Goal: Transaction & Acquisition: Purchase product/service

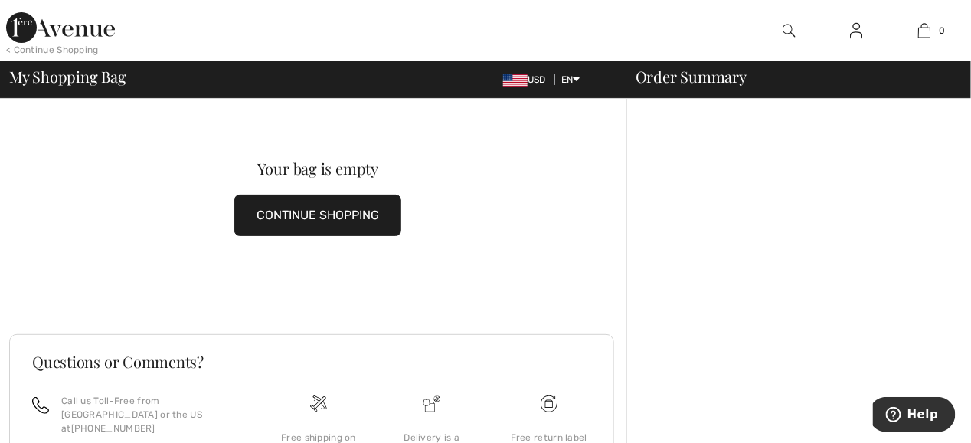
click at [323, 217] on button "CONTINUE SHOPPING" at bounding box center [317, 215] width 167 height 41
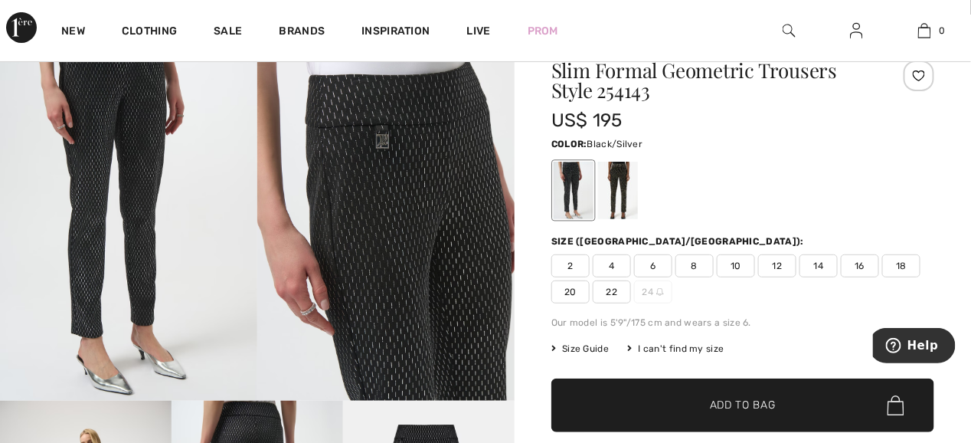
click at [608, 266] on span "4" at bounding box center [612, 265] width 38 height 23
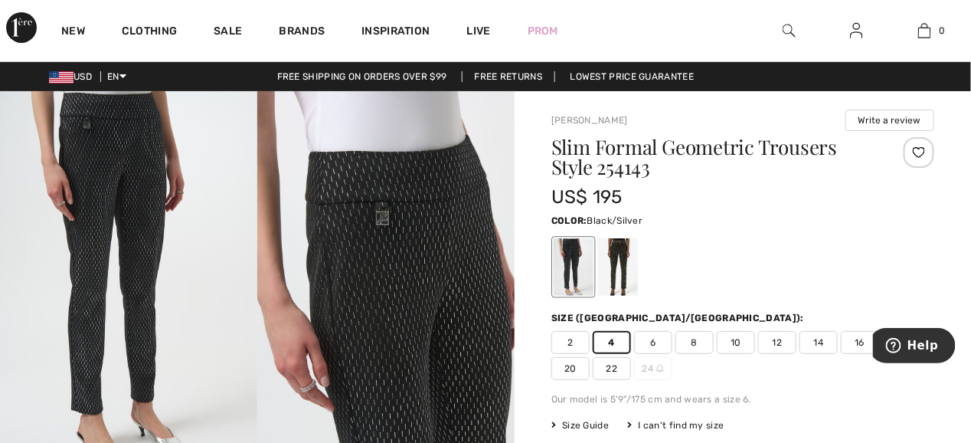
click at [624, 218] on span "Black/Silver" at bounding box center [616, 220] width 56 height 11
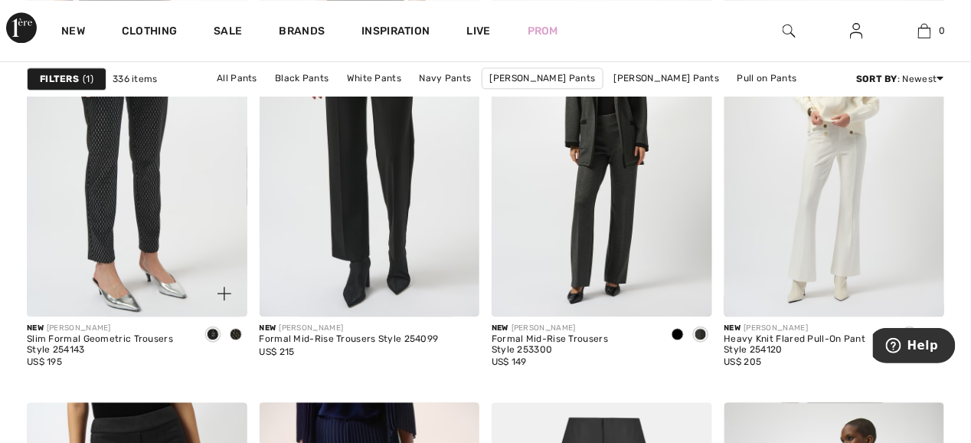
click at [235, 334] on span at bounding box center [236, 334] width 12 height 12
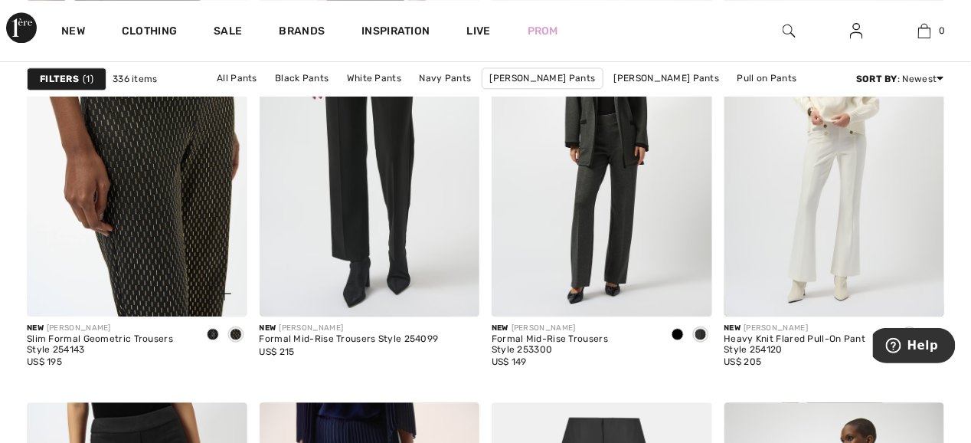
click at [172, 253] on img at bounding box center [137, 151] width 221 height 330
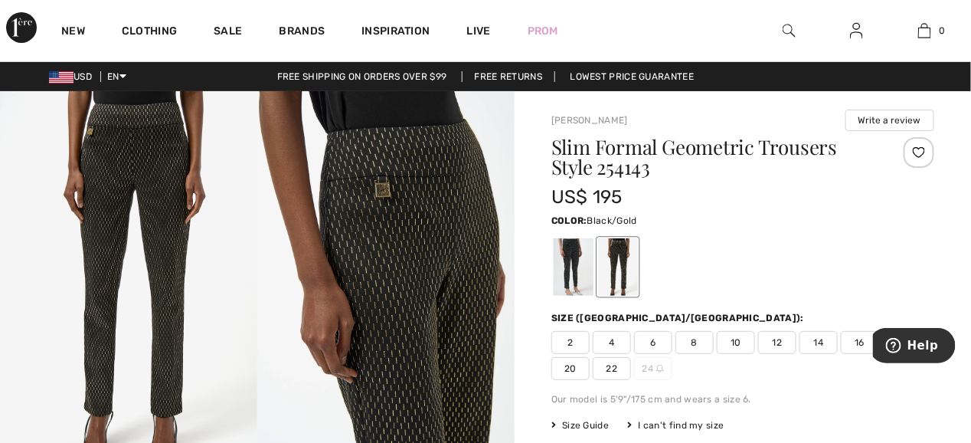
click at [611, 339] on span "4" at bounding box center [612, 342] width 38 height 23
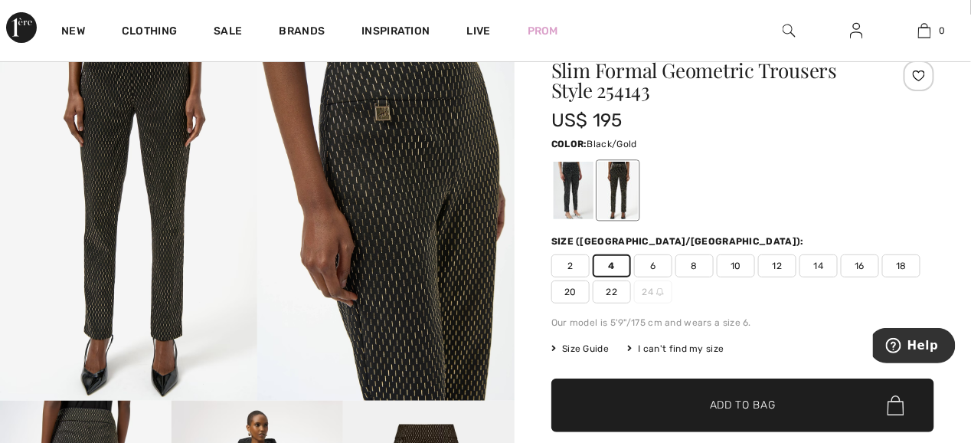
click at [722, 404] on span "Add to Bag" at bounding box center [743, 406] width 66 height 16
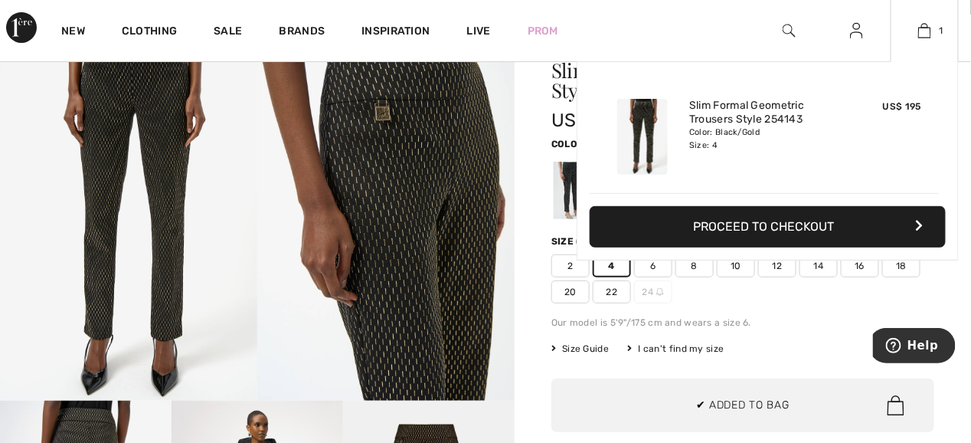
click at [654, 261] on div "Added to Bag Joseph Ribkoff Slim Formal Geometric Trousers Style 254143 US$ 195…" at bounding box center [768, 197] width 382 height 272
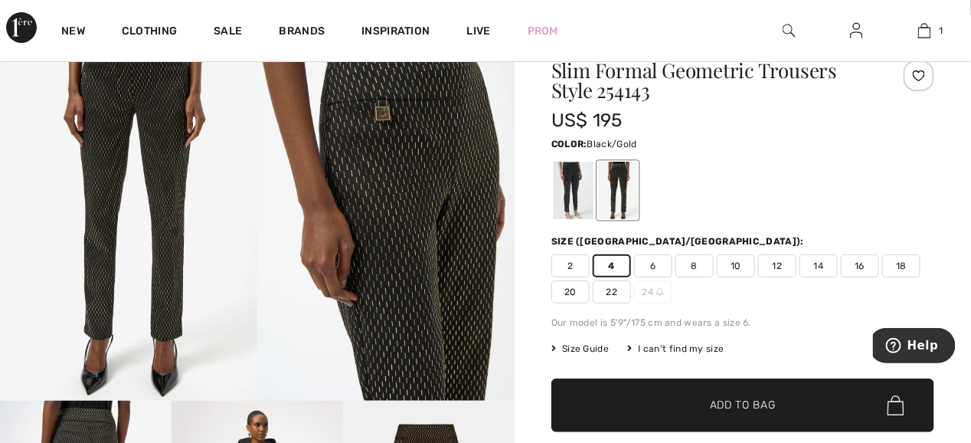
click at [658, 262] on span "6" at bounding box center [653, 265] width 38 height 23
click at [710, 399] on span "Add to Bag" at bounding box center [743, 406] width 66 height 16
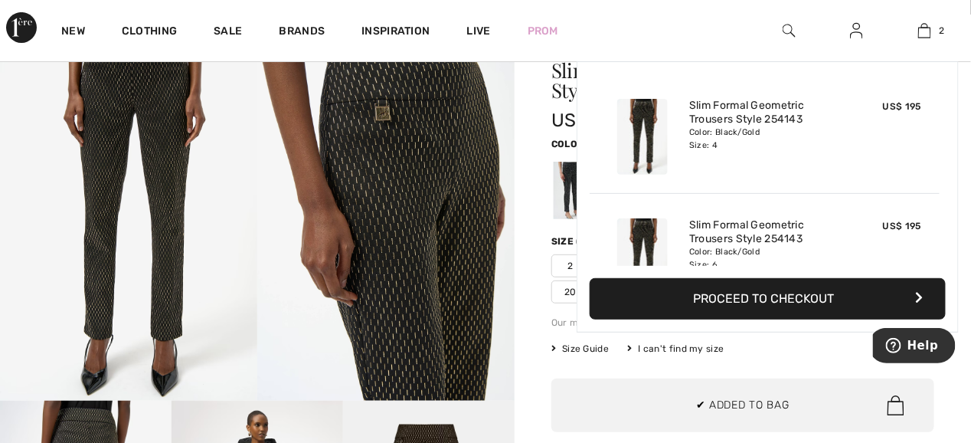
scroll to position [47, 0]
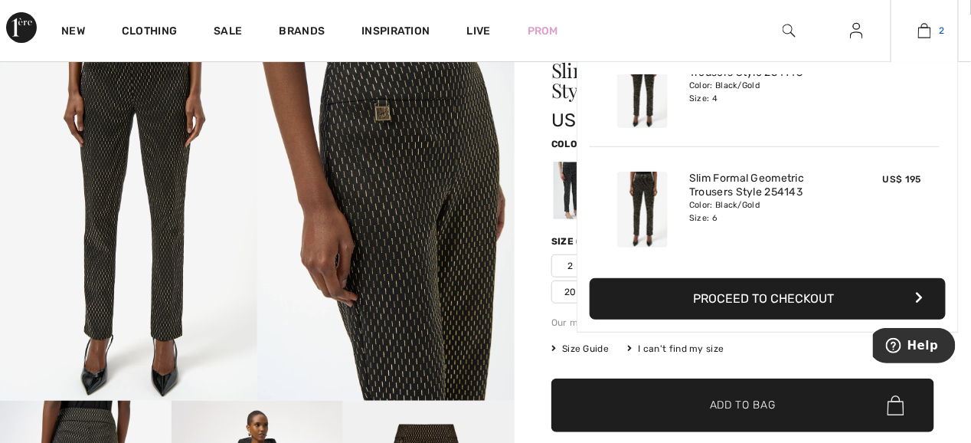
click at [927, 29] on img at bounding box center [925, 30] width 13 height 18
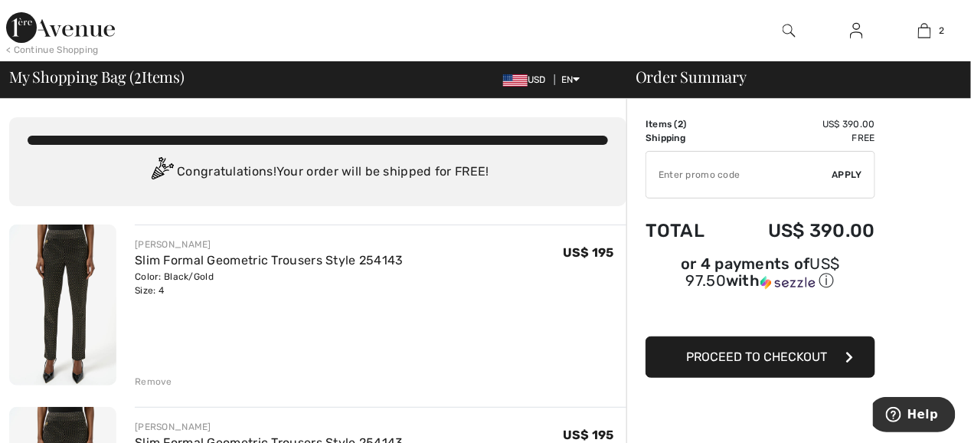
click at [752, 349] on span "Proceed to Checkout" at bounding box center [756, 356] width 141 height 15
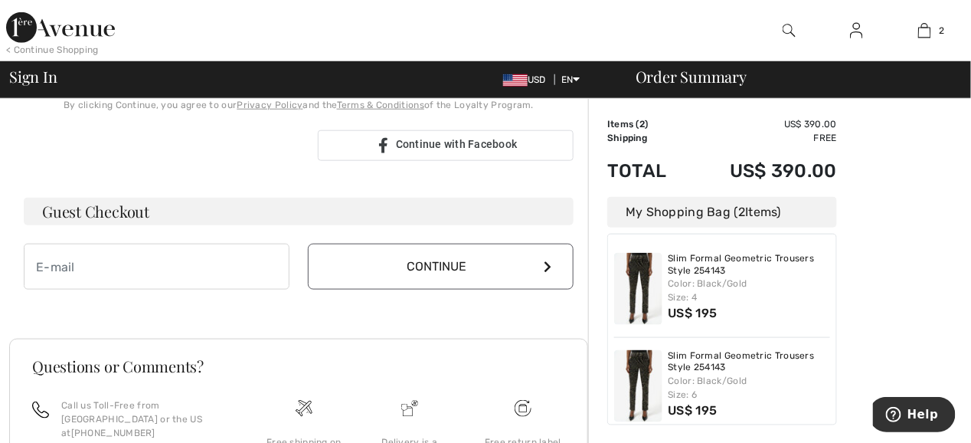
scroll to position [460, 0]
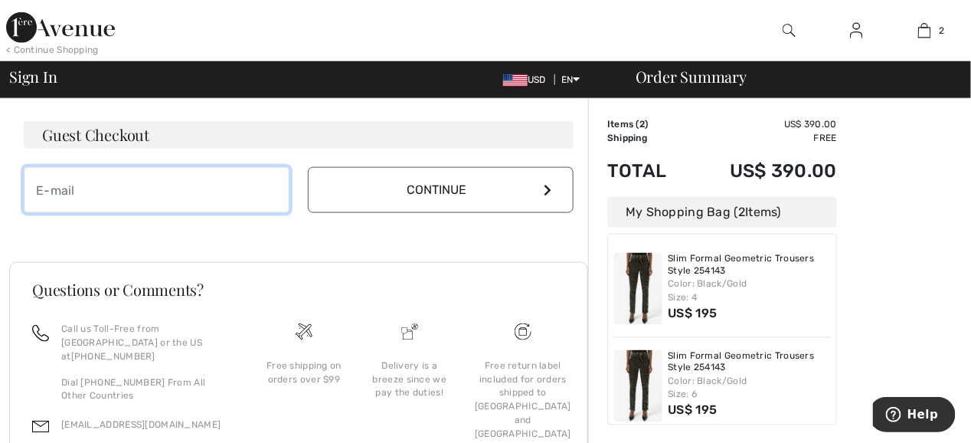
click at [81, 189] on input "email" at bounding box center [157, 190] width 266 height 46
type input "jean99504@yahoo.com"
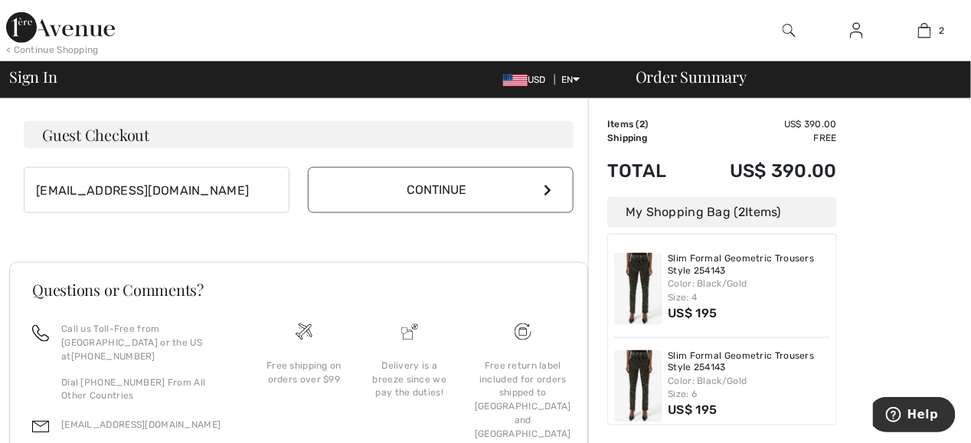
click at [397, 197] on button "Continue" at bounding box center [441, 190] width 266 height 46
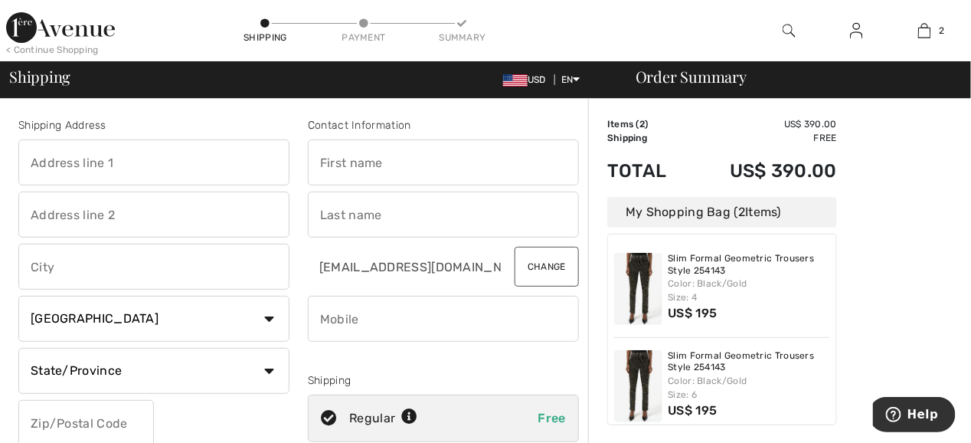
click at [152, 164] on input "text" at bounding box center [153, 162] width 271 height 46
type input "[STREET_ADDRESS][PERSON_NAME]"
type input "Anchorage"
select select "US"
type input "99502"
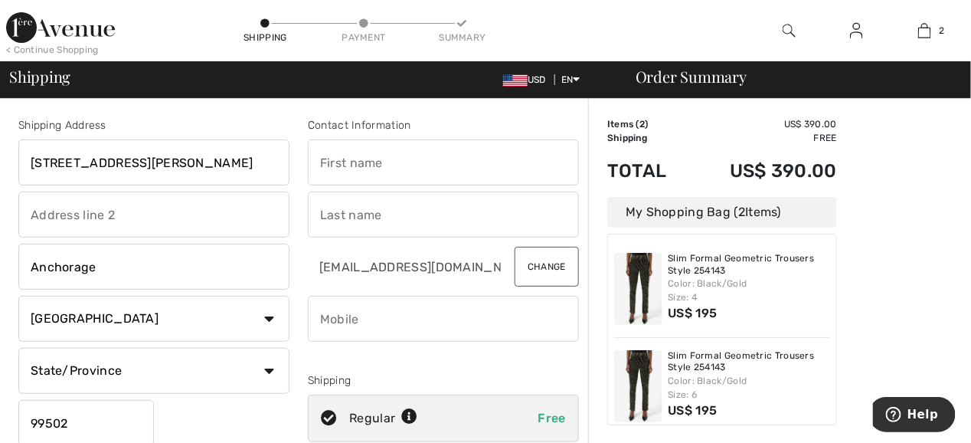
type input "Jean"
type input "Kizer"
type input "9079809536"
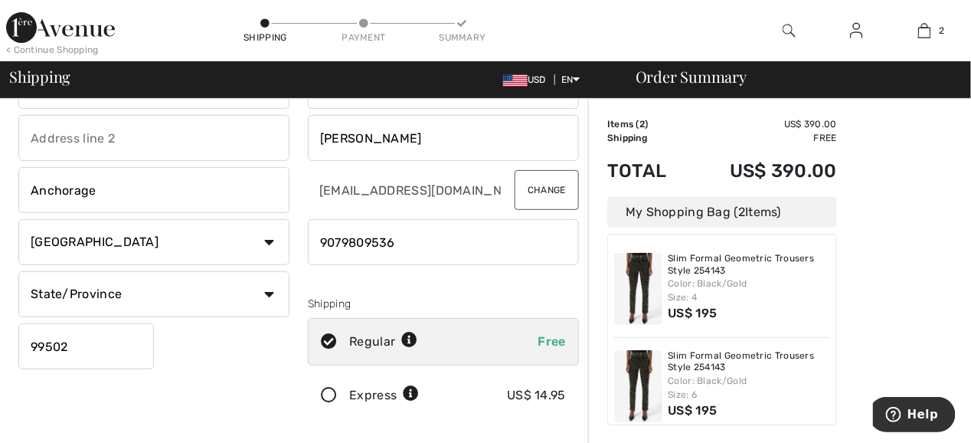
click at [266, 290] on select "State/Province Alabama Alaska American Samoa Arizona Arkansas California Colora…" at bounding box center [153, 294] width 271 height 46
select select "AK"
click at [18, 271] on select "State/Province Alabama Alaska American Samoa Arizona Arkansas California Colora…" at bounding box center [153, 294] width 271 height 46
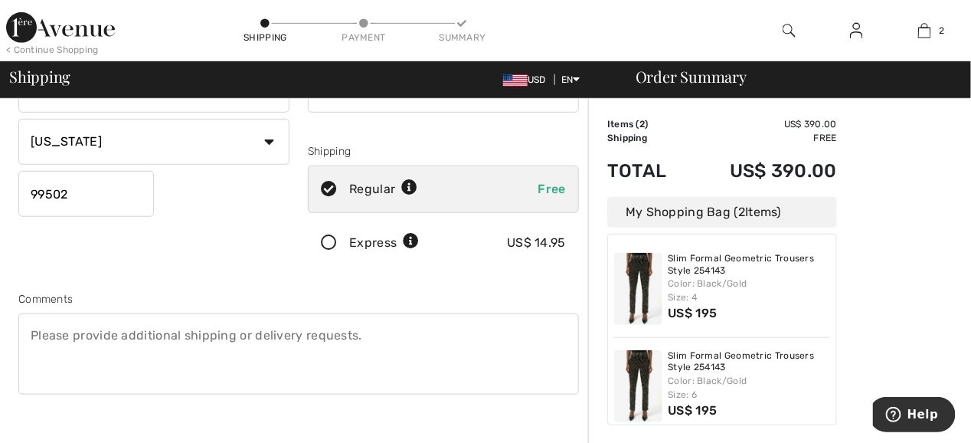
scroll to position [383, 0]
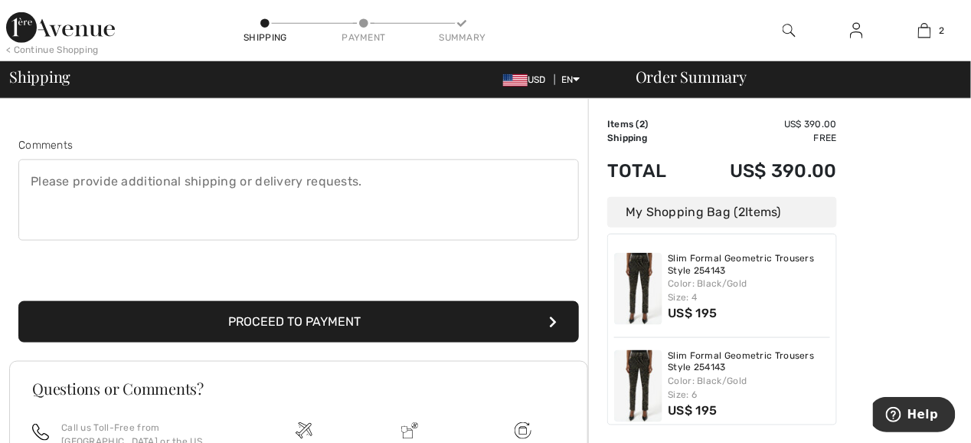
click at [215, 311] on button "Proceed to Payment" at bounding box center [298, 321] width 561 height 41
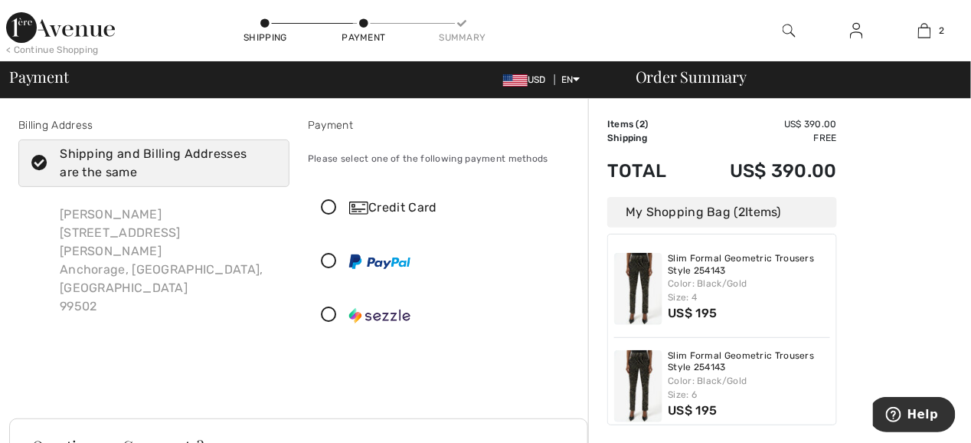
click at [327, 205] on icon at bounding box center [329, 208] width 41 height 16
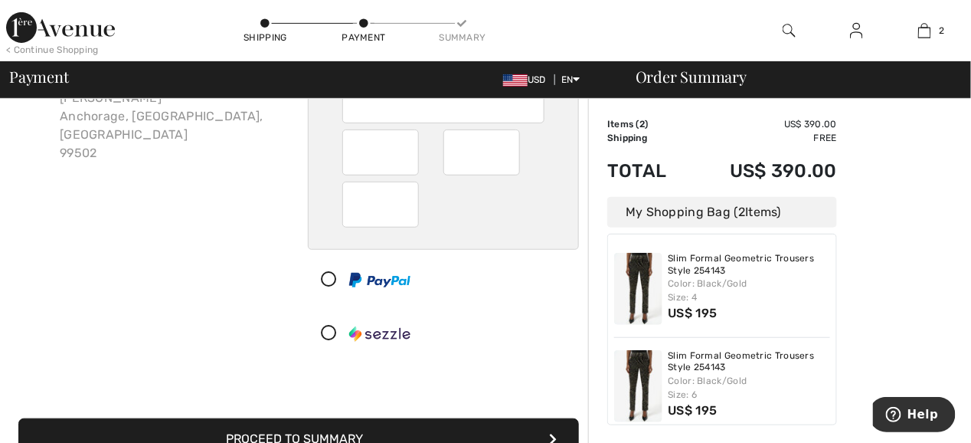
scroll to position [306, 0]
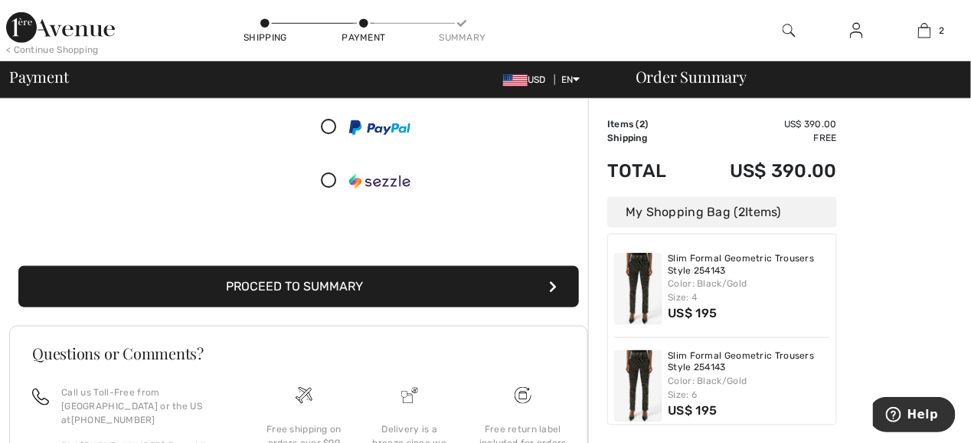
click at [326, 281] on button "Proceed to Summary" at bounding box center [298, 286] width 561 height 41
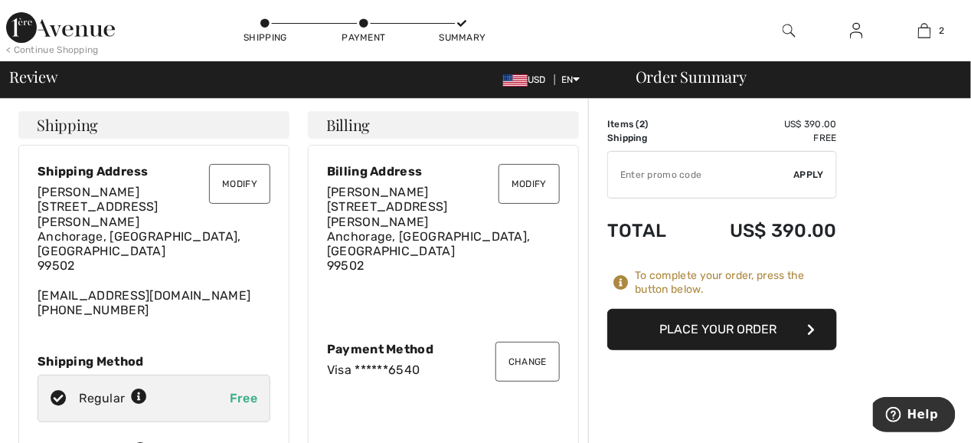
scroll to position [77, 0]
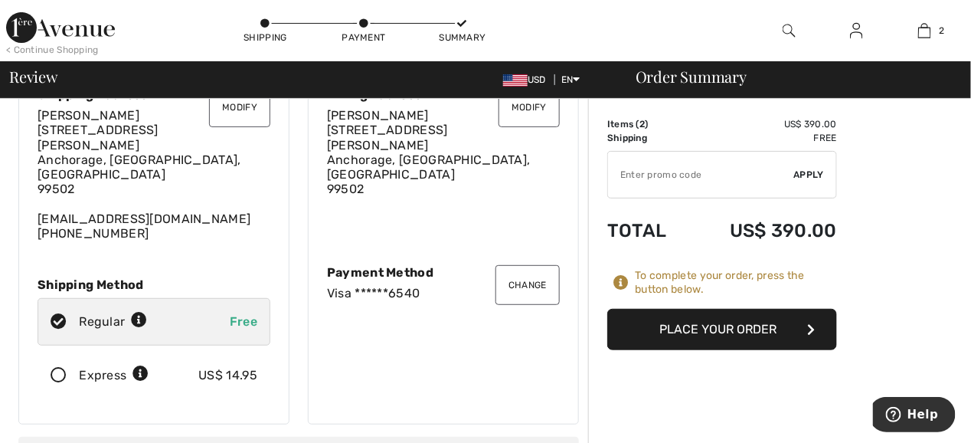
click at [669, 332] on button "Place Your Order" at bounding box center [723, 329] width 230 height 41
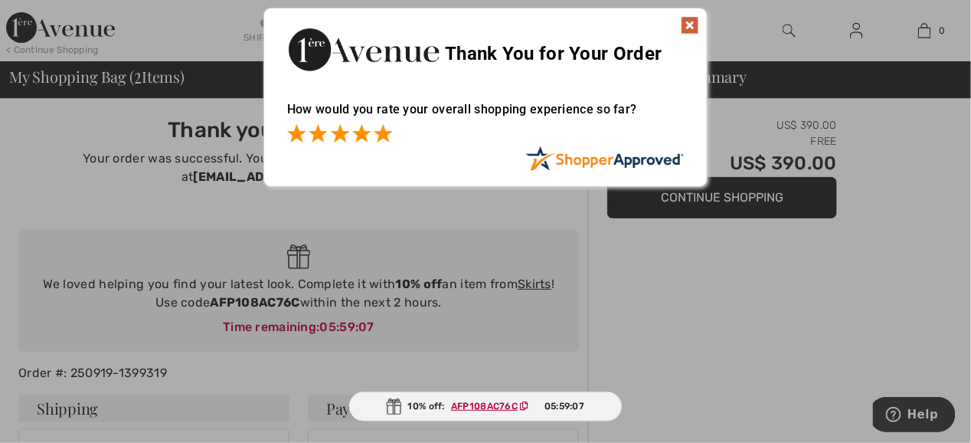
click at [387, 133] on span at bounding box center [383, 133] width 18 height 18
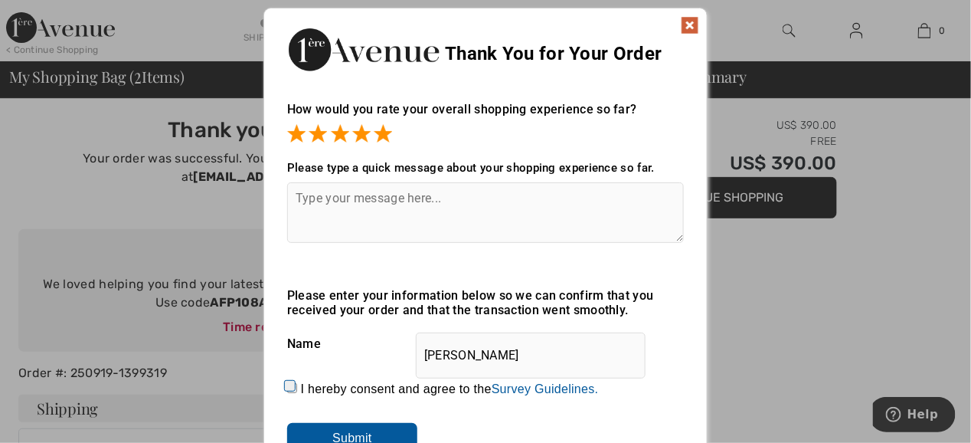
click at [688, 19] on img at bounding box center [690, 25] width 18 height 18
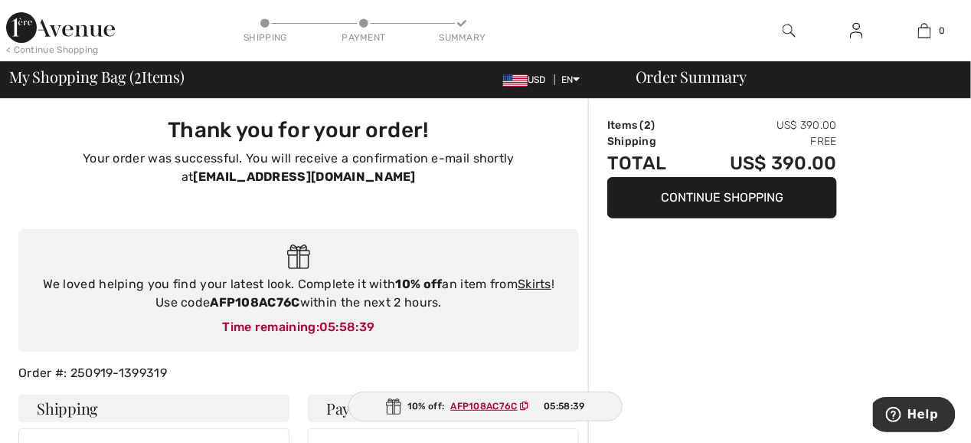
click at [697, 197] on button "Continue Shopping" at bounding box center [723, 197] width 230 height 41
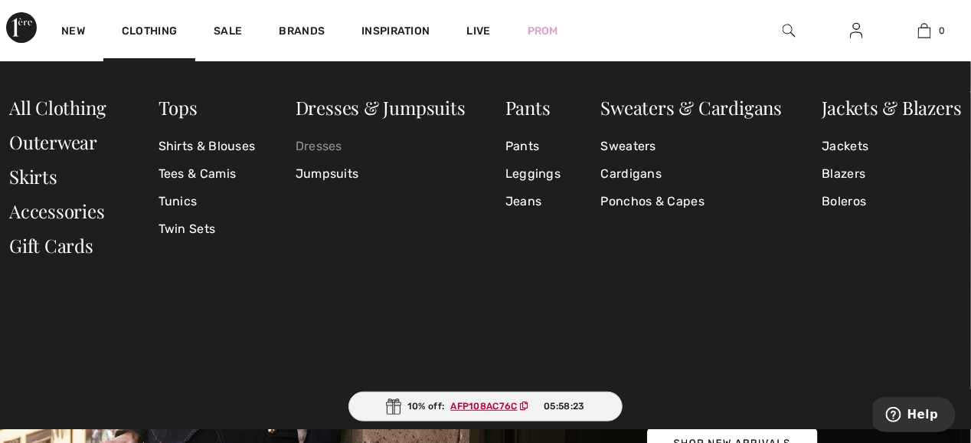
click at [319, 145] on link "Dresses" at bounding box center [381, 147] width 170 height 28
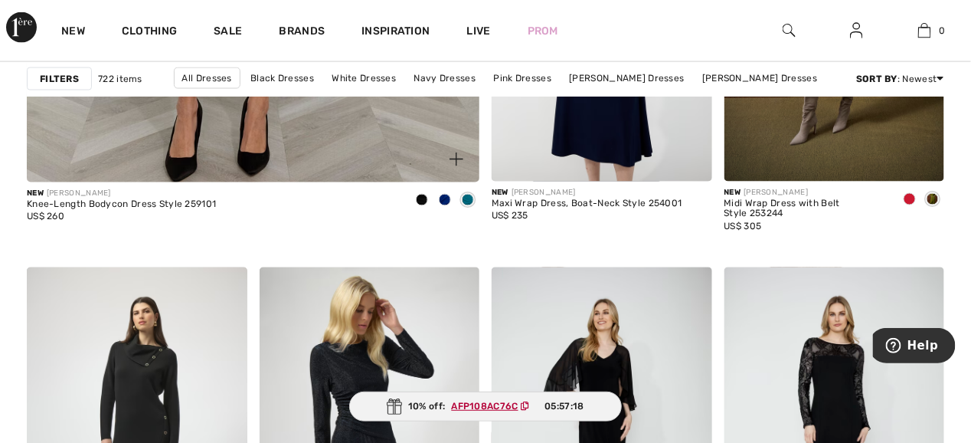
scroll to position [4290, 0]
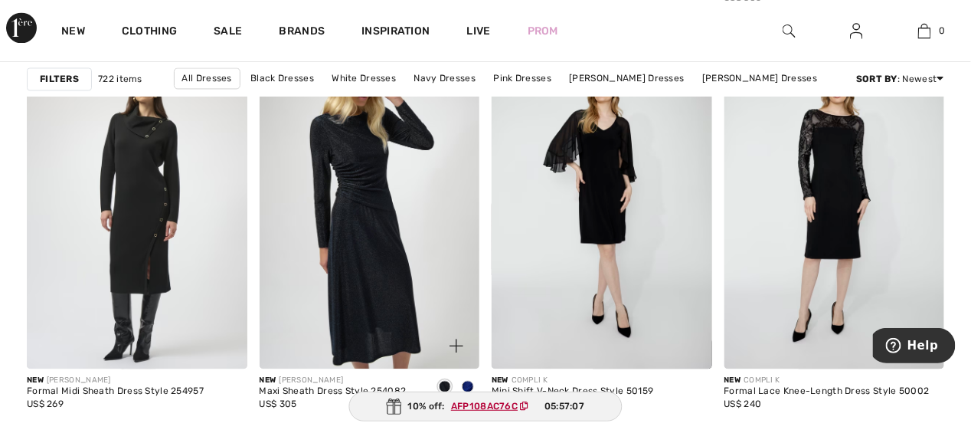
click at [470, 380] on span at bounding box center [468, 386] width 12 height 12
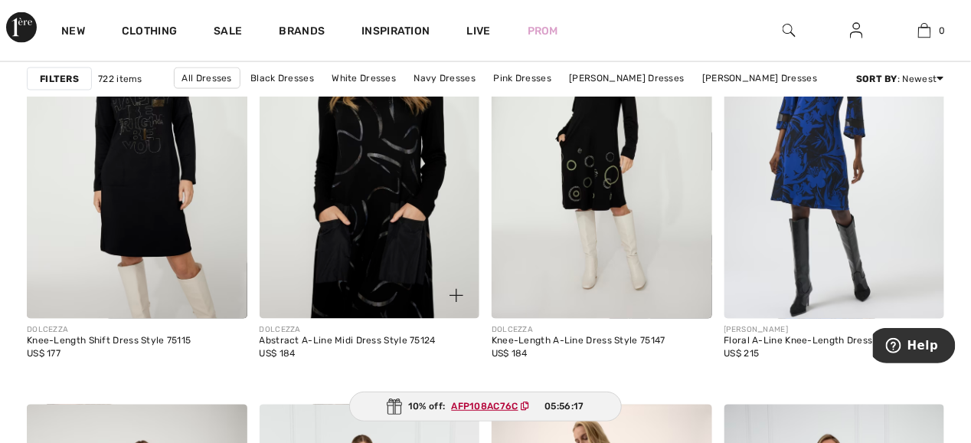
scroll to position [5669, 0]
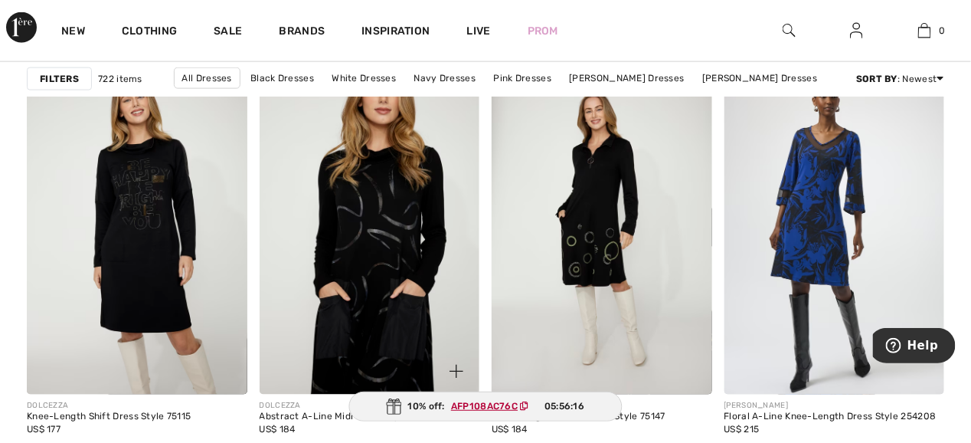
click at [375, 210] on img at bounding box center [370, 229] width 221 height 330
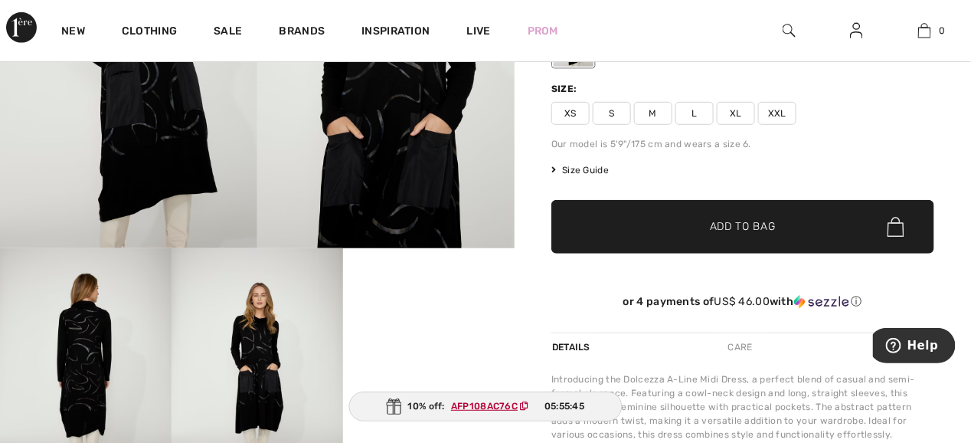
scroll to position [77, 0]
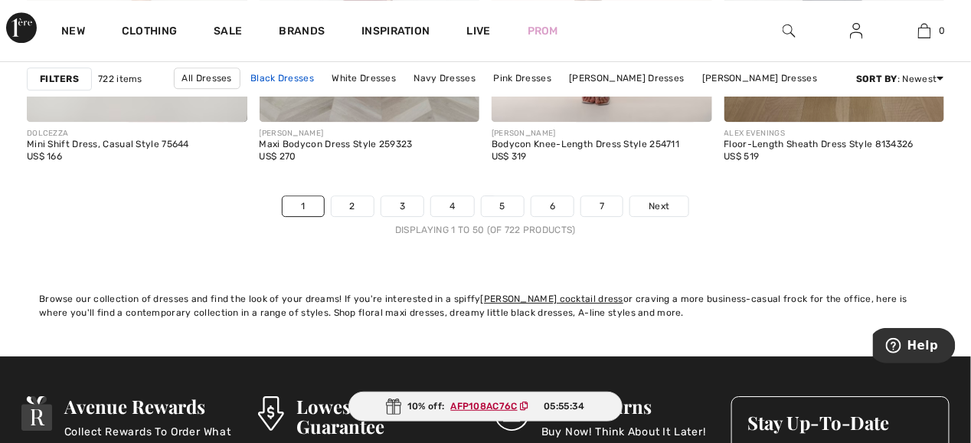
scroll to position [6436, 0]
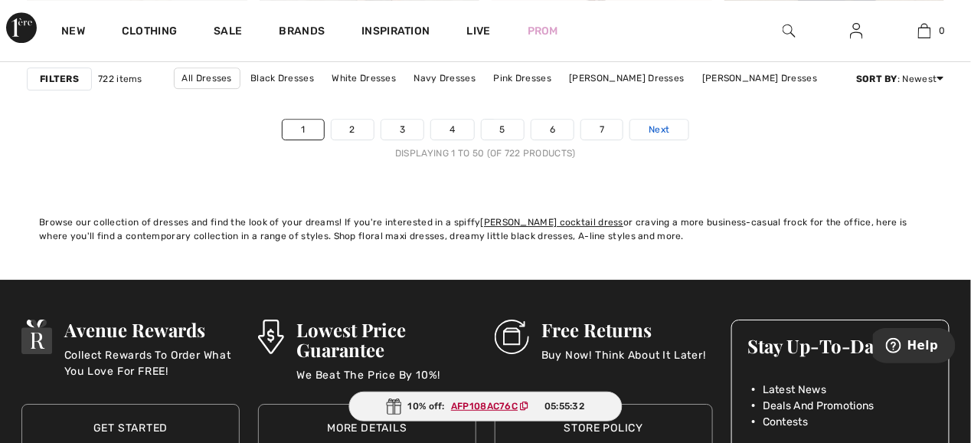
click at [663, 126] on span "Next" at bounding box center [659, 130] width 21 height 14
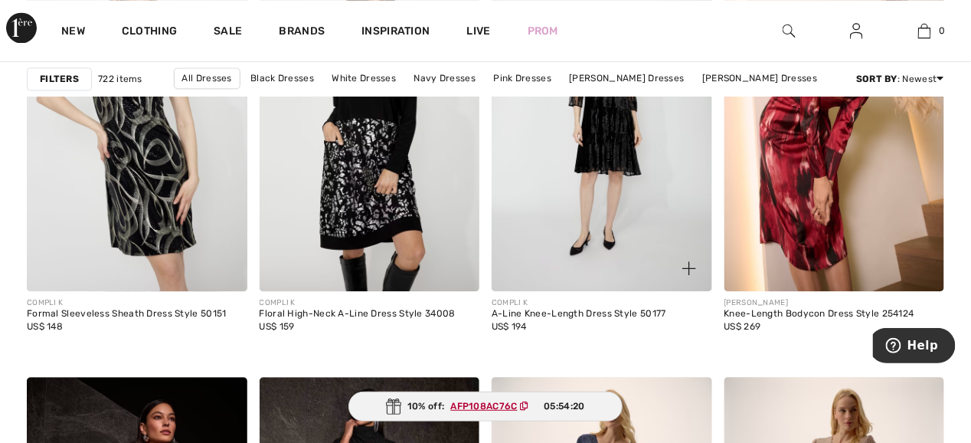
scroll to position [4290, 0]
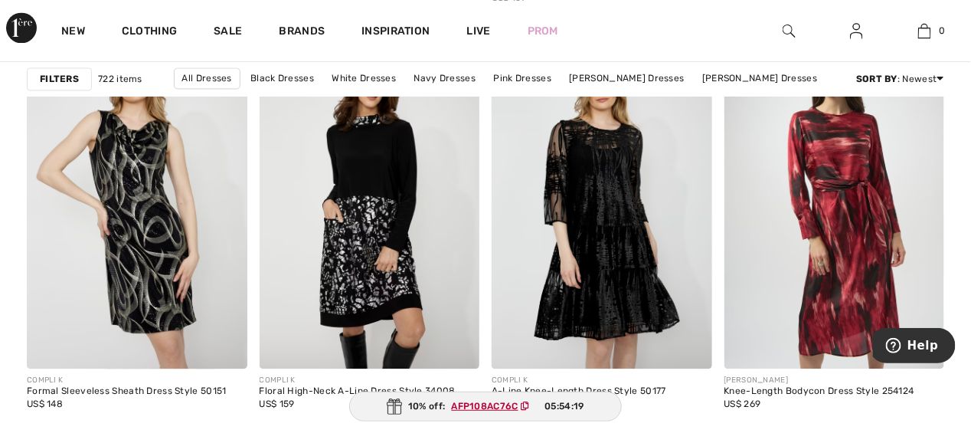
click at [840, 159] on img at bounding box center [835, 203] width 221 height 330
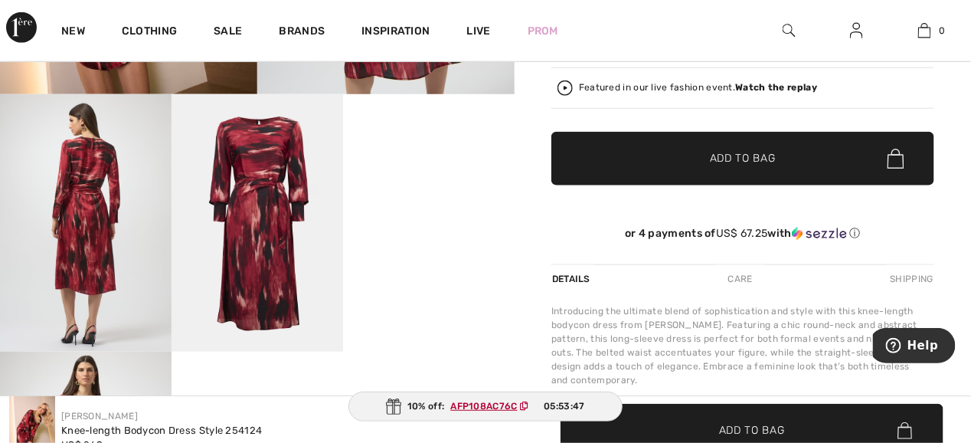
scroll to position [536, 0]
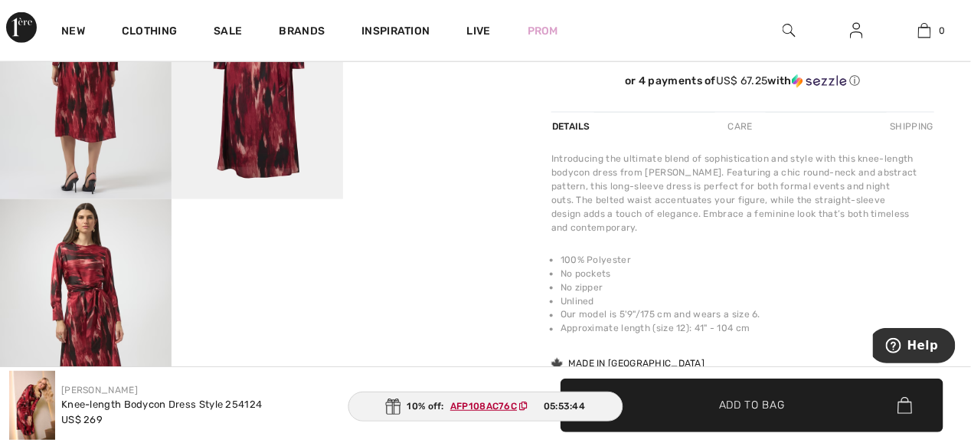
click at [84, 283] on img at bounding box center [86, 327] width 172 height 257
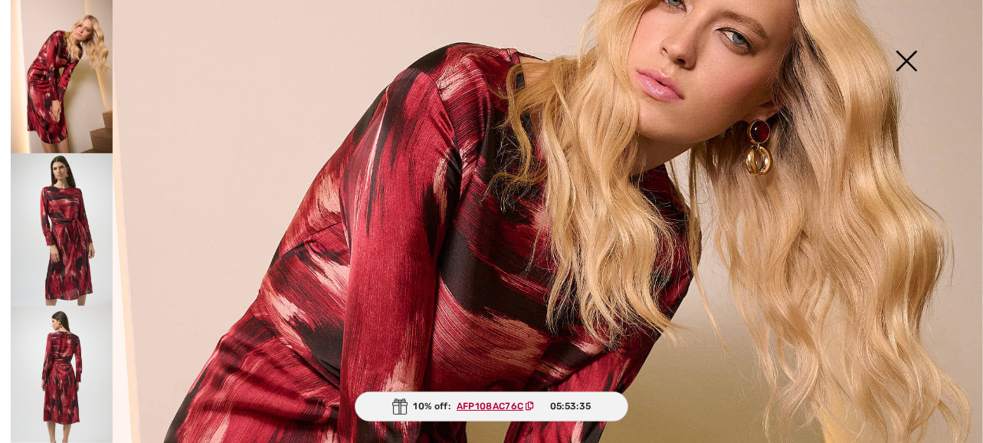
scroll to position [0, 0]
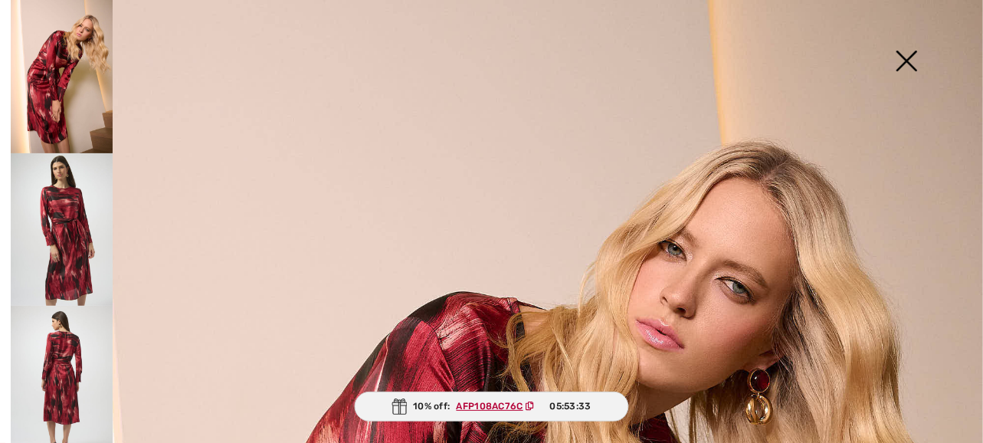
click at [907, 47] on img at bounding box center [906, 62] width 77 height 79
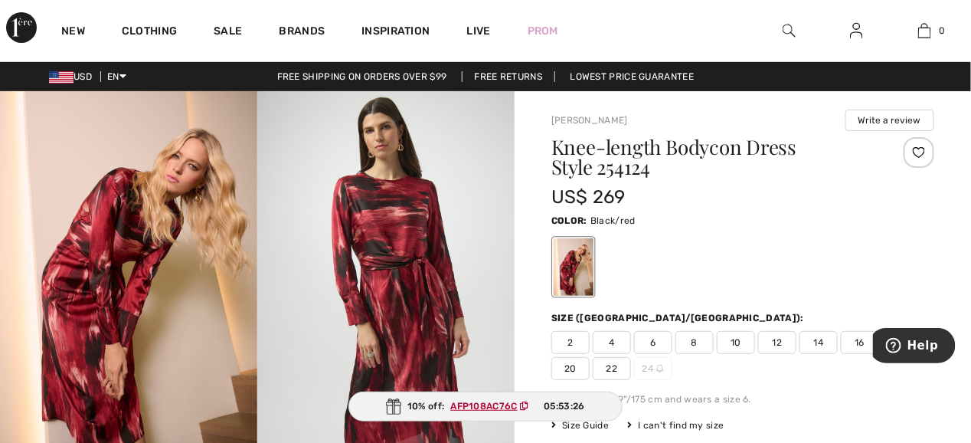
click at [388, 266] on img at bounding box center [385, 284] width 257 height 386
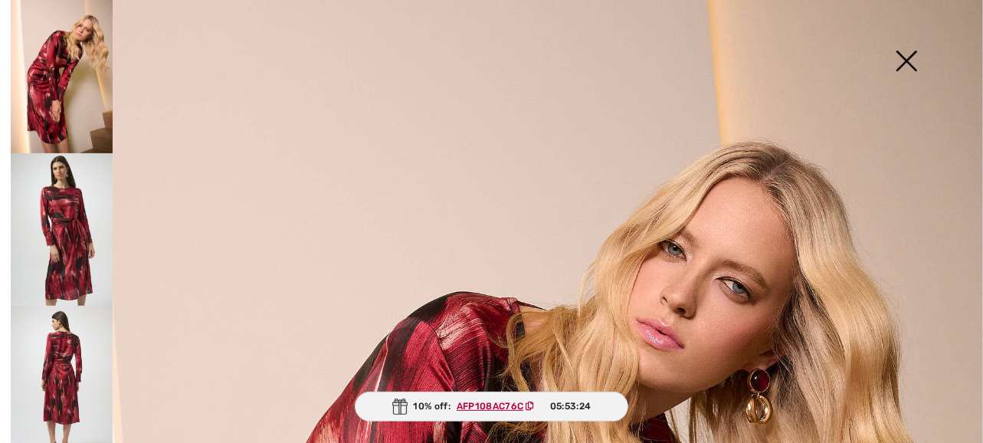
click at [893, 66] on img at bounding box center [906, 62] width 77 height 79
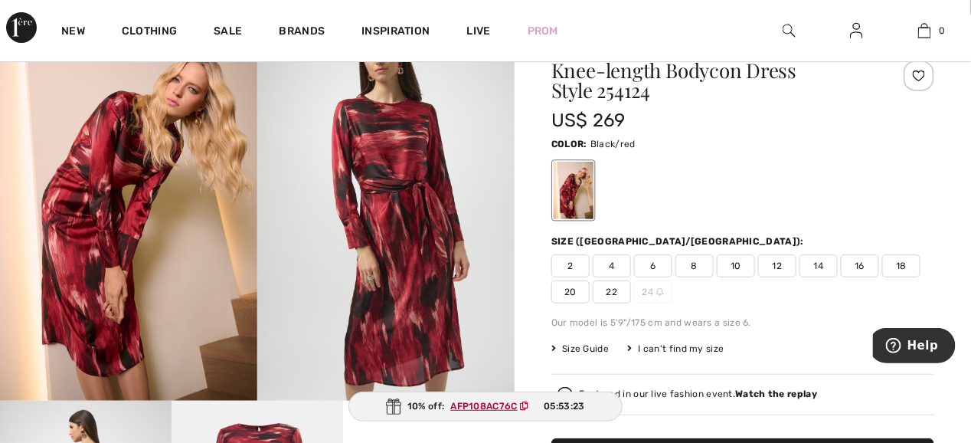
scroll to position [153, 0]
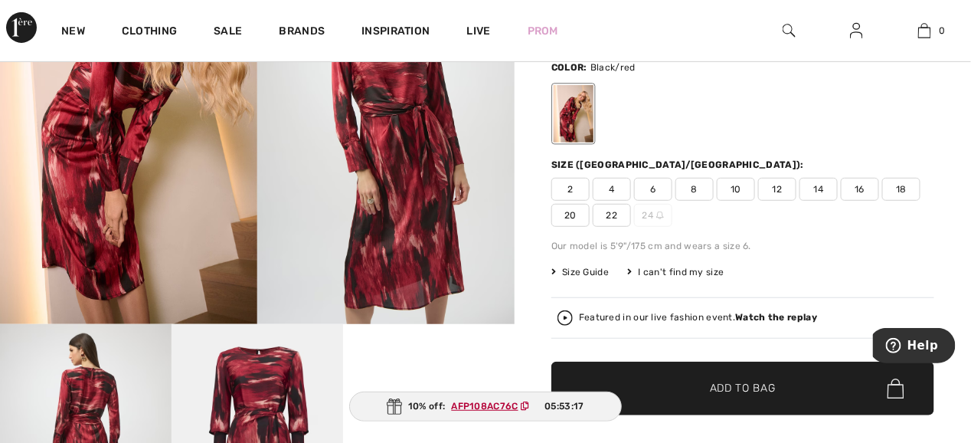
click at [581, 269] on span "Size Guide" at bounding box center [580, 272] width 57 height 14
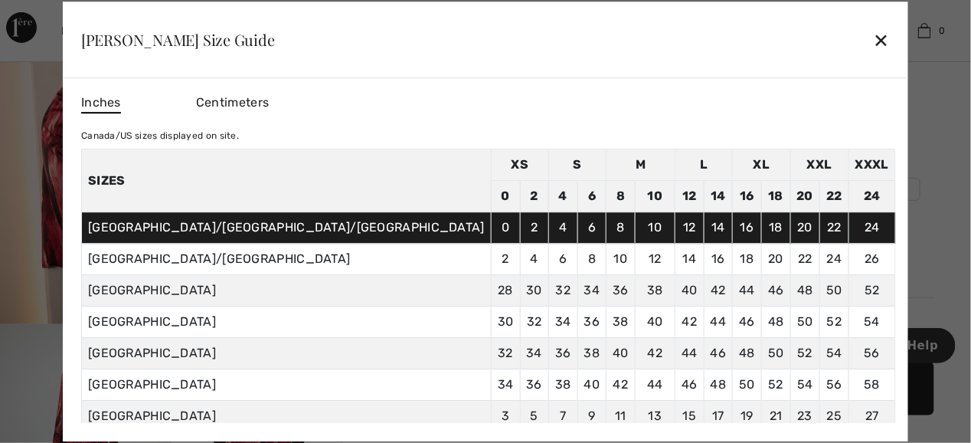
click at [874, 34] on div "✕" at bounding box center [882, 40] width 16 height 32
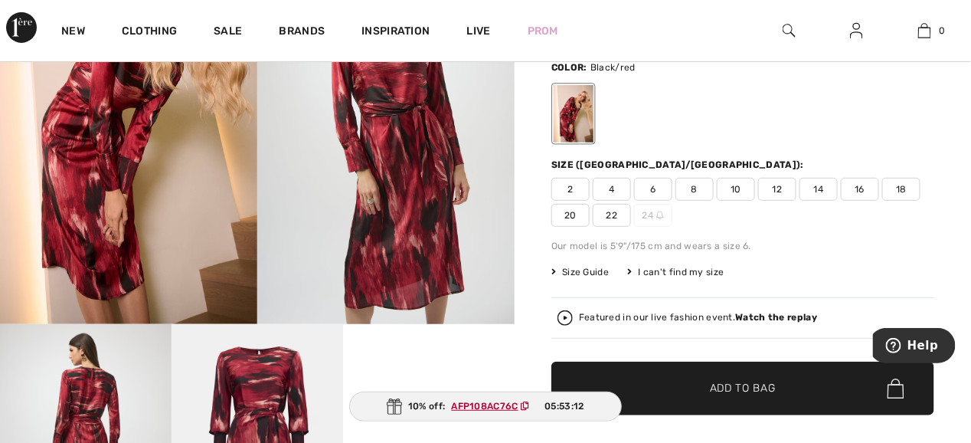
scroll to position [0, 0]
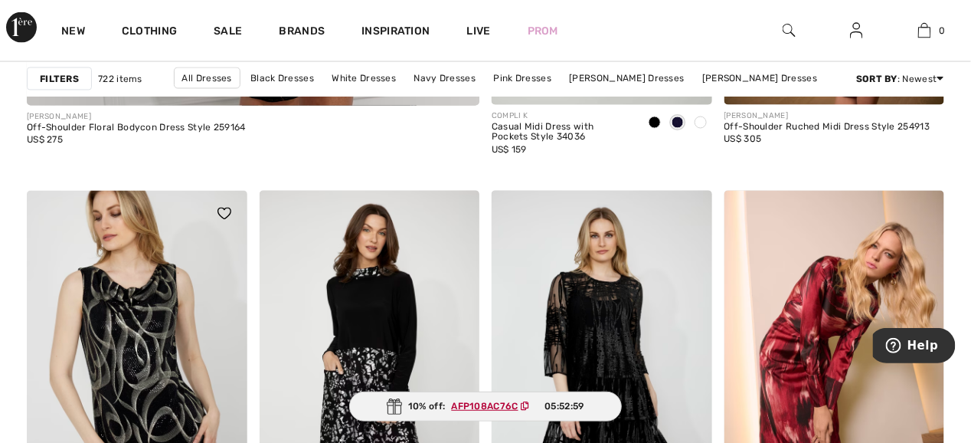
scroll to position [4290, 0]
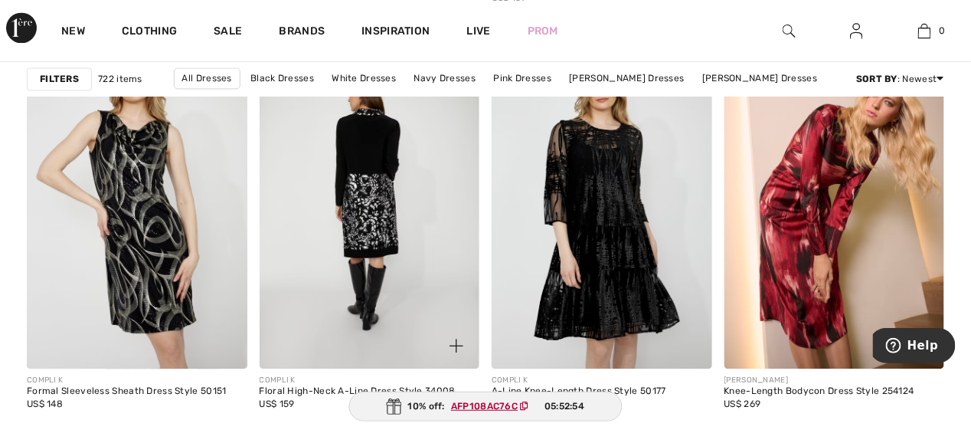
click at [379, 209] on img at bounding box center [370, 203] width 221 height 330
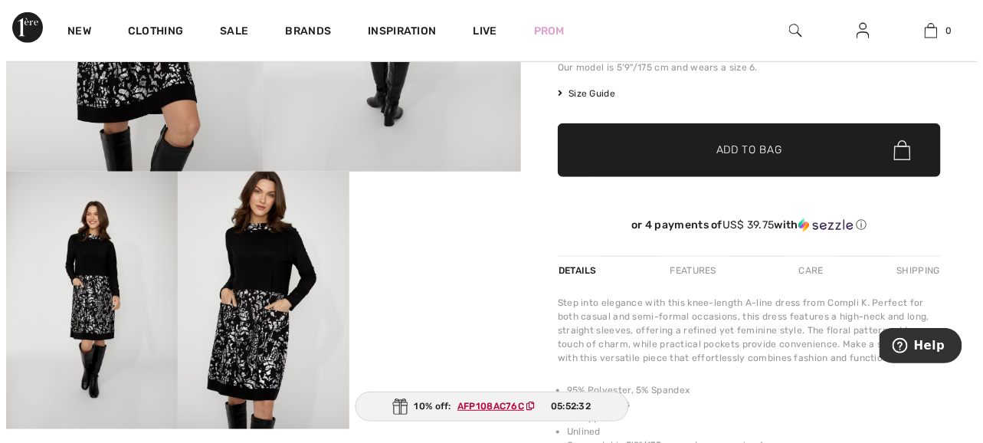
scroll to position [383, 0]
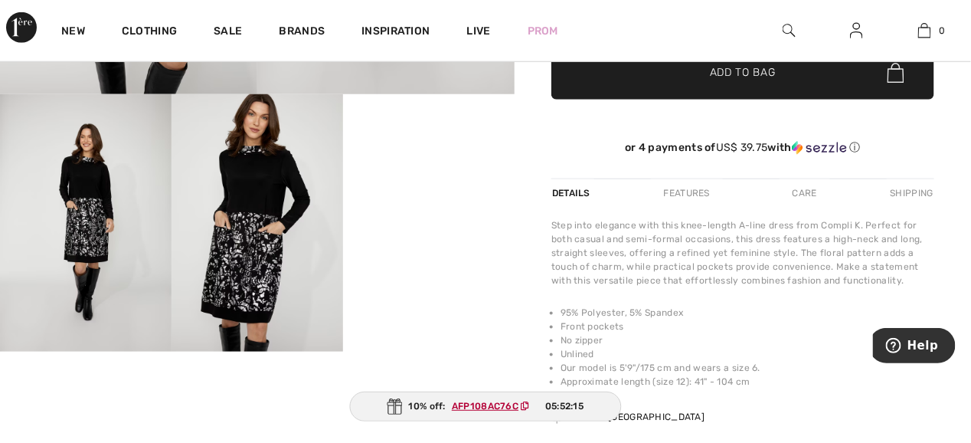
click at [87, 201] on img at bounding box center [86, 222] width 172 height 257
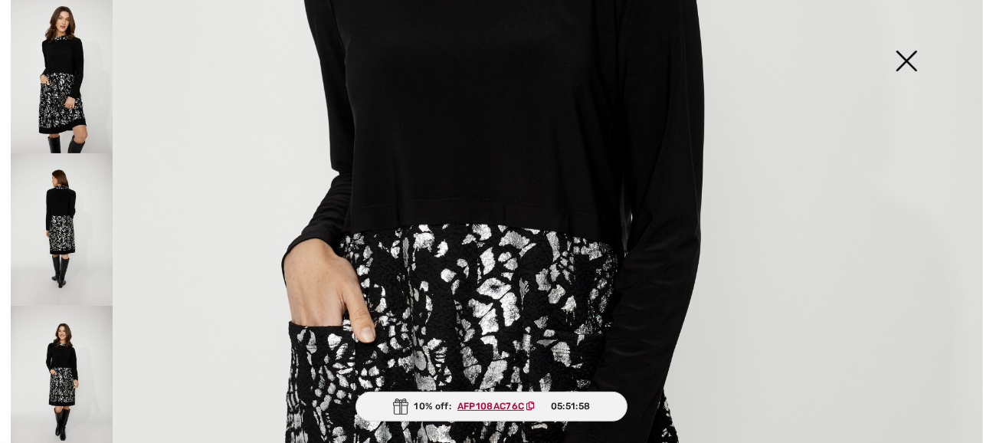
scroll to position [0, 0]
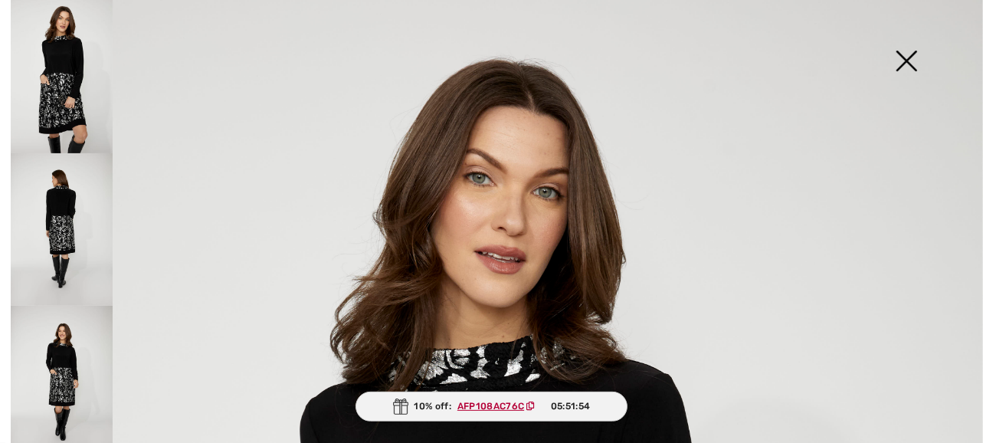
click at [57, 208] on img at bounding box center [62, 229] width 102 height 153
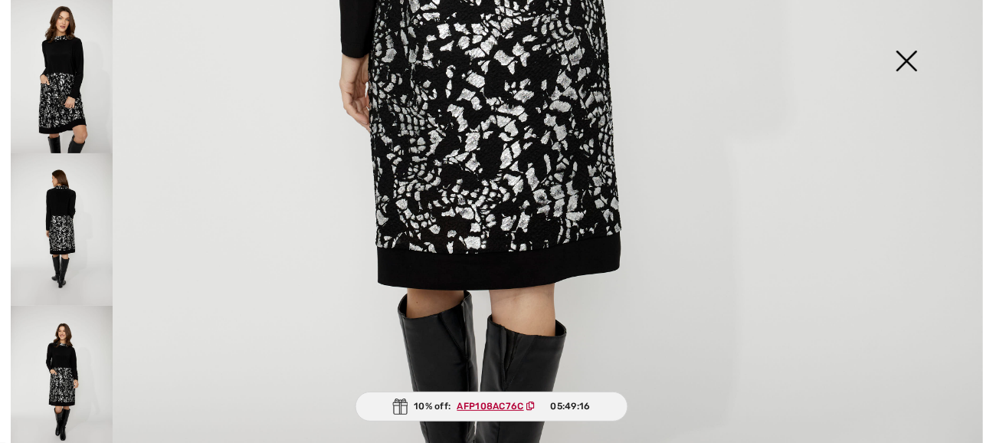
scroll to position [383, 0]
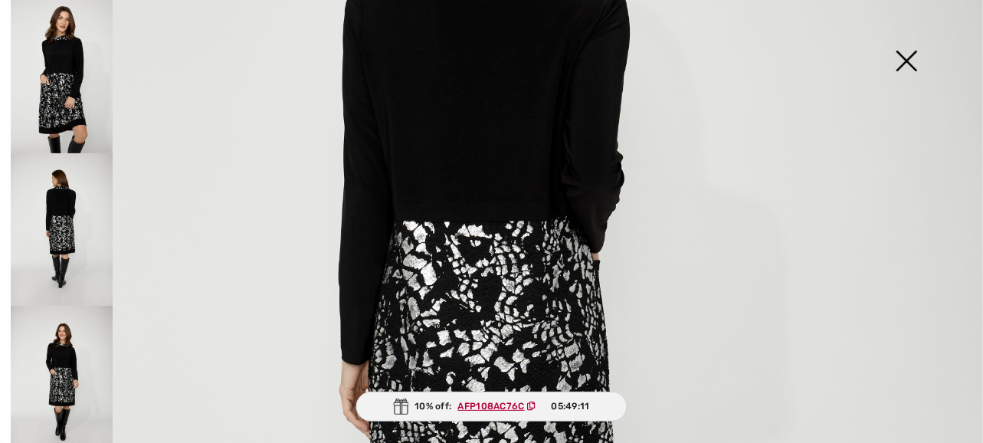
click at [60, 359] on img at bounding box center [62, 382] width 102 height 153
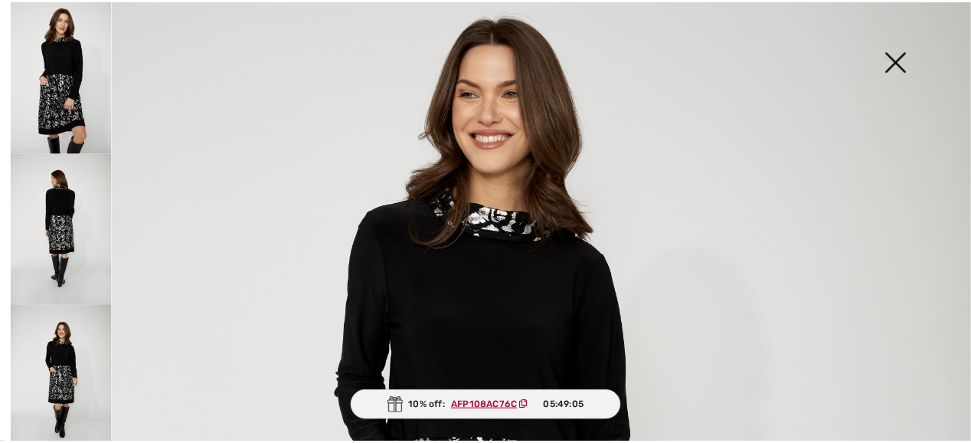
scroll to position [229, 0]
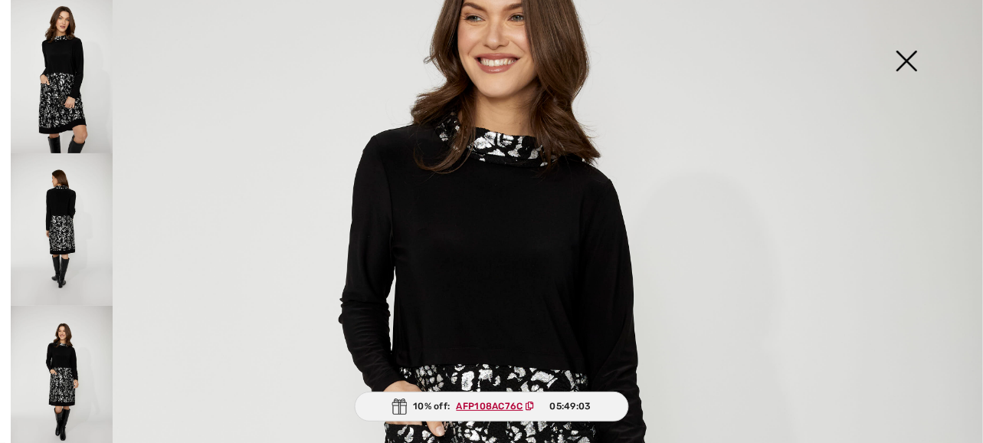
click at [906, 61] on img at bounding box center [906, 62] width 77 height 79
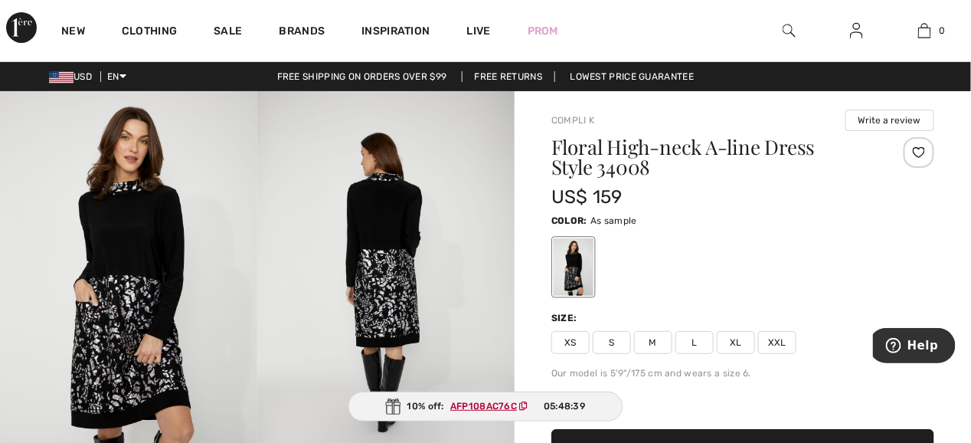
scroll to position [77, 0]
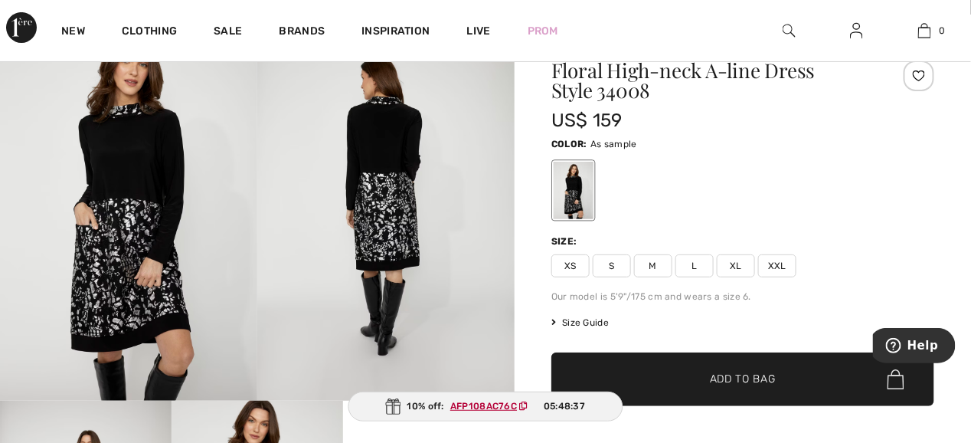
click at [578, 317] on span "Size Guide" at bounding box center [580, 323] width 57 height 14
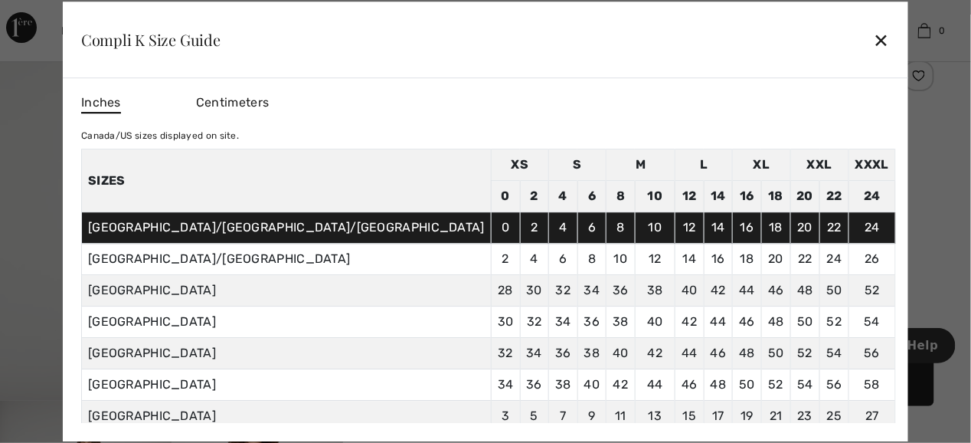
click at [874, 36] on div "✕" at bounding box center [882, 40] width 16 height 32
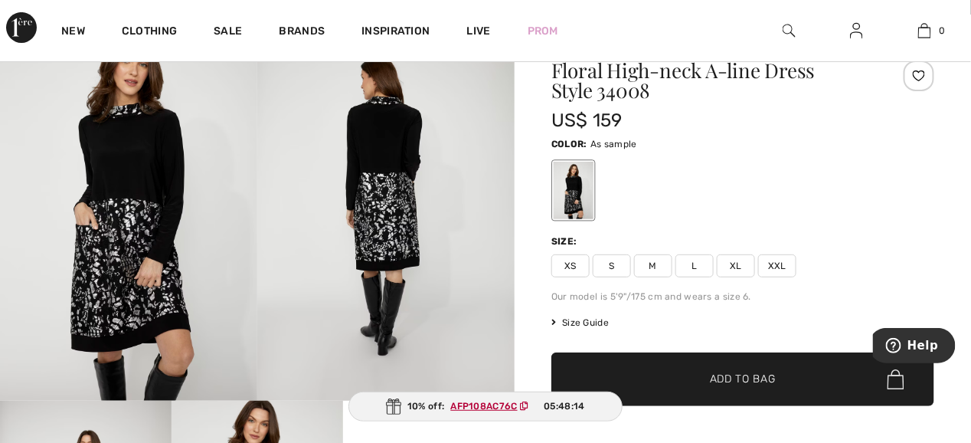
click at [569, 263] on span "XS" at bounding box center [571, 265] width 38 height 23
click at [731, 378] on span "Add to Bag" at bounding box center [743, 380] width 66 height 16
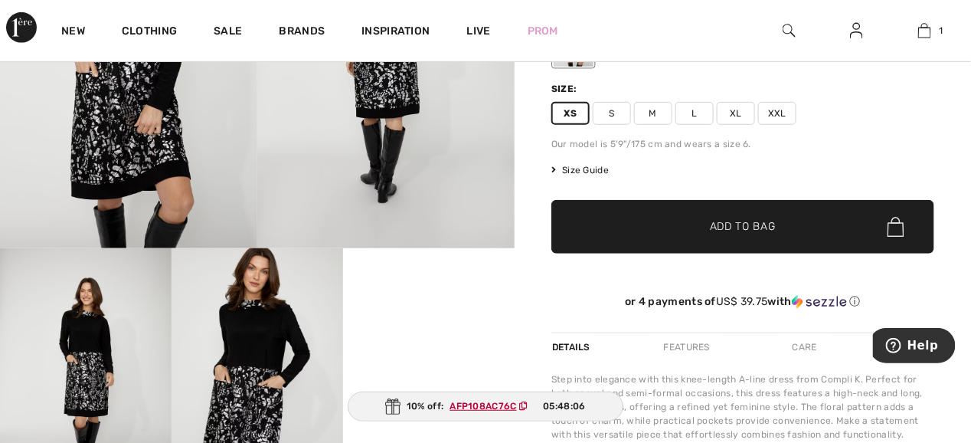
scroll to position [383, 0]
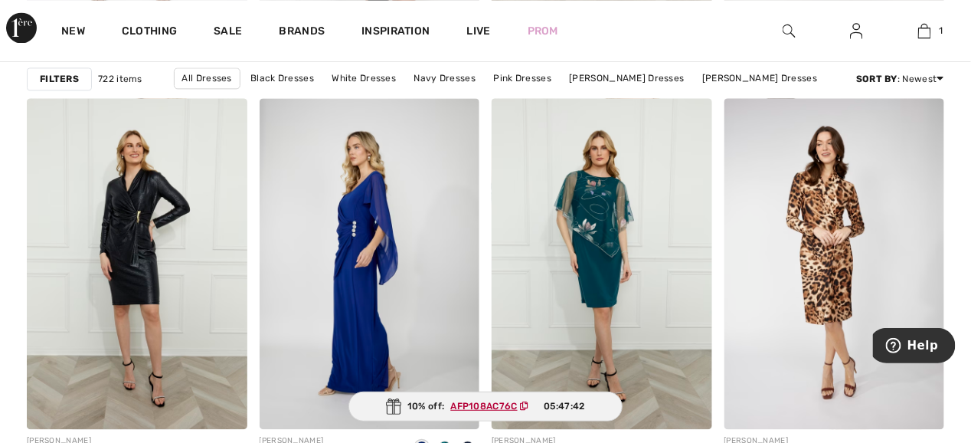
scroll to position [6358, 0]
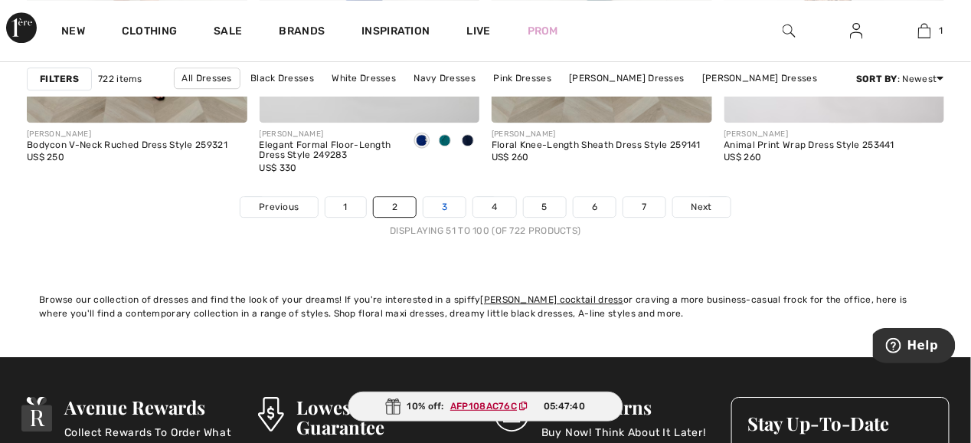
click at [440, 209] on link "3" at bounding box center [445, 207] width 42 height 20
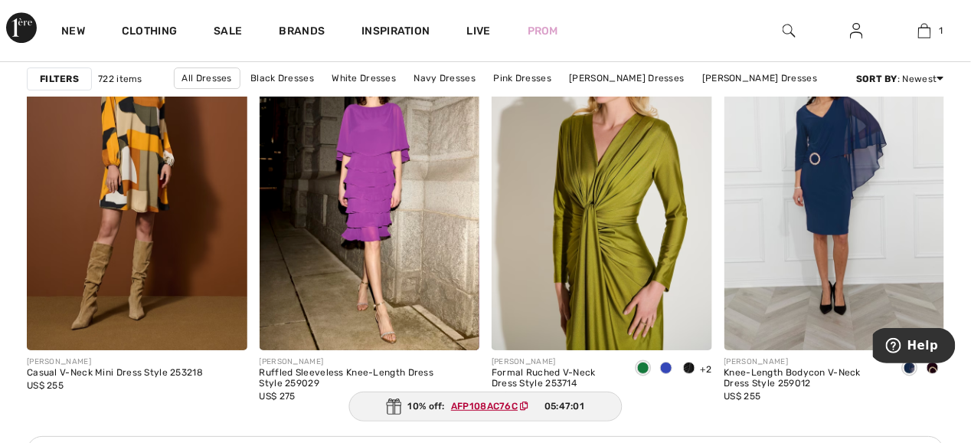
scroll to position [1532, 0]
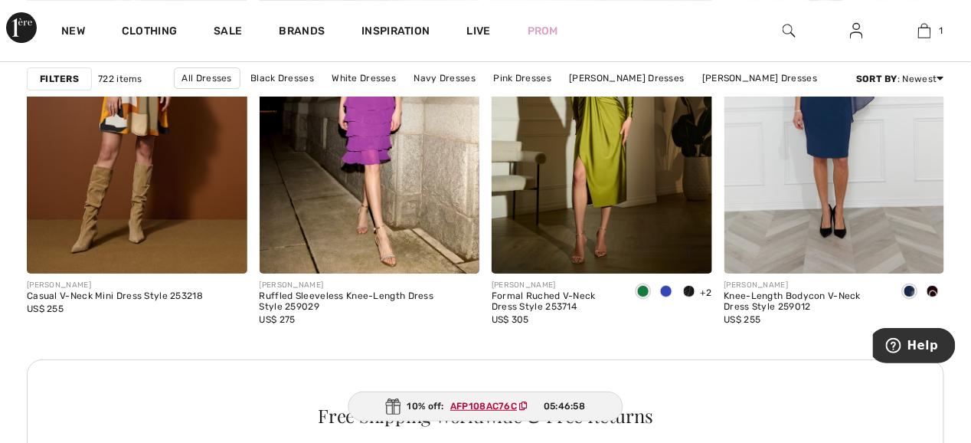
click at [663, 288] on span at bounding box center [666, 291] width 12 height 12
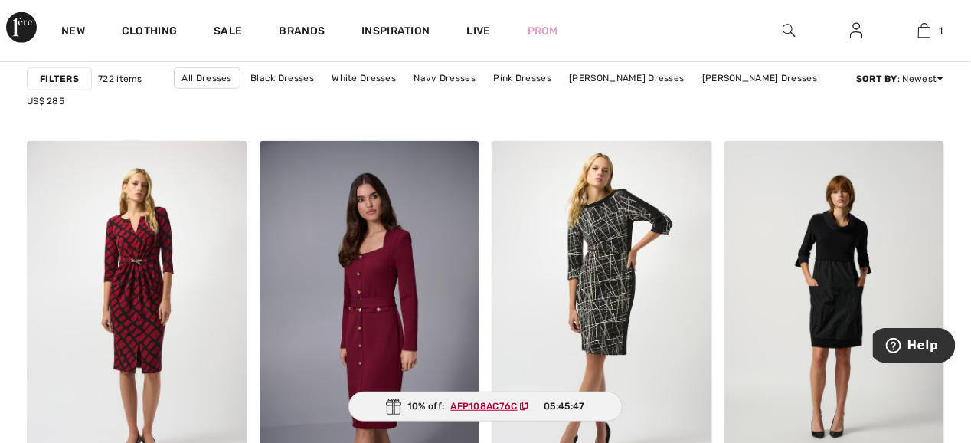
scroll to position [5669, 0]
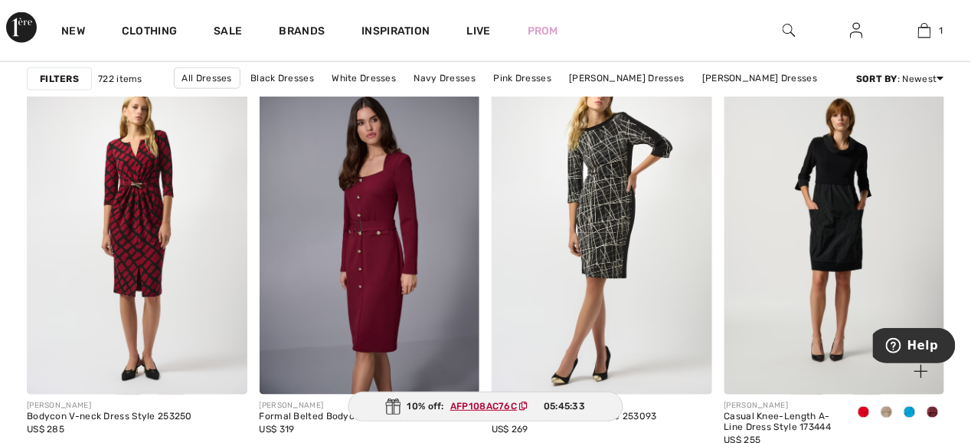
click at [909, 411] on span at bounding box center [910, 412] width 12 height 12
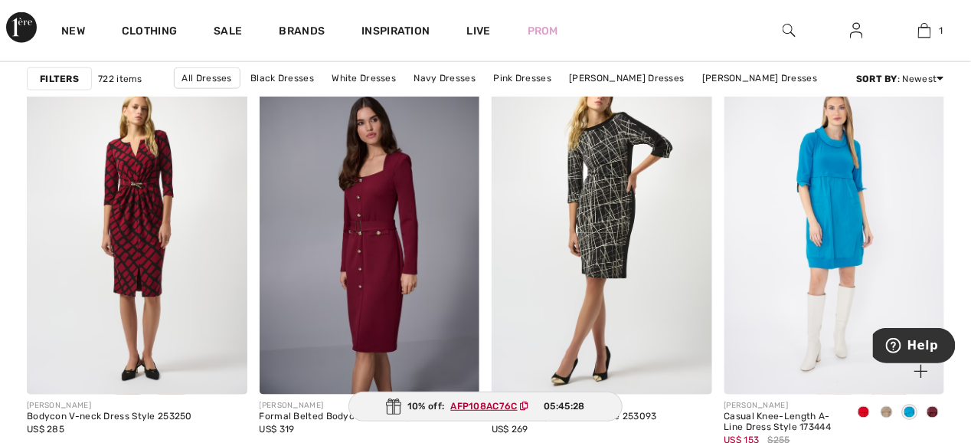
click at [888, 412] on span at bounding box center [887, 412] width 12 height 12
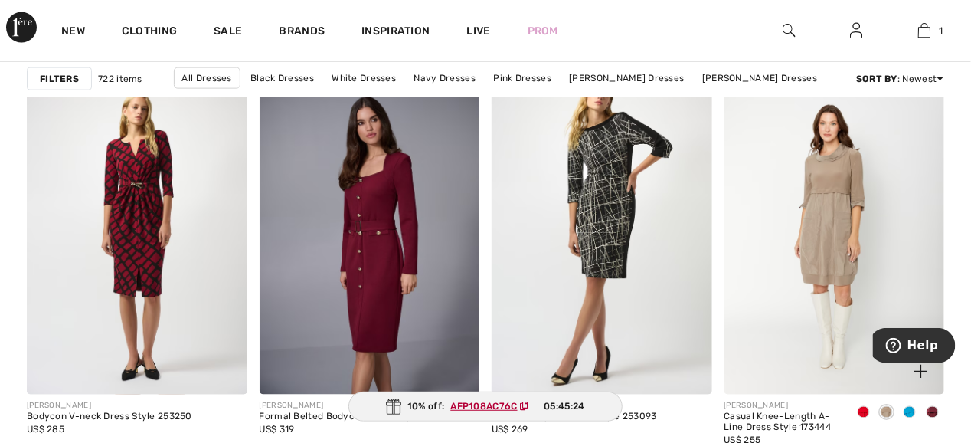
click at [935, 414] on span at bounding box center [933, 412] width 12 height 12
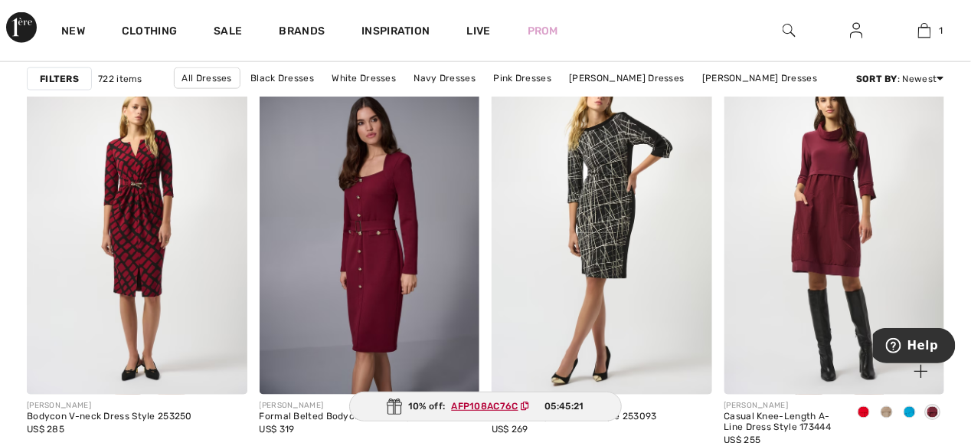
click at [866, 411] on span at bounding box center [864, 412] width 12 height 12
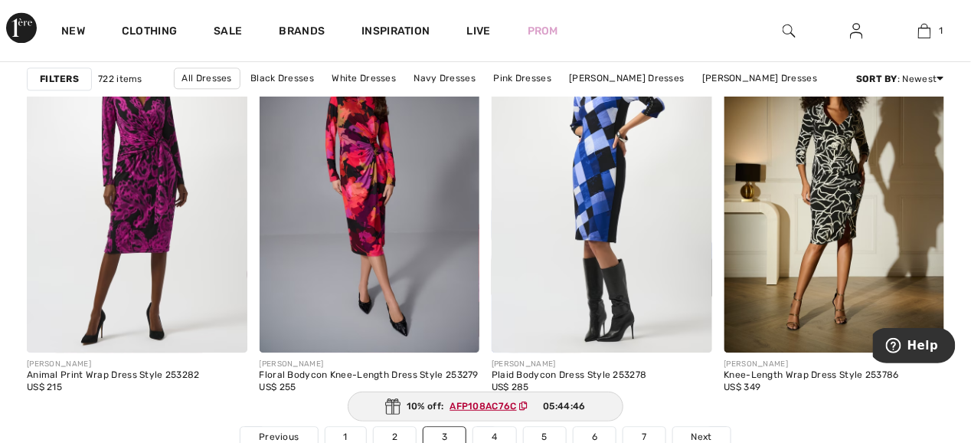
scroll to position [5976, 0]
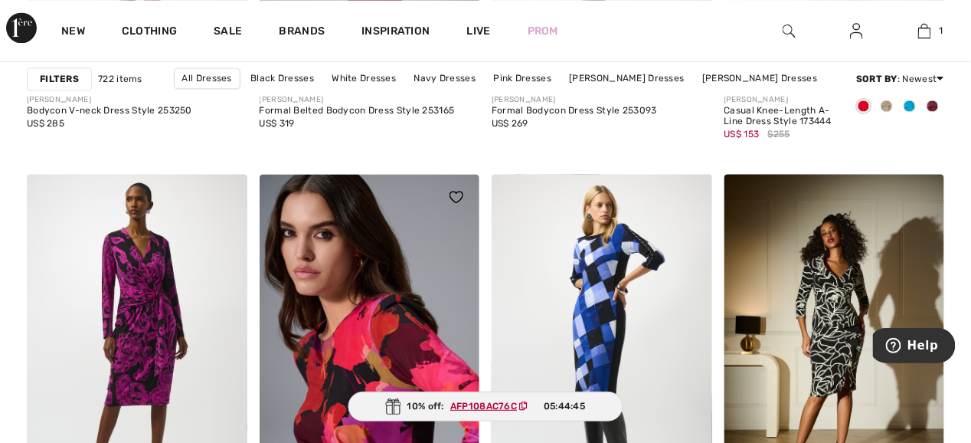
click at [375, 344] on img at bounding box center [370, 339] width 221 height 330
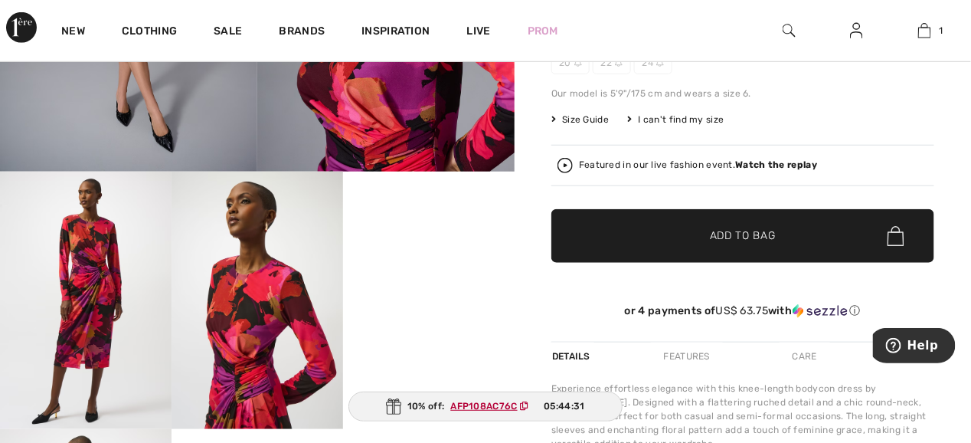
scroll to position [383, 0]
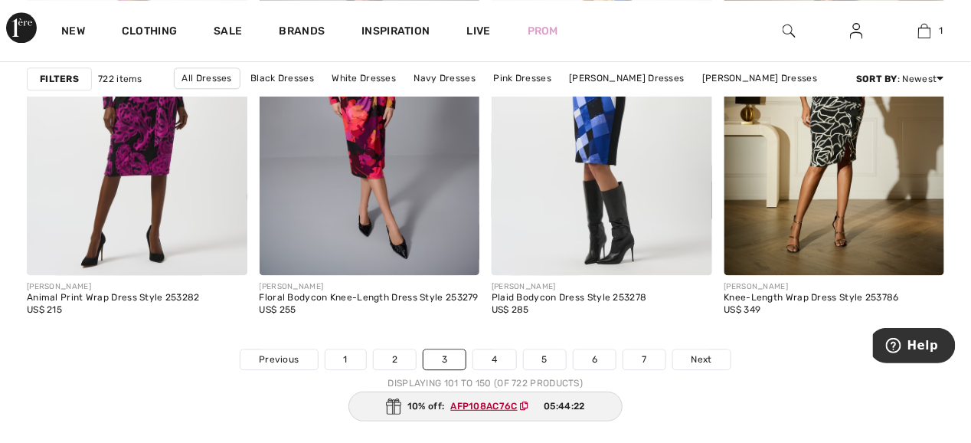
scroll to position [6436, 0]
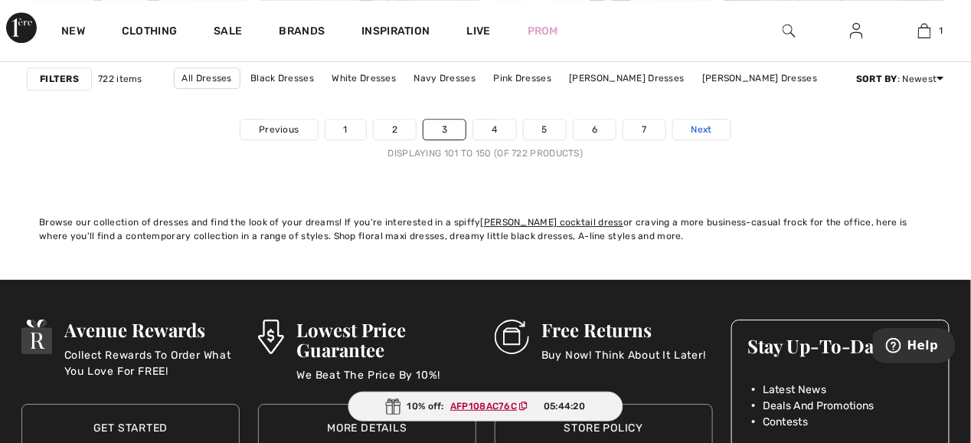
click at [697, 123] on span "Next" at bounding box center [702, 130] width 21 height 14
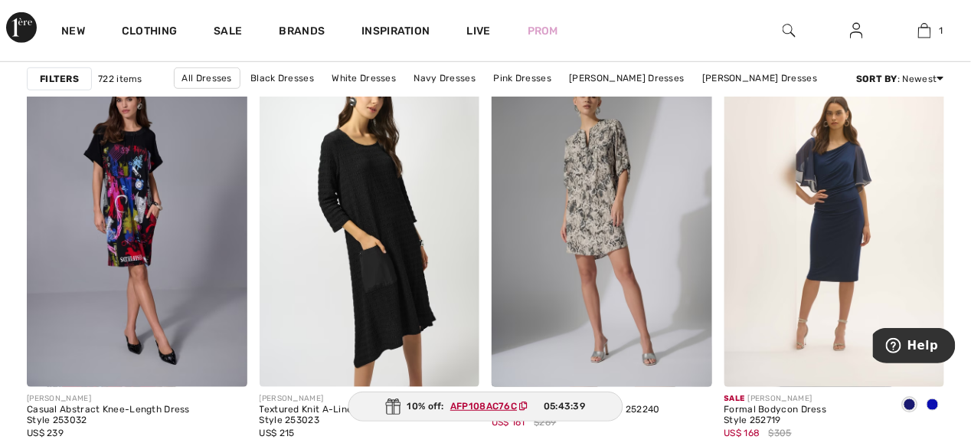
scroll to position [2068, 0]
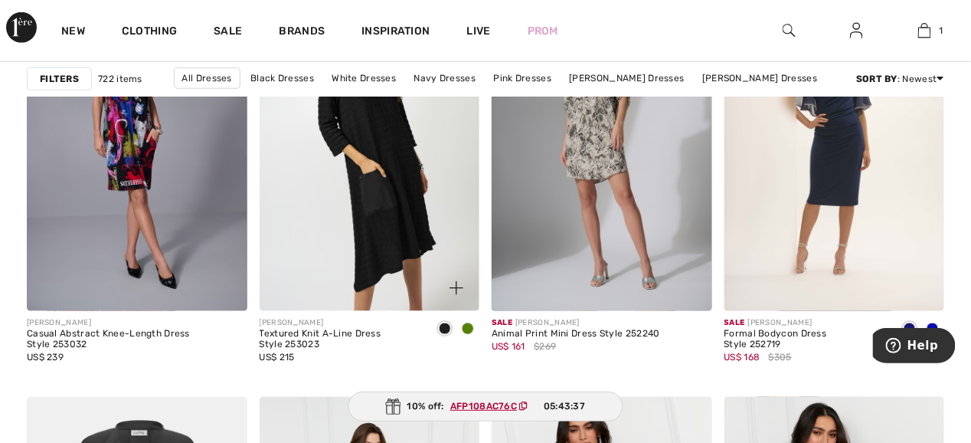
click at [467, 323] on span at bounding box center [468, 329] width 12 height 12
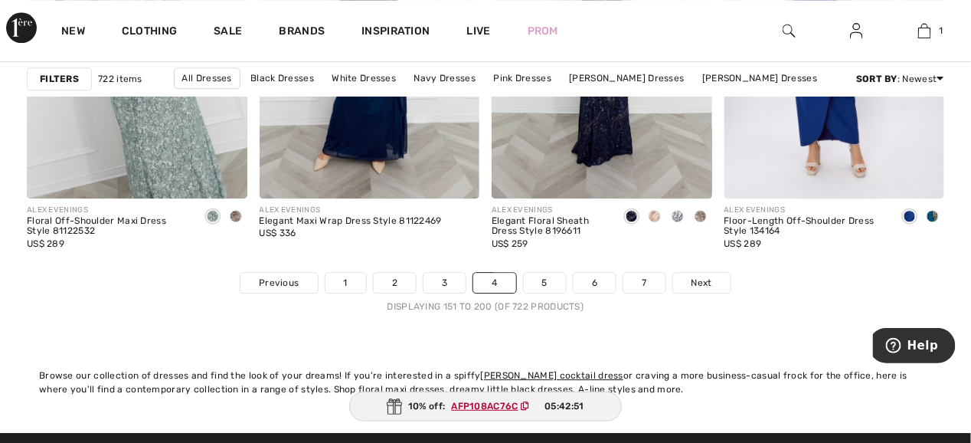
scroll to position [6358, 0]
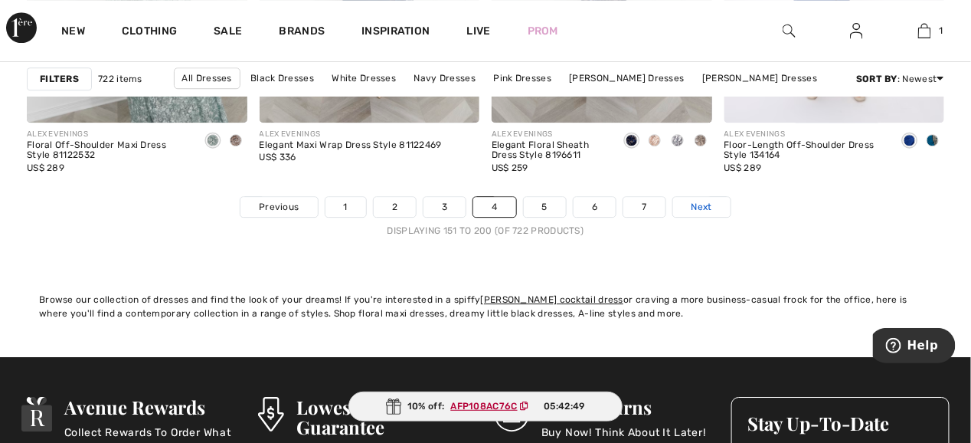
click at [699, 203] on span "Next" at bounding box center [702, 207] width 21 height 14
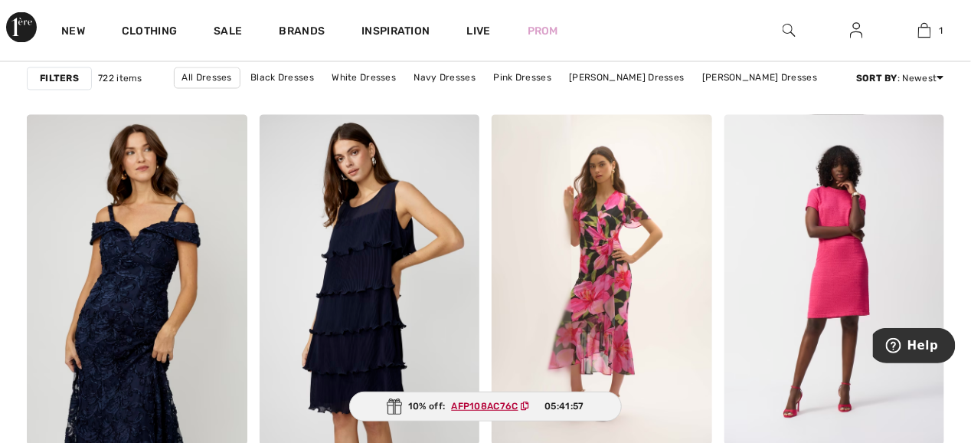
scroll to position [4367, 0]
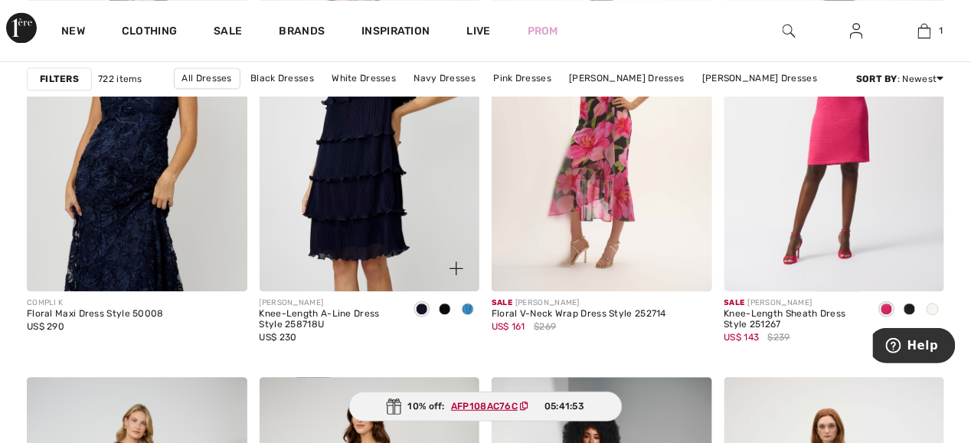
click at [473, 307] on span at bounding box center [468, 309] width 12 height 12
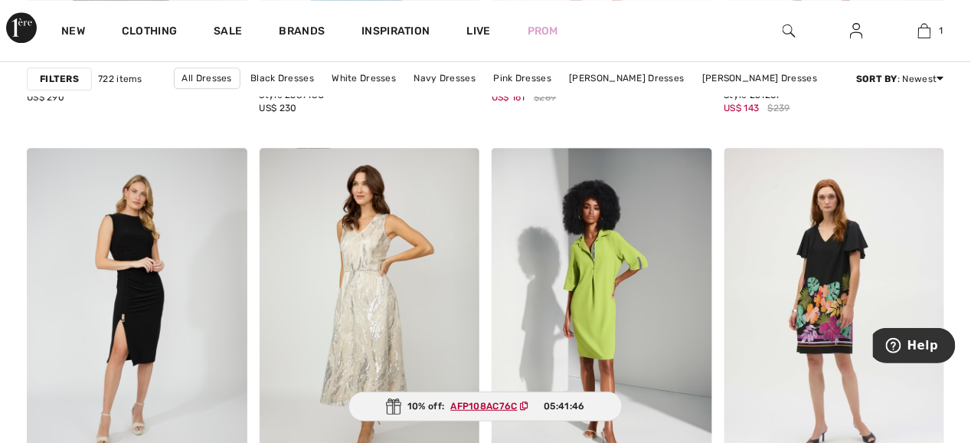
scroll to position [4673, 0]
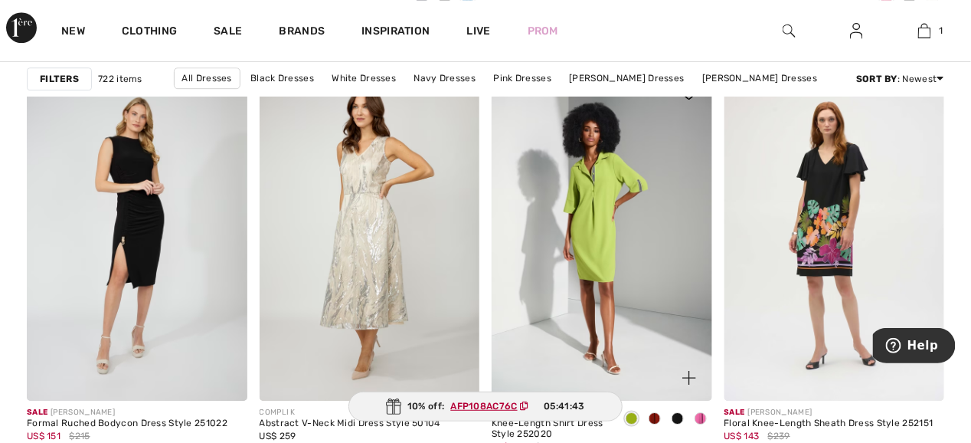
click at [702, 418] on span at bounding box center [701, 418] width 12 height 12
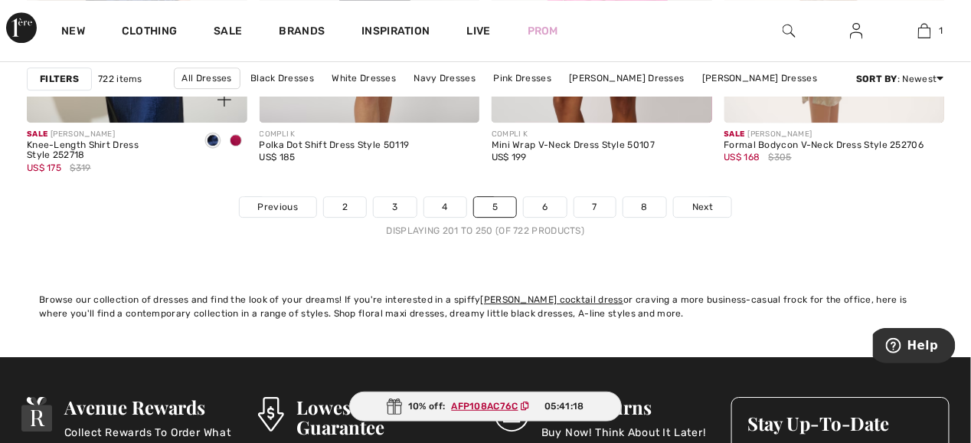
scroll to position [6436, 0]
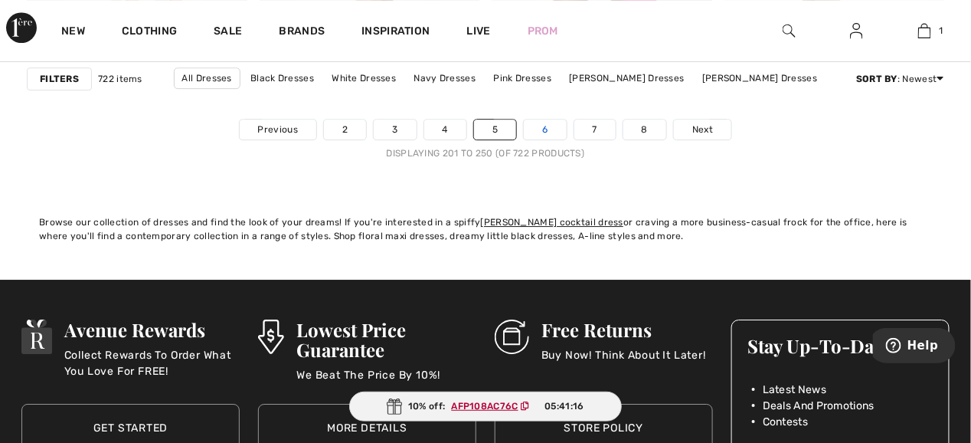
click at [544, 122] on link "6" at bounding box center [545, 130] width 42 height 20
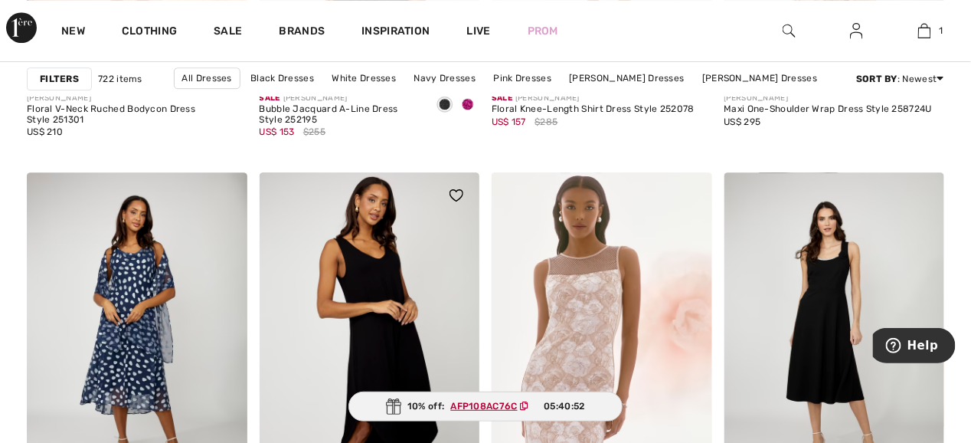
scroll to position [1455, 0]
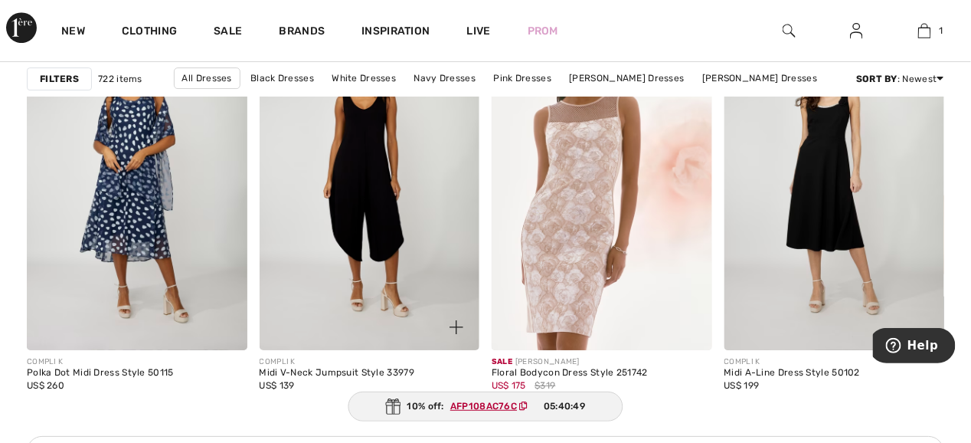
click at [372, 143] on img at bounding box center [370, 185] width 221 height 330
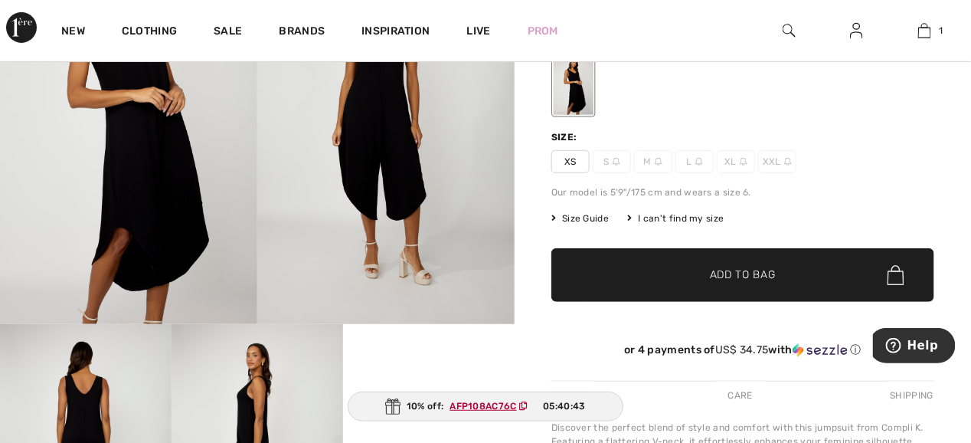
scroll to position [306, 0]
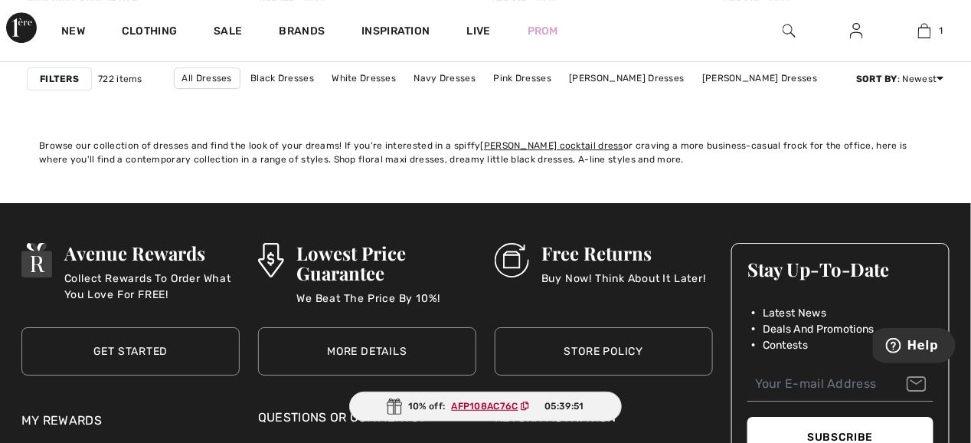
scroll to position [6436, 0]
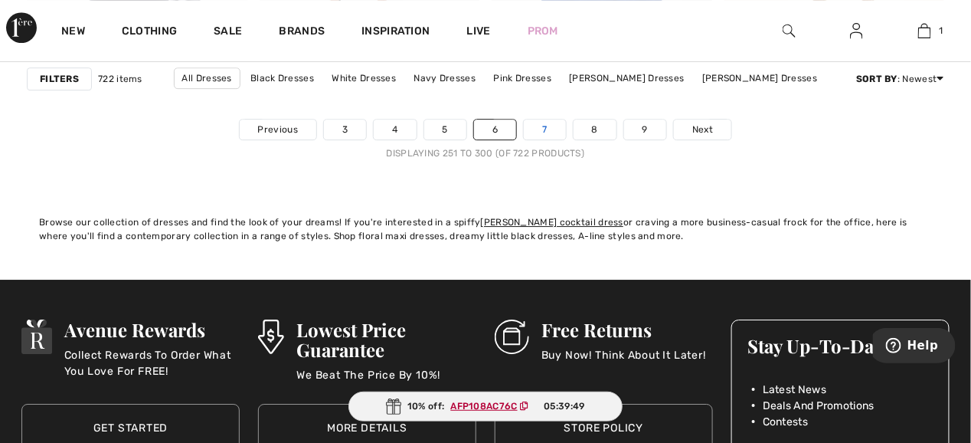
click at [546, 126] on link "7" at bounding box center [544, 130] width 41 height 20
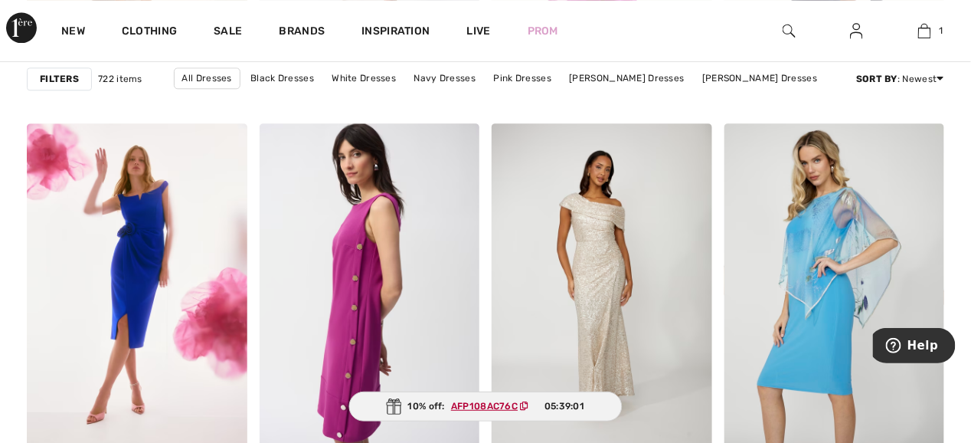
scroll to position [2911, 0]
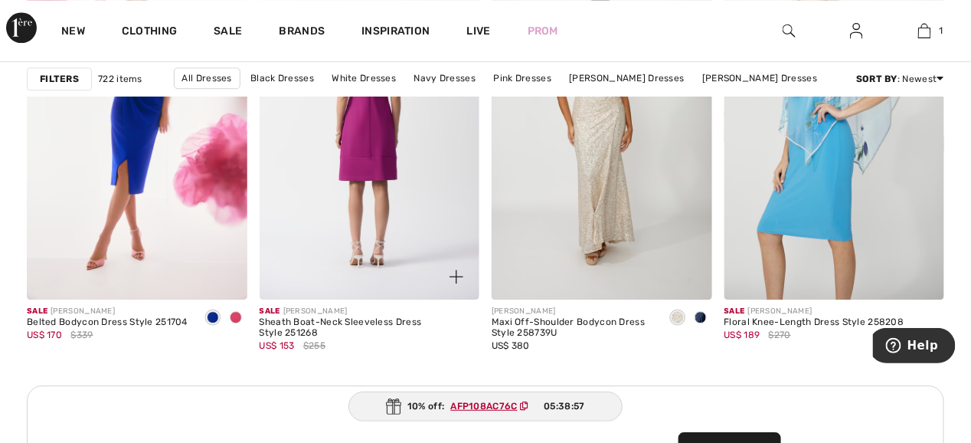
click at [365, 152] on img at bounding box center [370, 134] width 221 height 330
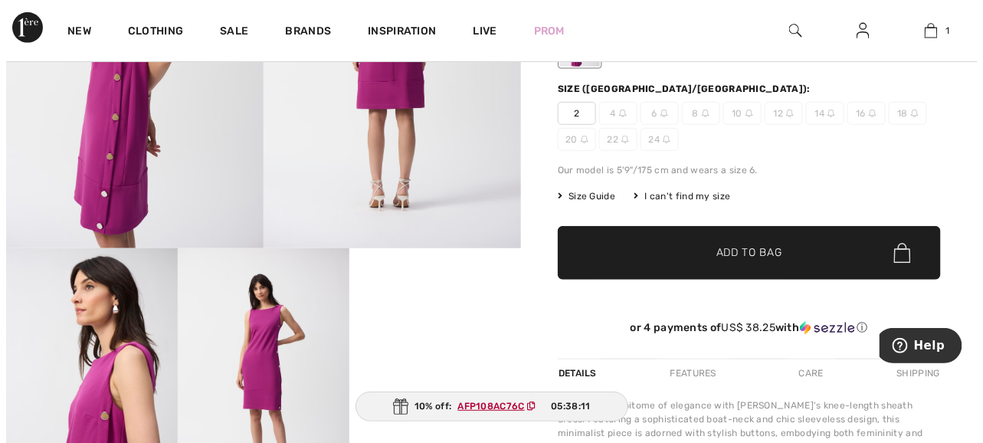
scroll to position [383, 0]
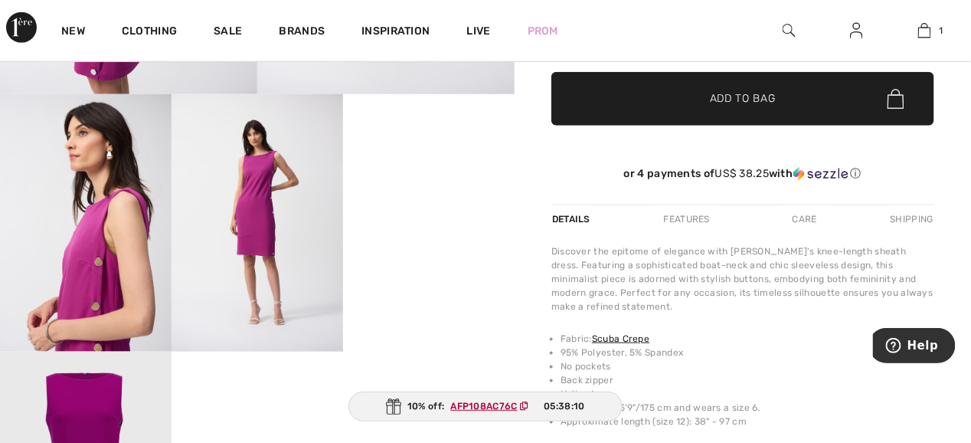
click at [255, 209] on img at bounding box center [258, 222] width 172 height 257
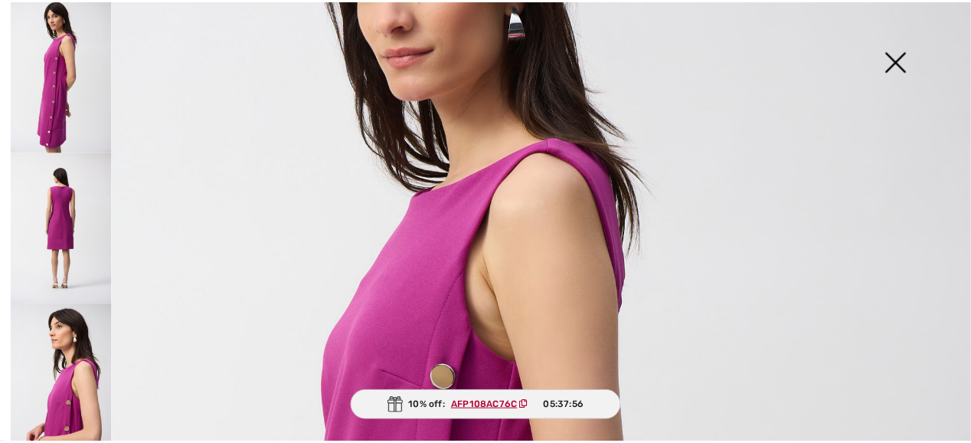
scroll to position [94, 0]
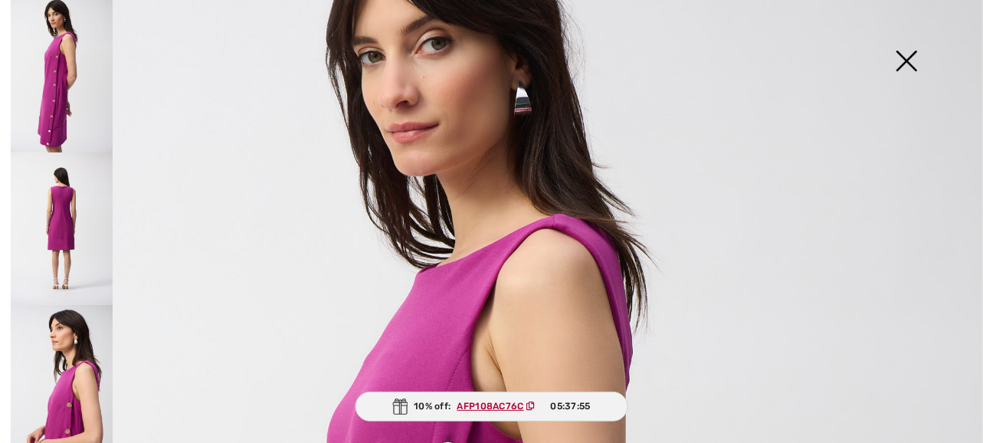
click at [907, 61] on img at bounding box center [906, 62] width 77 height 79
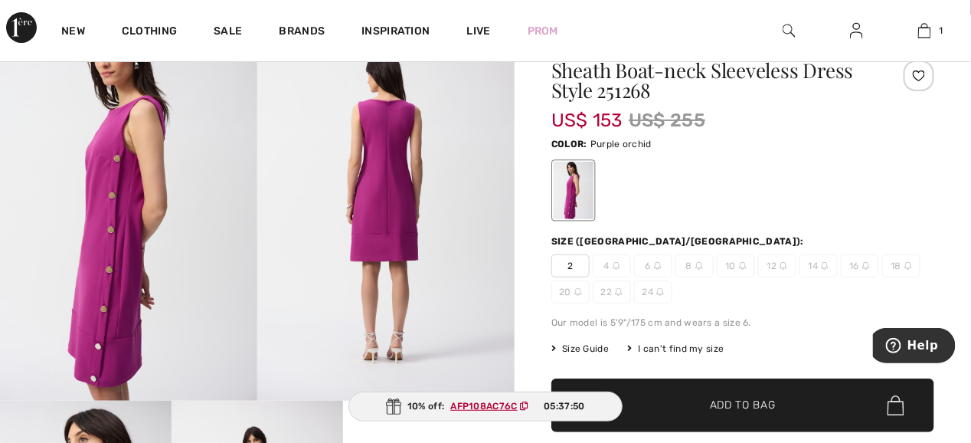
scroll to position [0, 0]
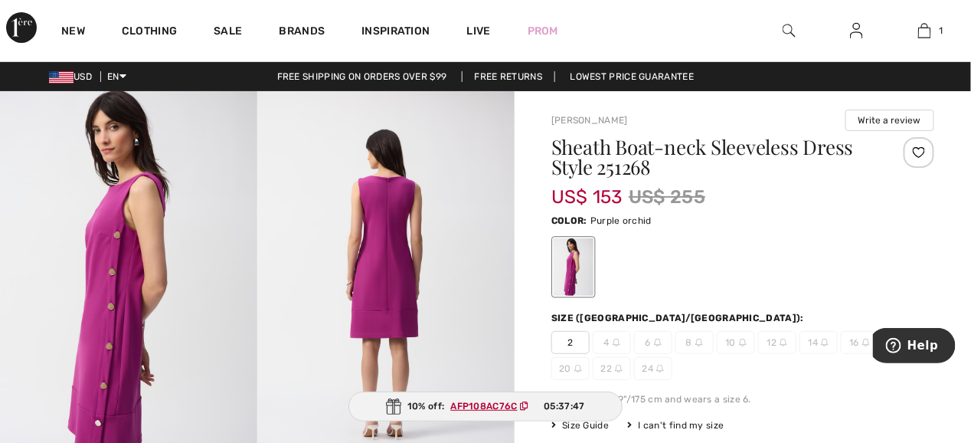
click at [394, 249] on img at bounding box center [385, 284] width 257 height 386
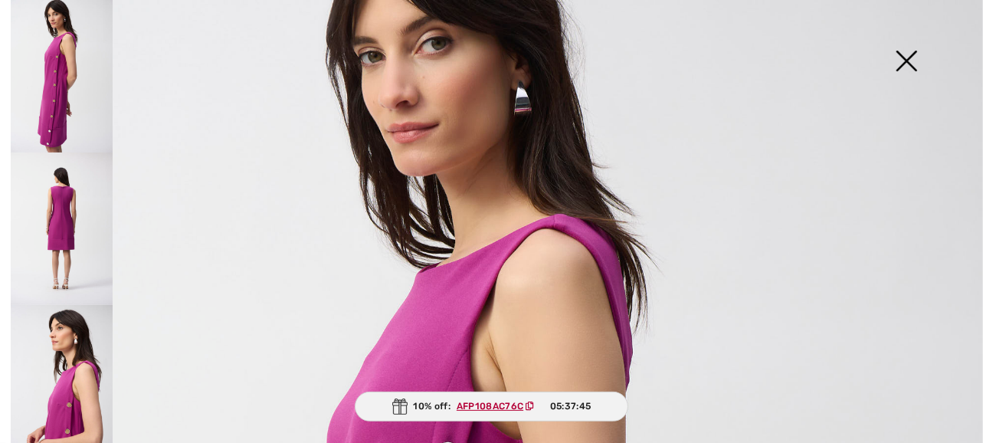
click at [908, 66] on img at bounding box center [906, 62] width 77 height 79
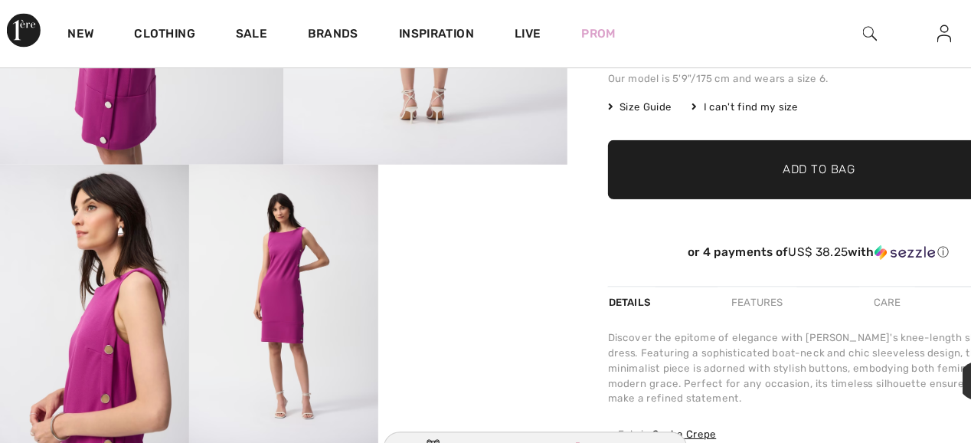
scroll to position [426, 0]
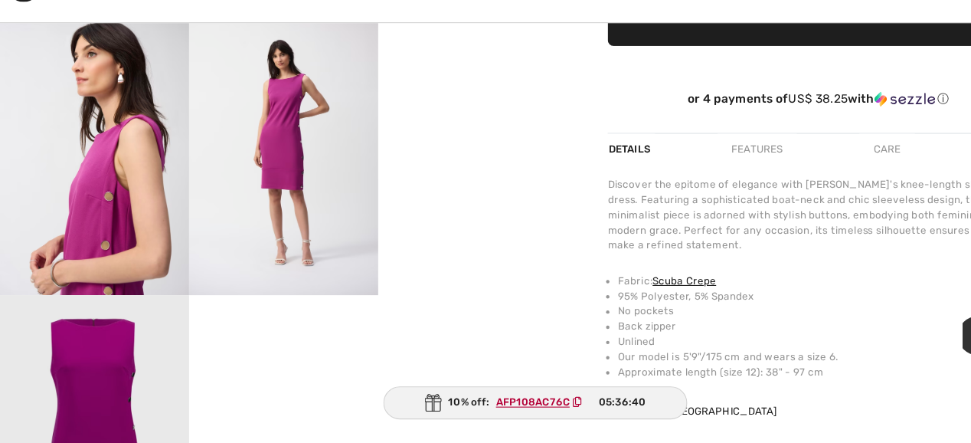
click at [693, 174] on div "Features" at bounding box center [687, 176] width 72 height 28
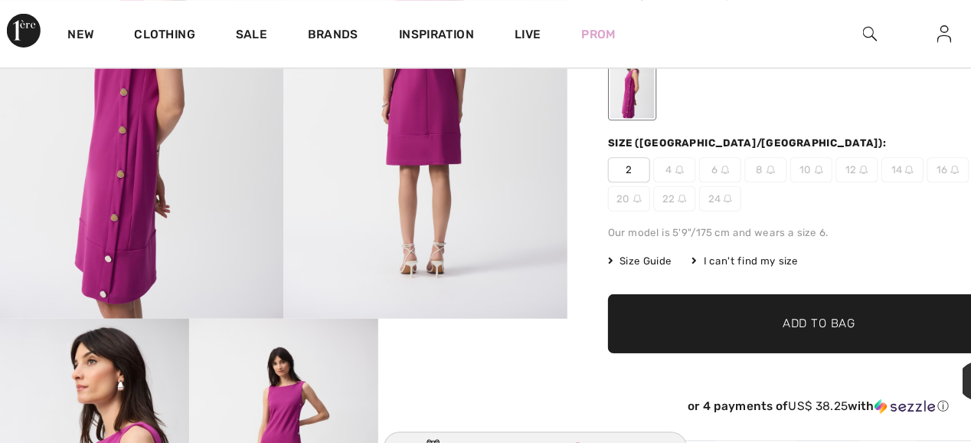
scroll to position [119, 0]
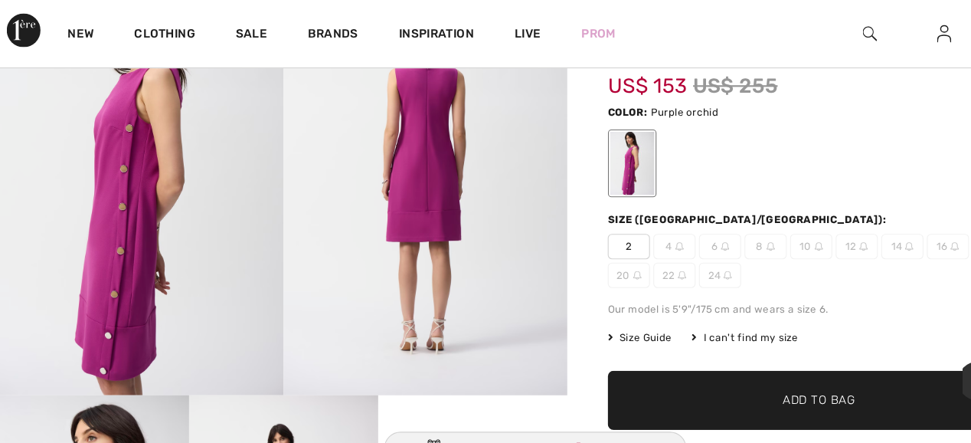
click at [559, 198] on div "Size (CA/US):" at bounding box center [680, 199] width 256 height 14
click at [568, 306] on span "Size Guide" at bounding box center [580, 307] width 57 height 14
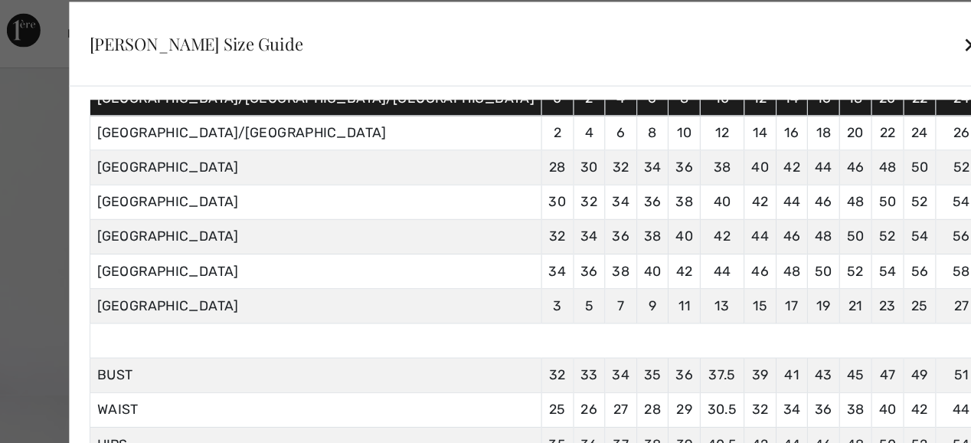
scroll to position [0, 0]
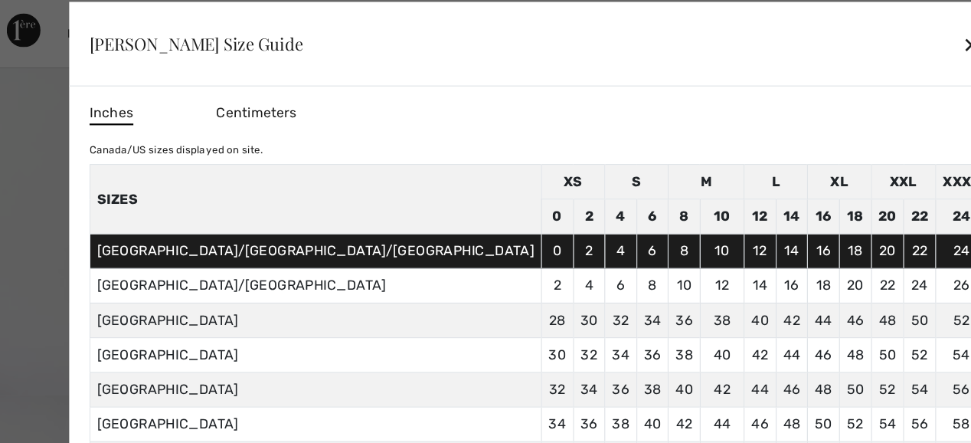
click at [874, 44] on div "✕" at bounding box center [882, 40] width 16 height 32
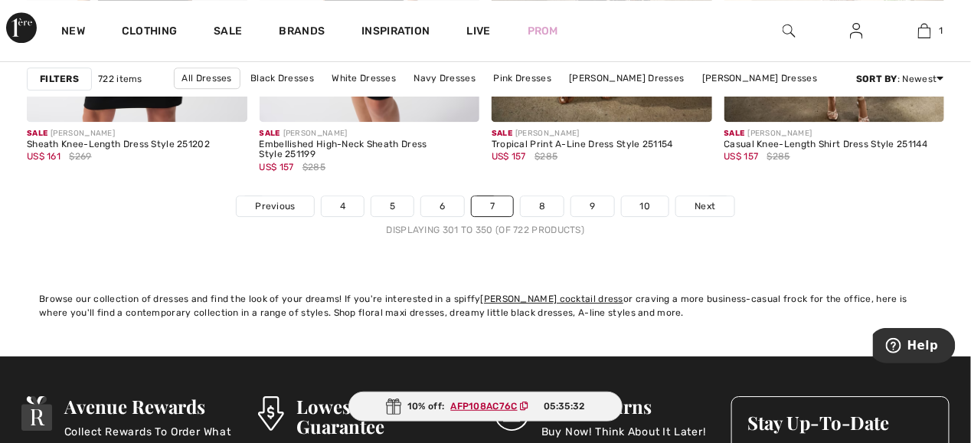
scroll to position [6436, 0]
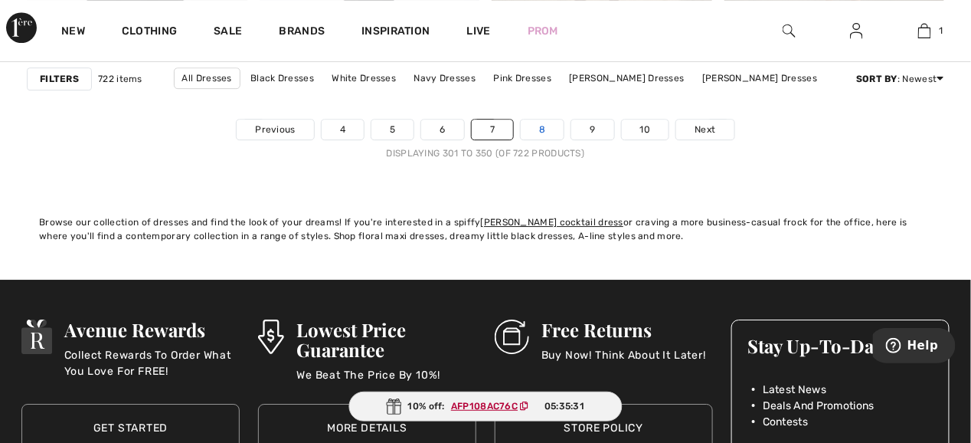
click at [546, 121] on link "8" at bounding box center [542, 130] width 43 height 20
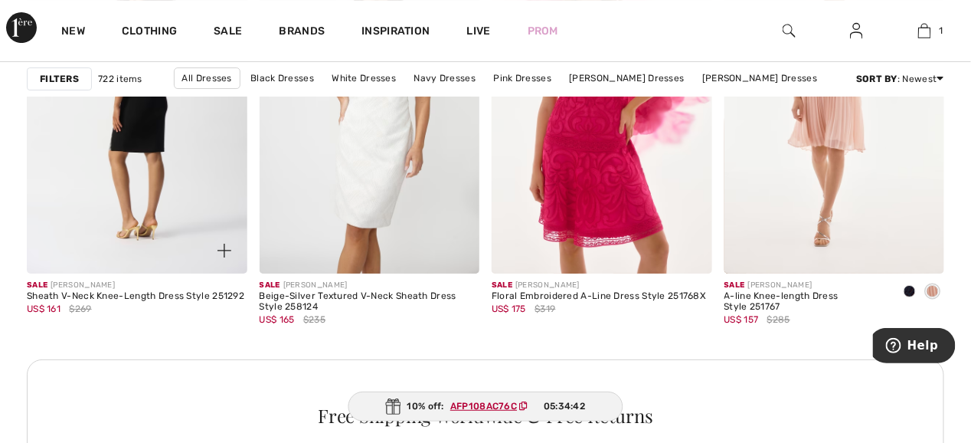
scroll to position [1379, 0]
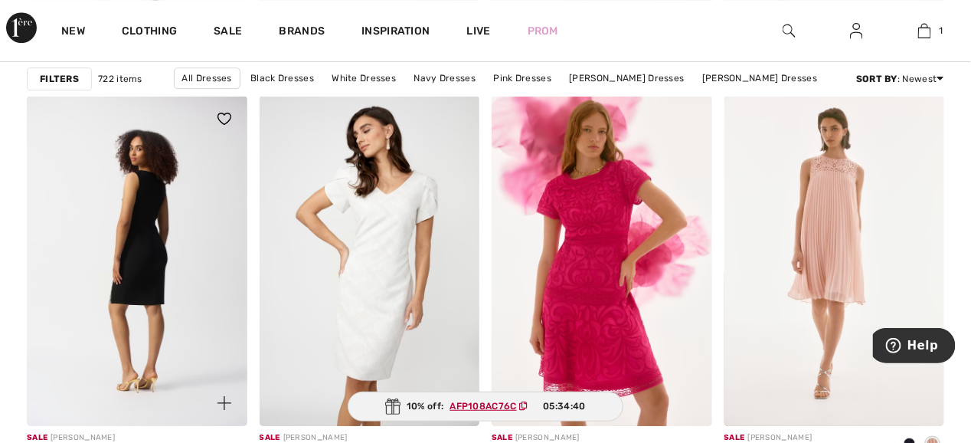
click at [146, 272] on img at bounding box center [137, 261] width 221 height 330
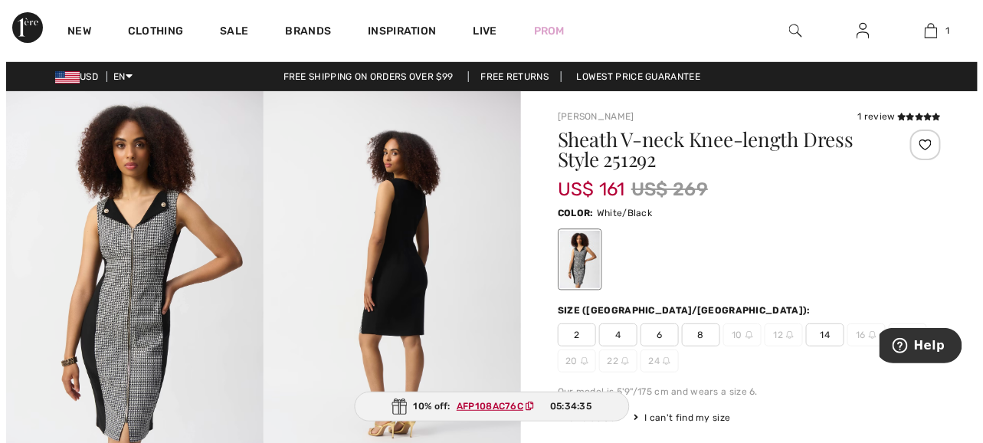
scroll to position [77, 0]
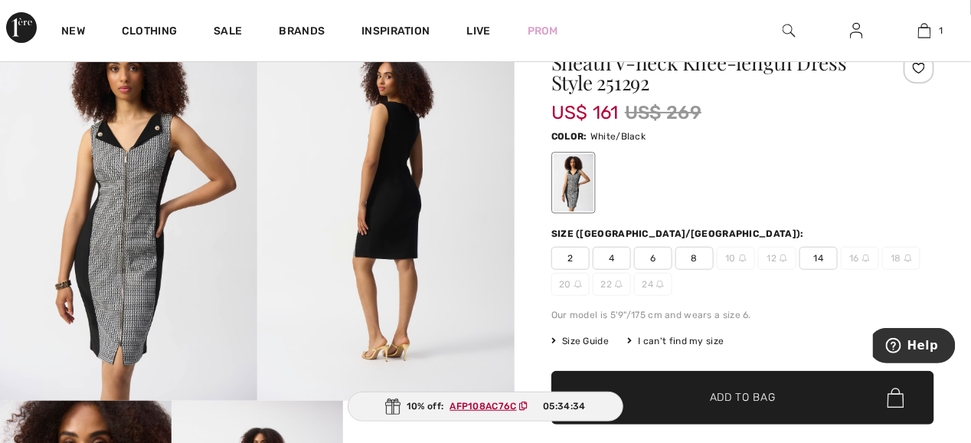
click at [120, 235] on img at bounding box center [128, 208] width 257 height 386
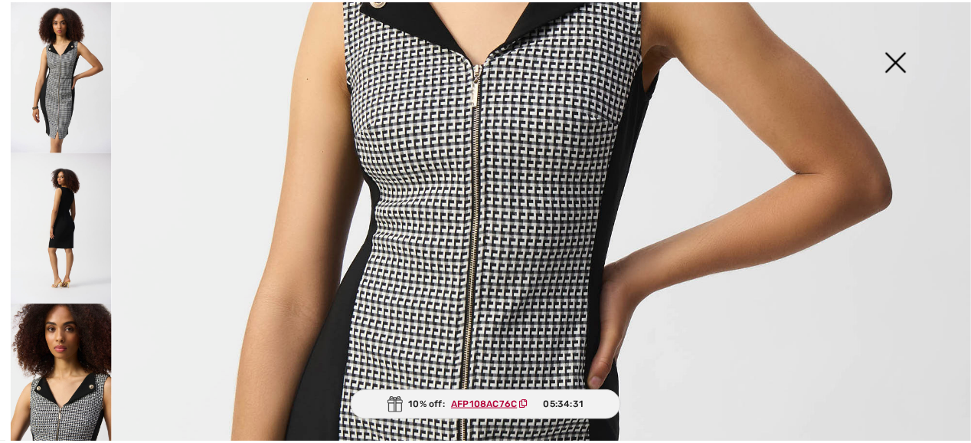
scroll to position [536, 0]
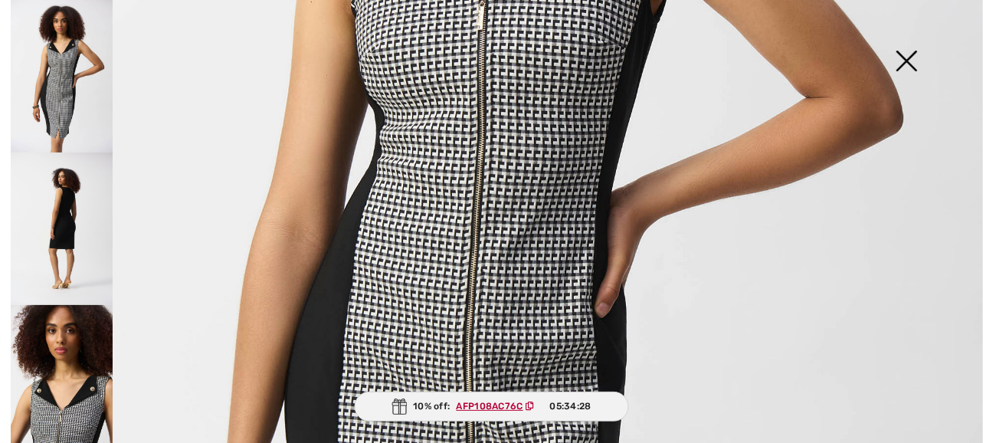
click at [906, 58] on img at bounding box center [906, 62] width 77 height 79
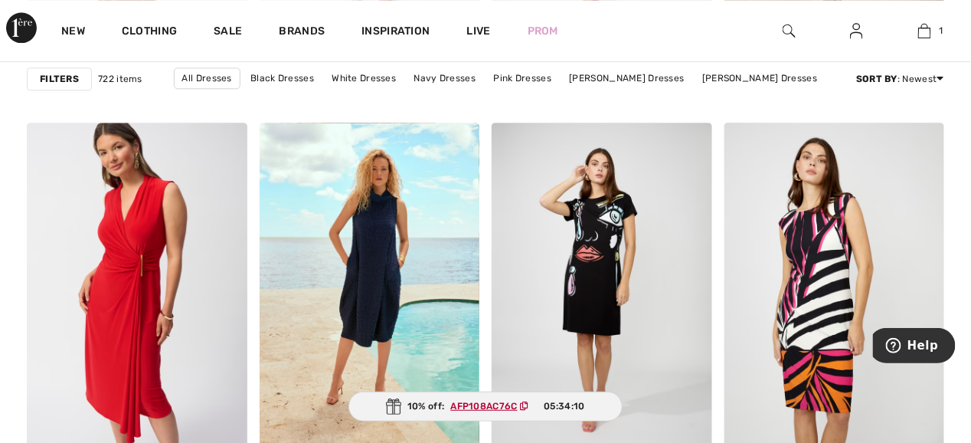
scroll to position [2911, 0]
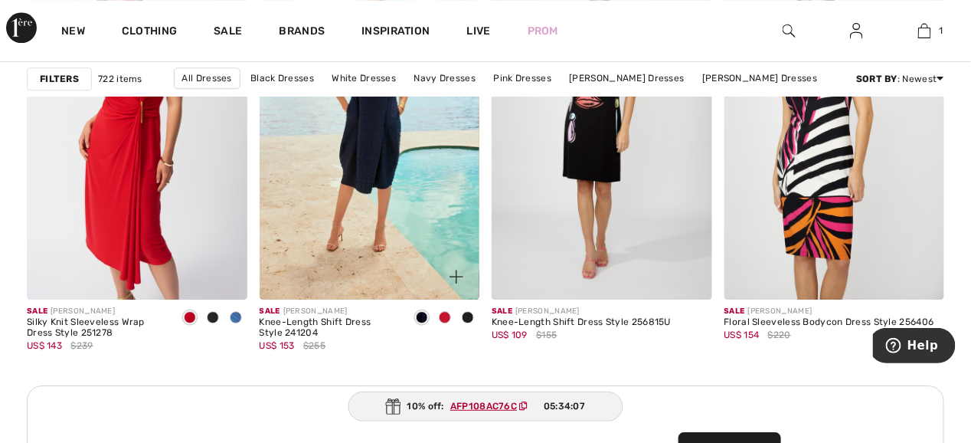
click at [447, 316] on span at bounding box center [445, 317] width 12 height 12
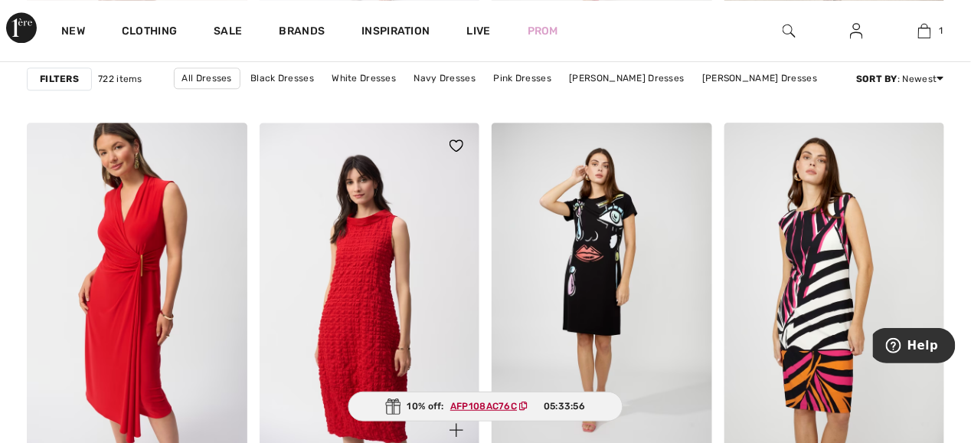
scroll to position [2835, 0]
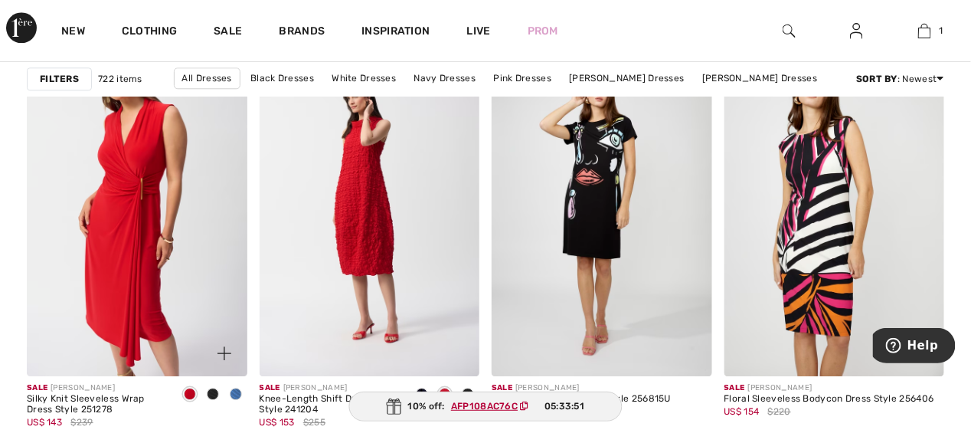
click at [234, 395] on span at bounding box center [236, 394] width 12 height 12
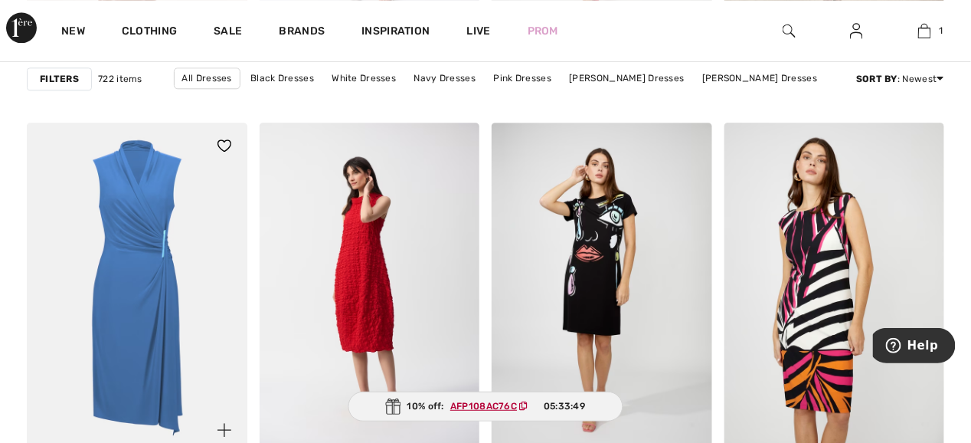
scroll to position [2911, 0]
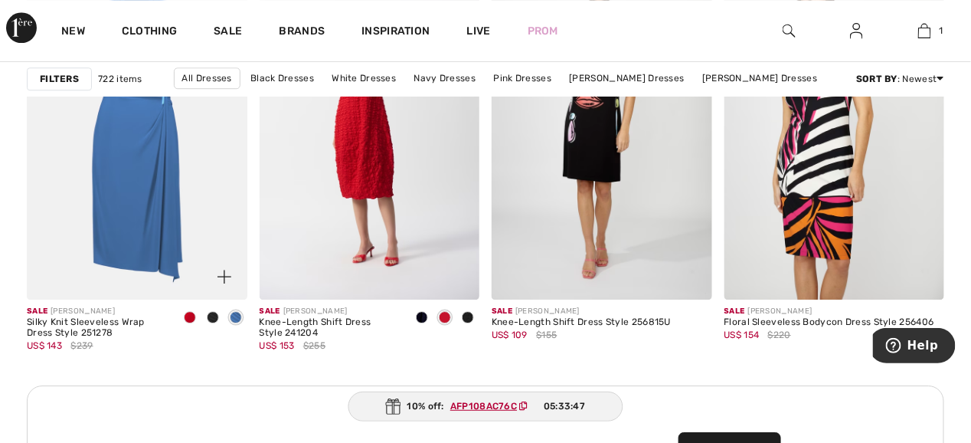
click at [213, 316] on span at bounding box center [213, 317] width 12 height 12
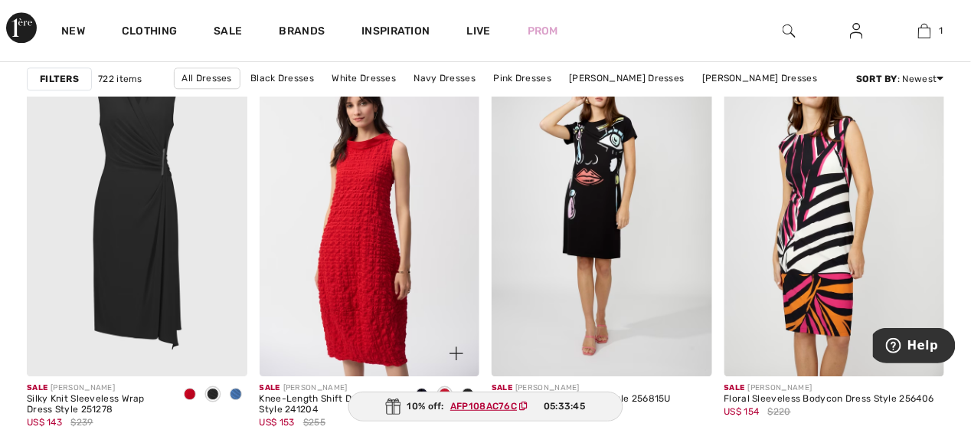
scroll to position [2988, 0]
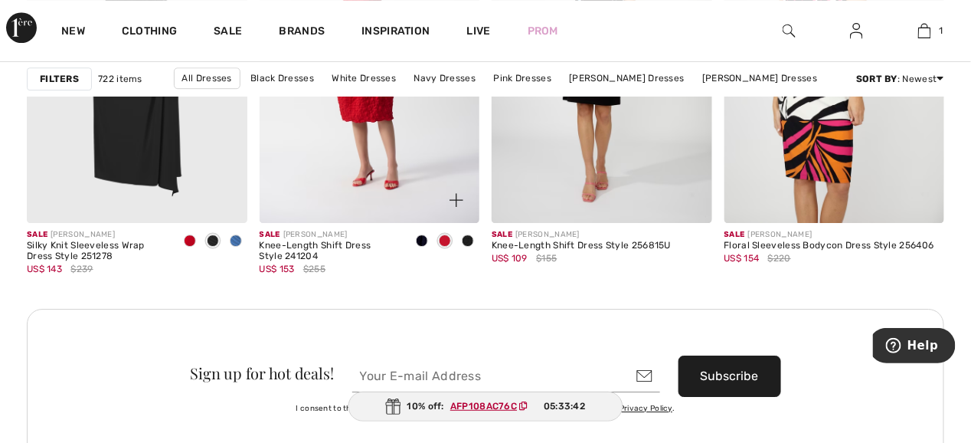
click at [470, 240] on span at bounding box center [468, 240] width 12 height 12
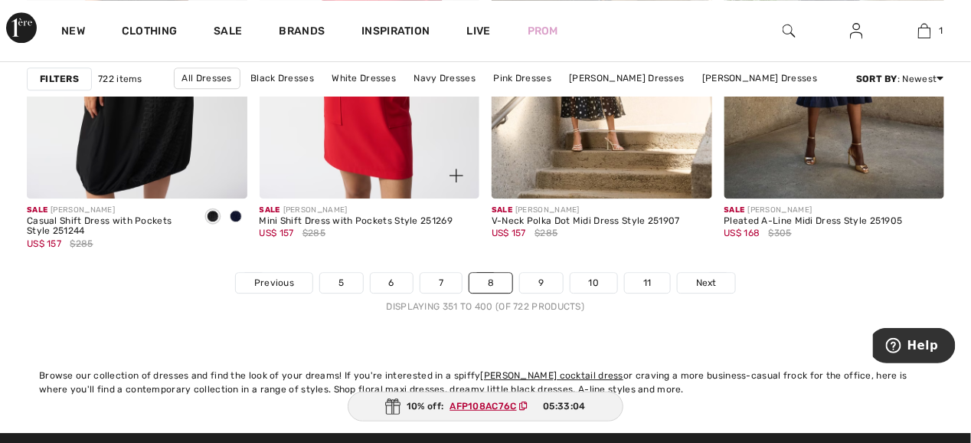
scroll to position [6436, 0]
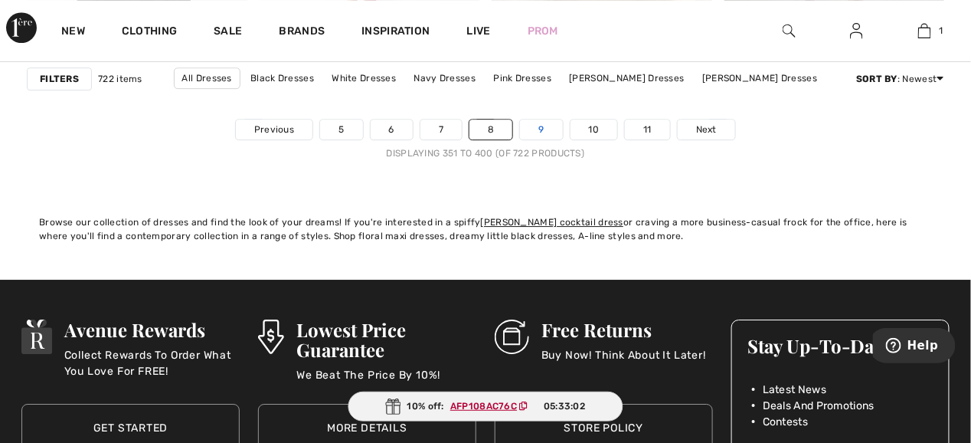
click at [542, 127] on link "9" at bounding box center [541, 130] width 42 height 20
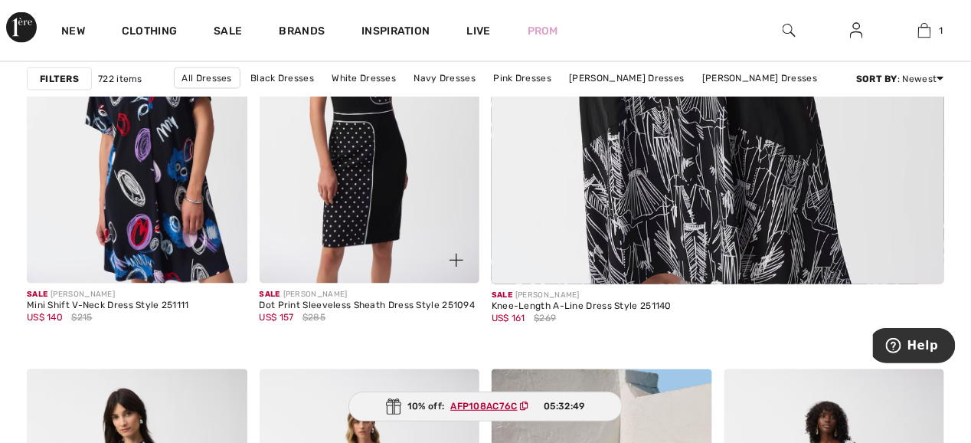
scroll to position [612, 0]
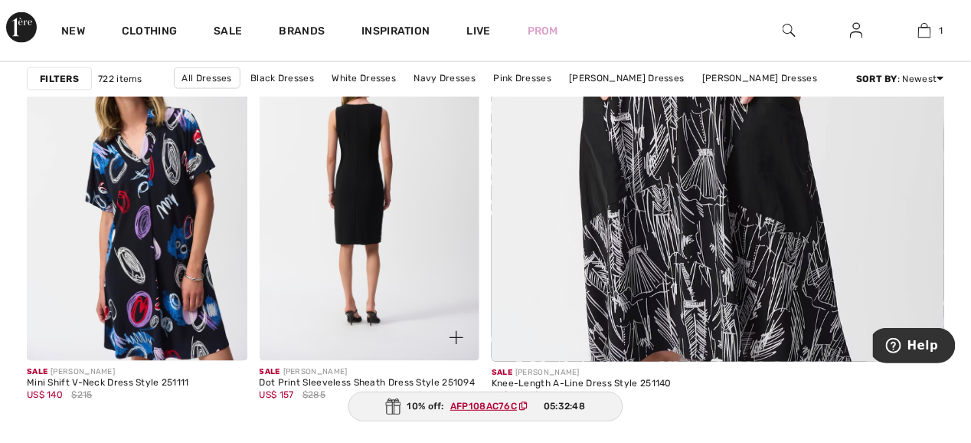
click at [356, 189] on img at bounding box center [370, 195] width 221 height 330
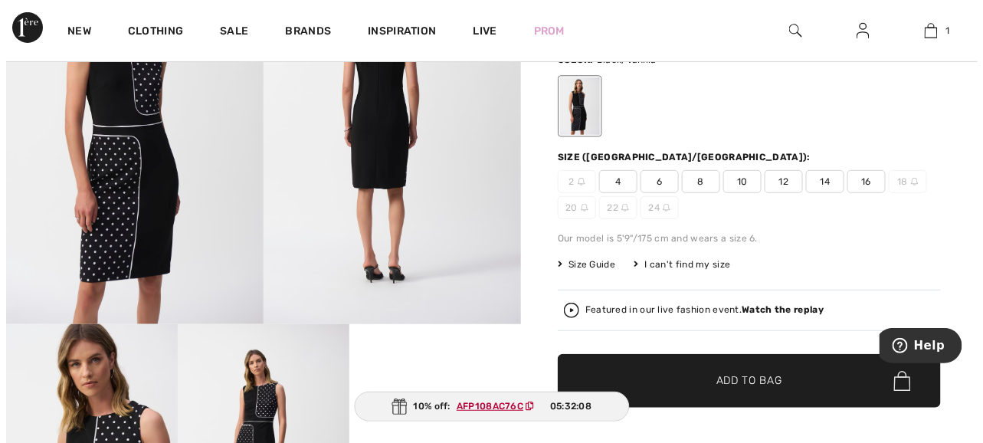
scroll to position [77, 0]
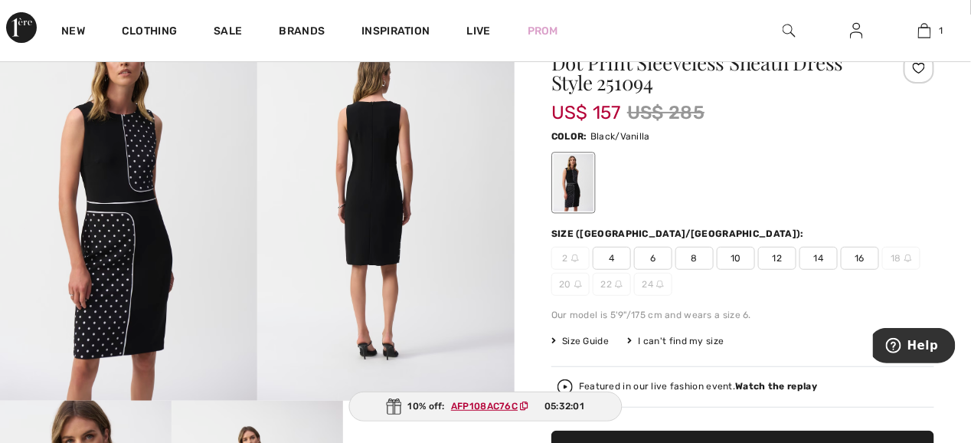
click at [586, 341] on span "Size Guide" at bounding box center [580, 341] width 57 height 14
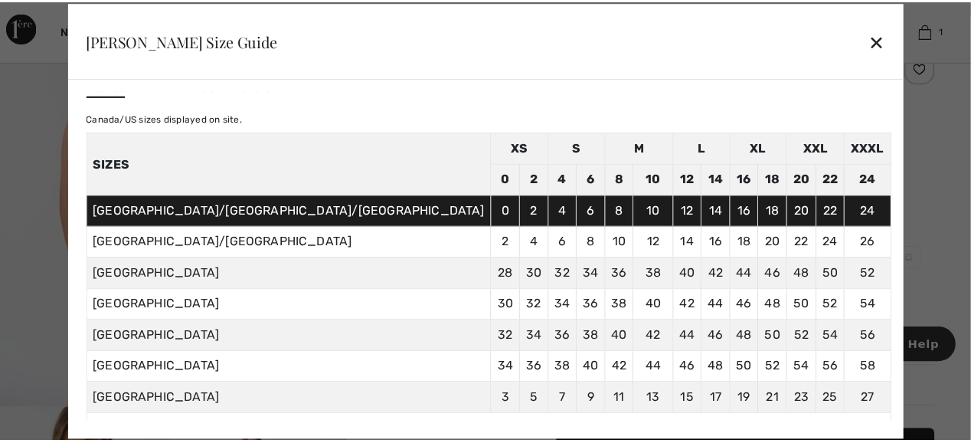
scroll to position [0, 0]
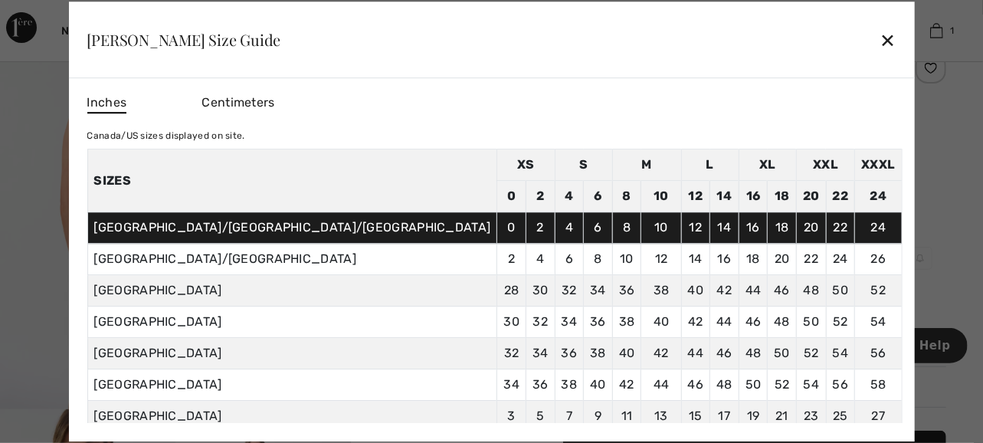
click at [880, 34] on div "✕" at bounding box center [888, 40] width 16 height 32
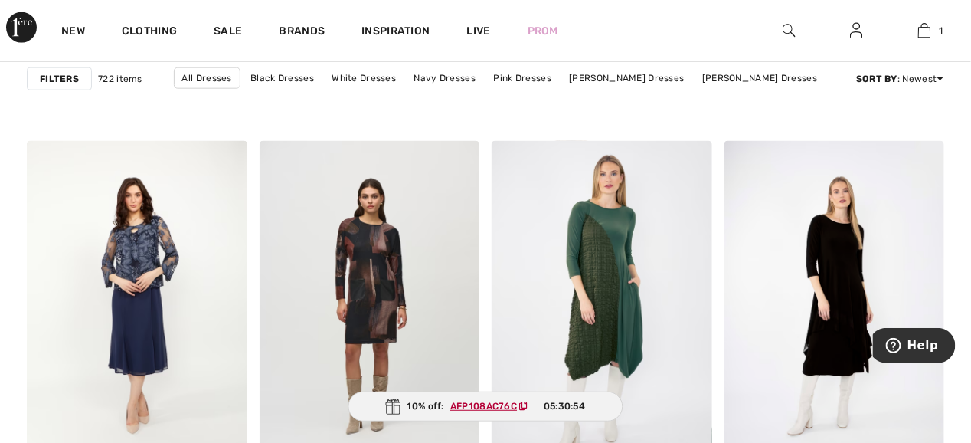
scroll to position [5669, 0]
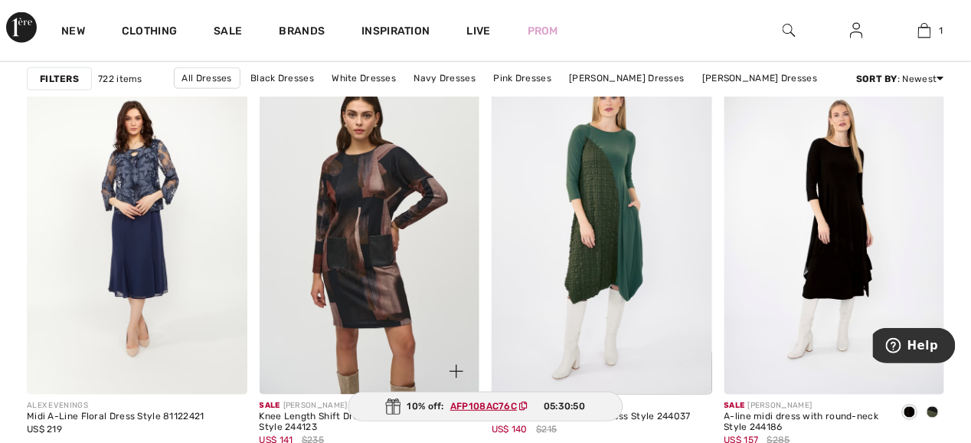
click at [369, 226] on img at bounding box center [370, 229] width 221 height 330
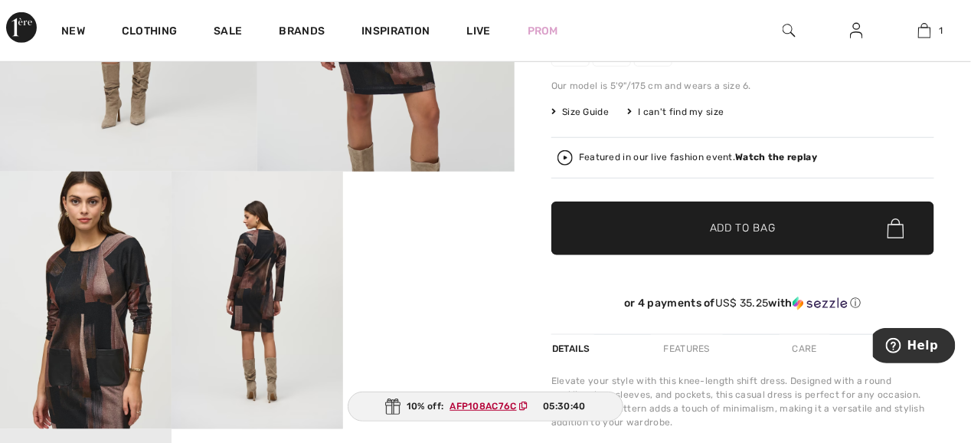
scroll to position [383, 0]
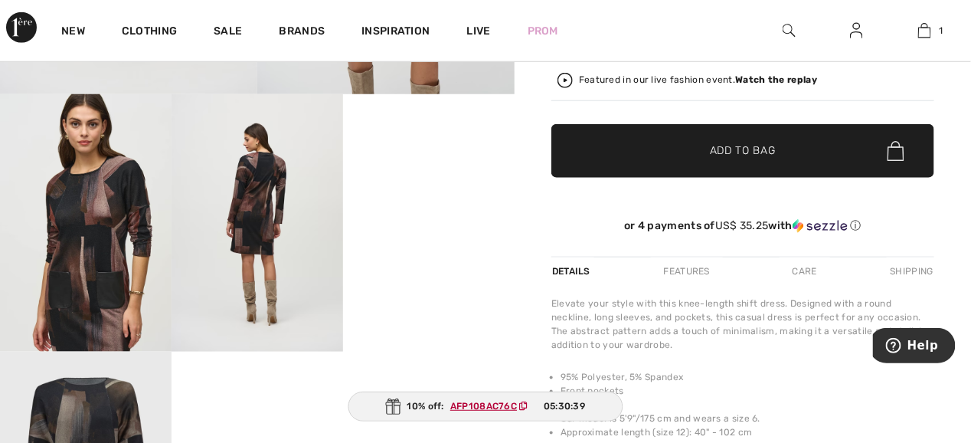
click at [421, 180] on video "Your browser does not support the video tag." at bounding box center [429, 137] width 172 height 86
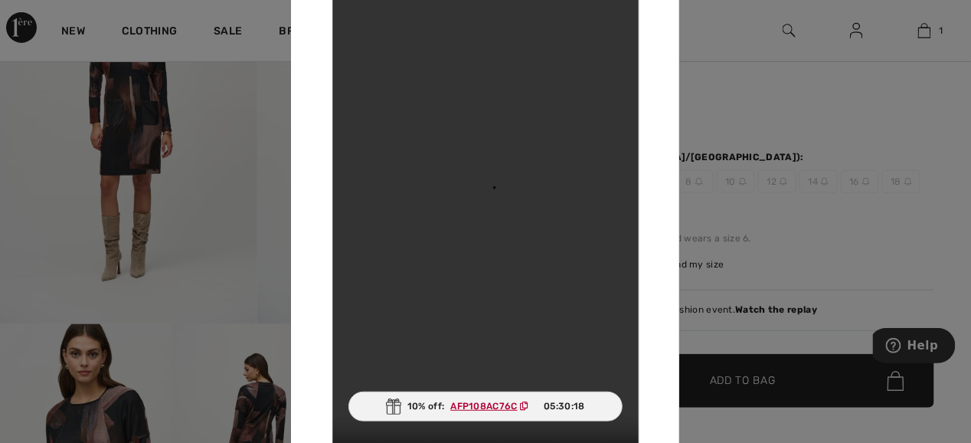
scroll to position [0, 0]
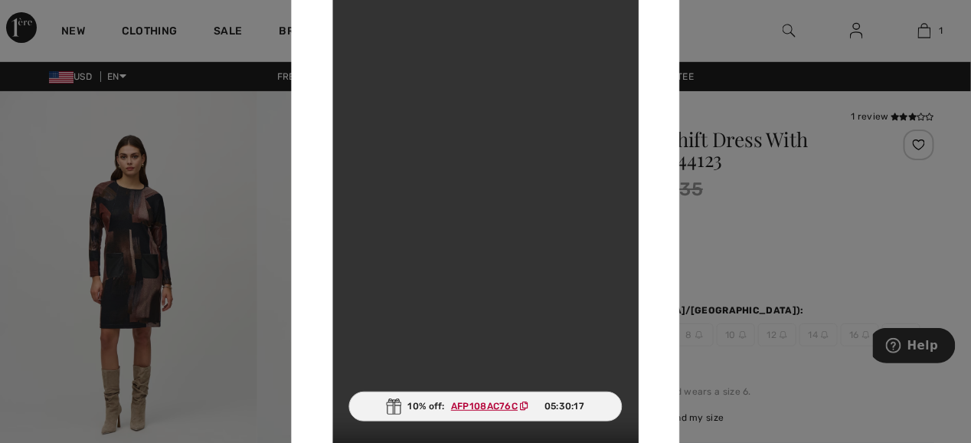
click at [218, 303] on div at bounding box center [485, 221] width 971 height 443
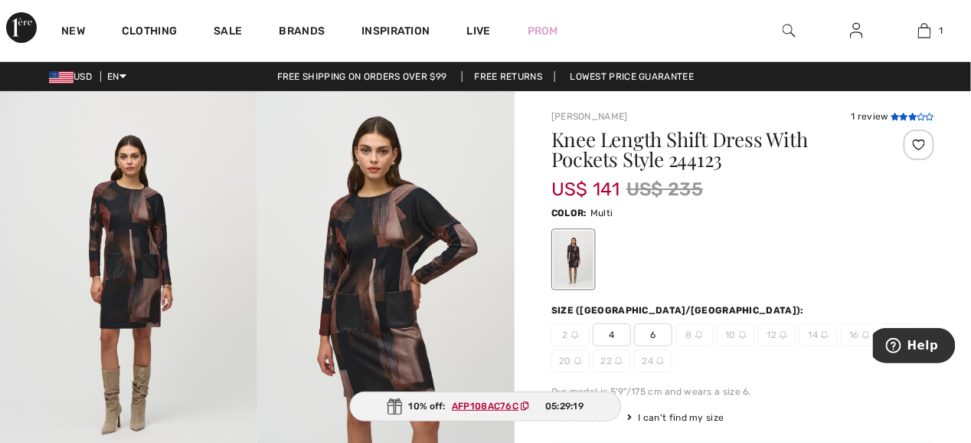
click at [909, 114] on icon at bounding box center [913, 117] width 8 height 8
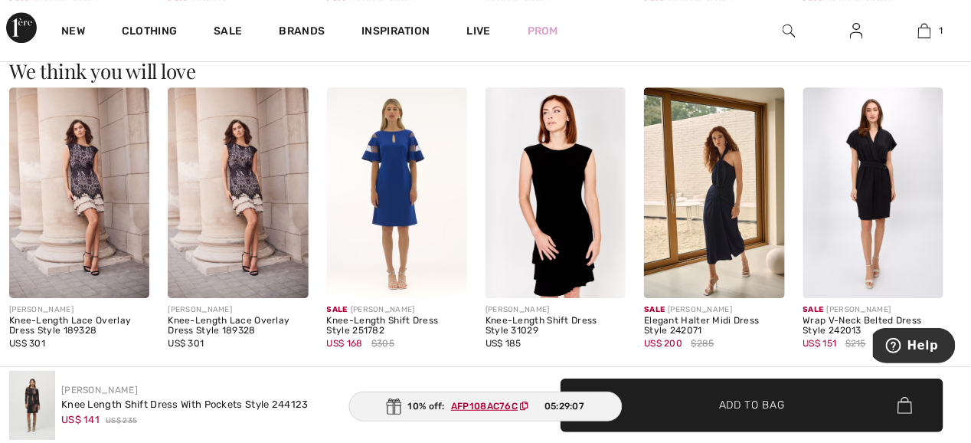
scroll to position [1422, 0]
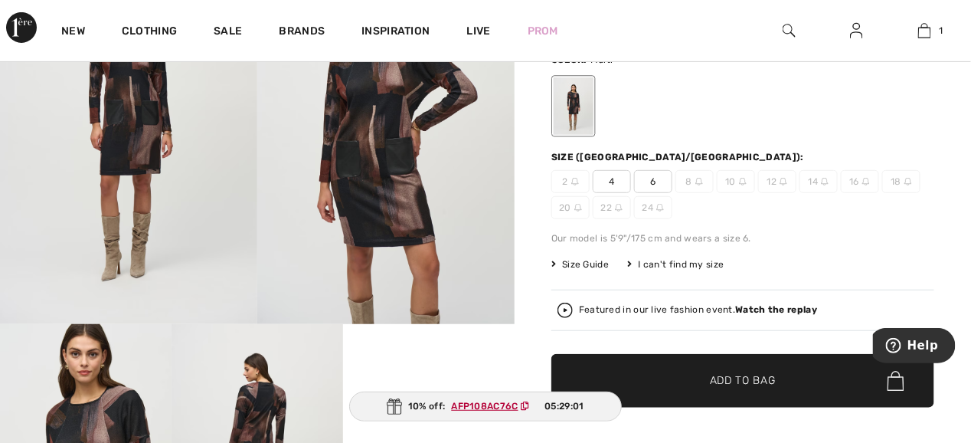
scroll to position [229, 0]
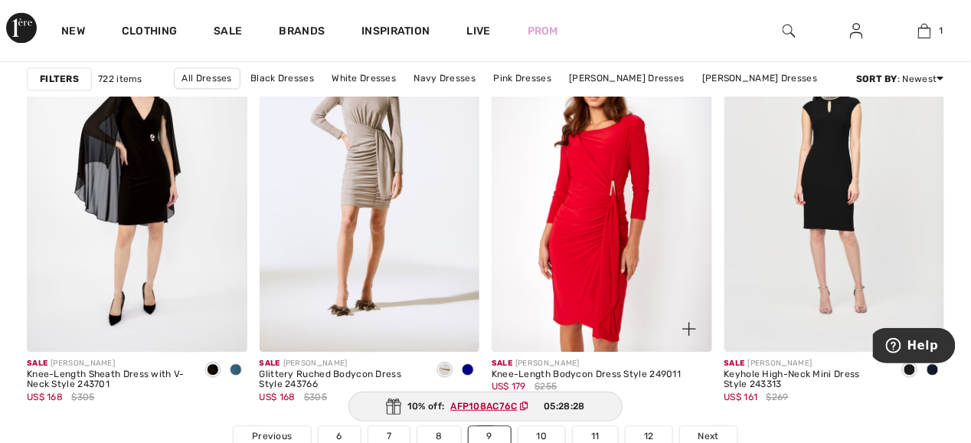
scroll to position [6052, 0]
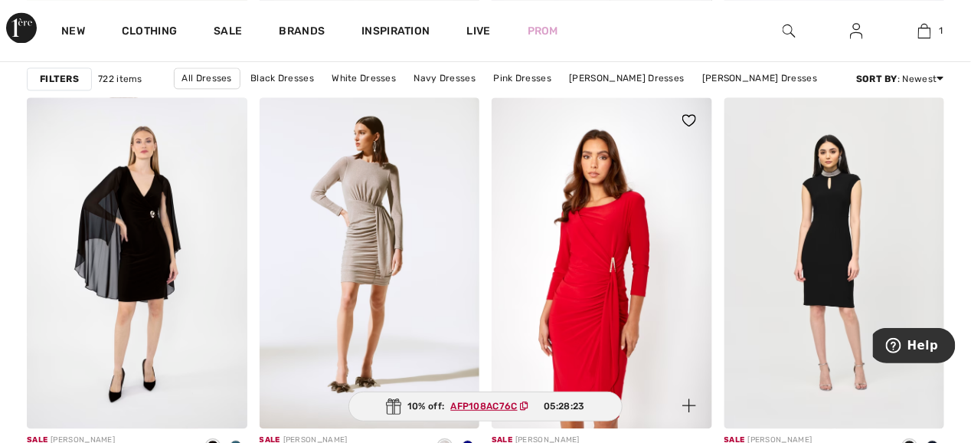
click at [599, 226] on img at bounding box center [602, 262] width 221 height 330
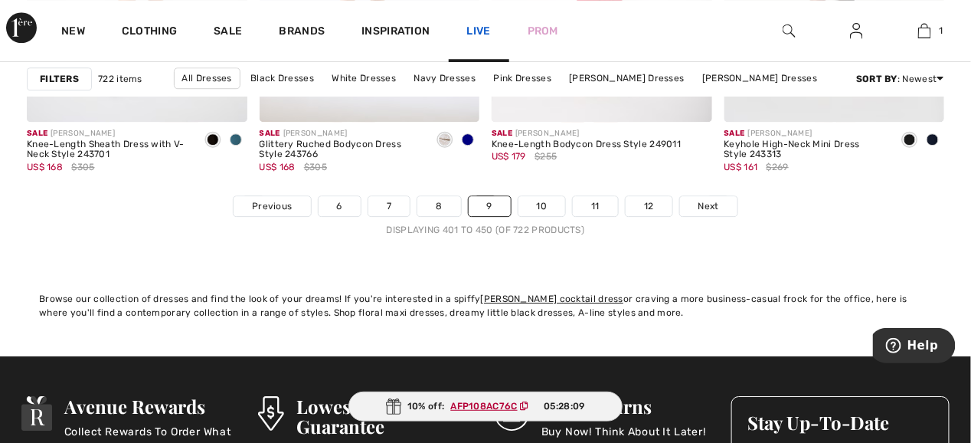
scroll to position [6282, 0]
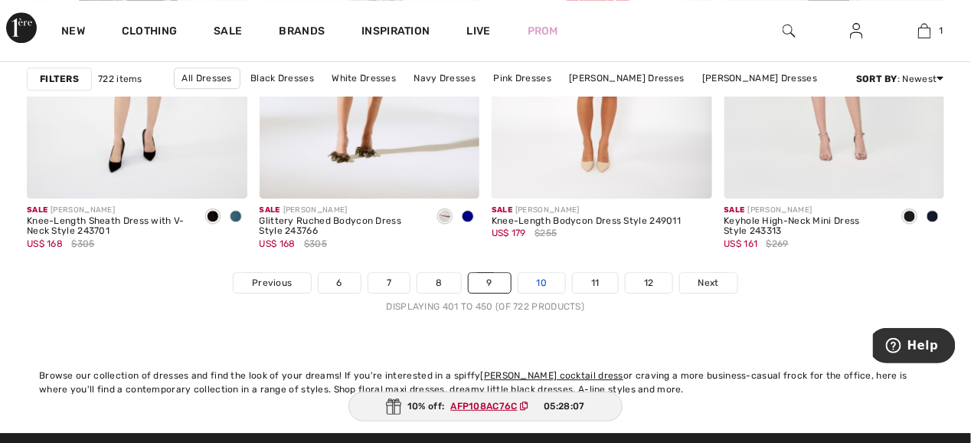
click at [545, 277] on link "10" at bounding box center [543, 283] width 48 height 20
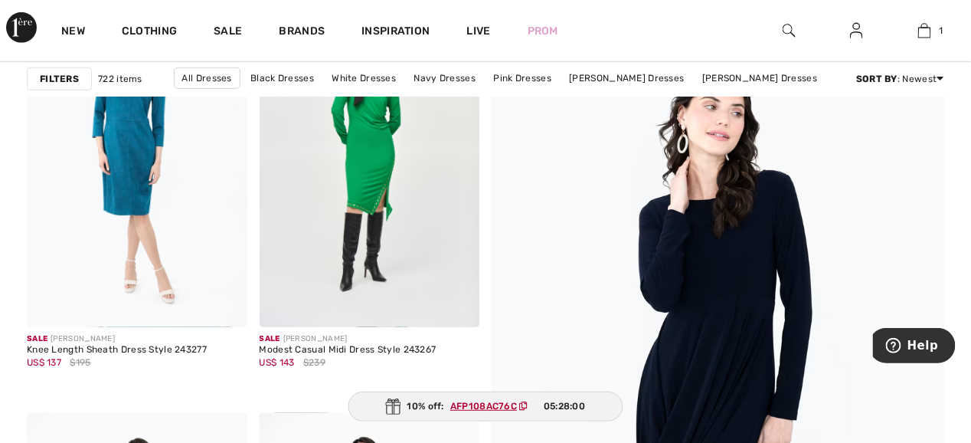
scroll to position [153, 0]
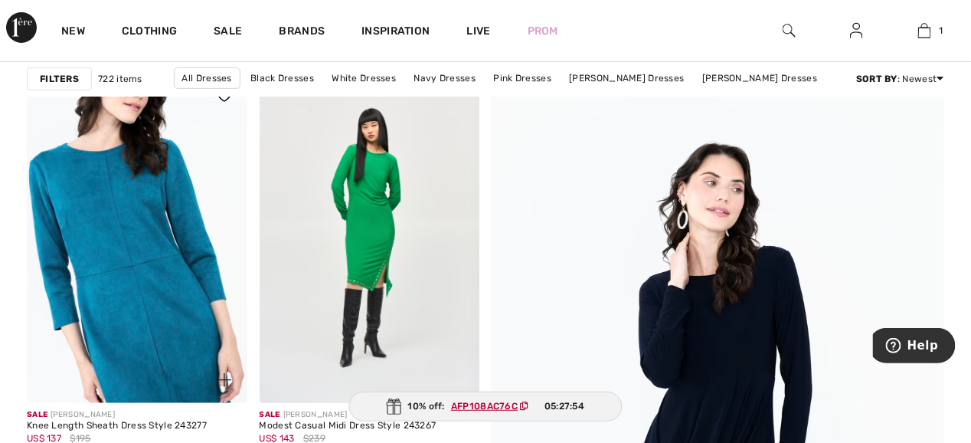
click at [107, 195] on img at bounding box center [137, 238] width 221 height 330
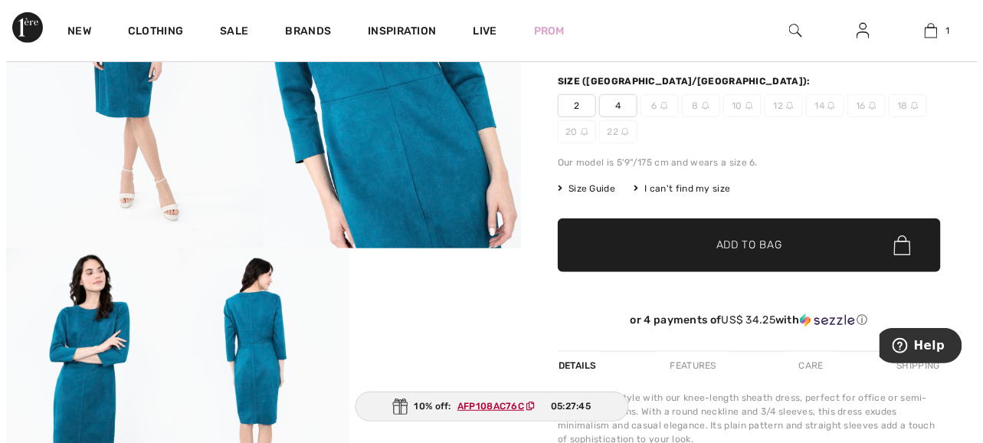
scroll to position [77, 0]
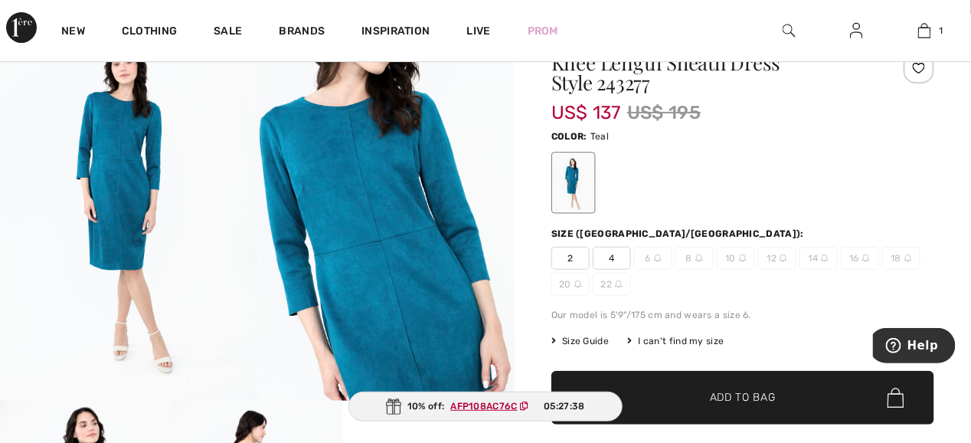
click at [367, 208] on img at bounding box center [385, 208] width 257 height 386
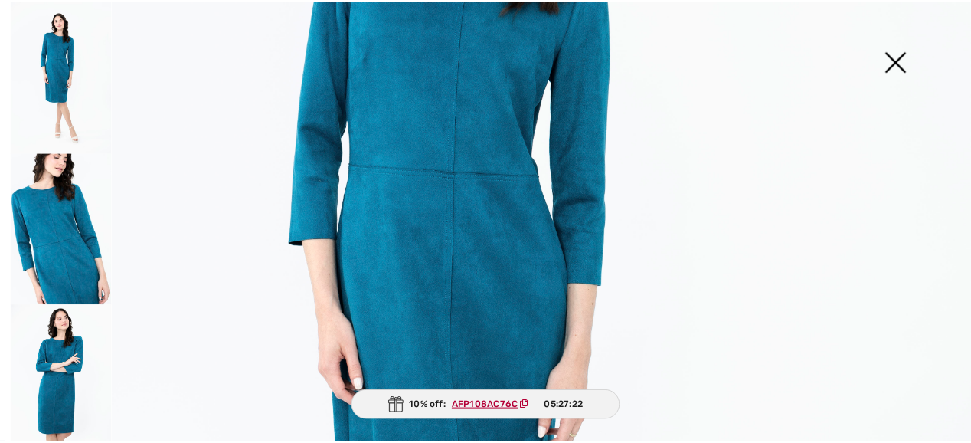
scroll to position [0, 0]
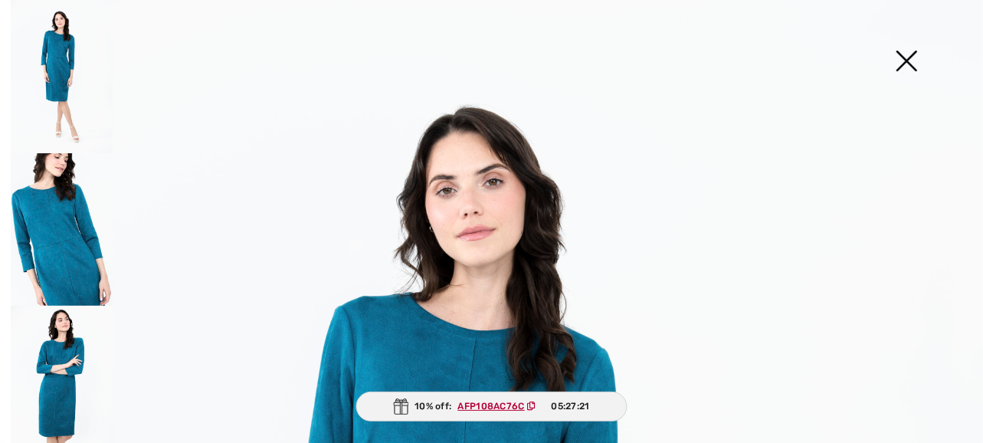
click at [900, 51] on img at bounding box center [906, 62] width 77 height 79
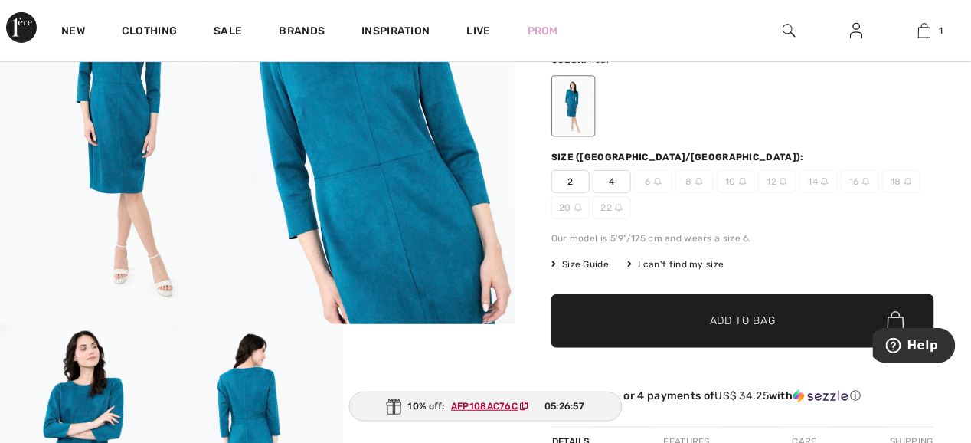
scroll to position [77, 0]
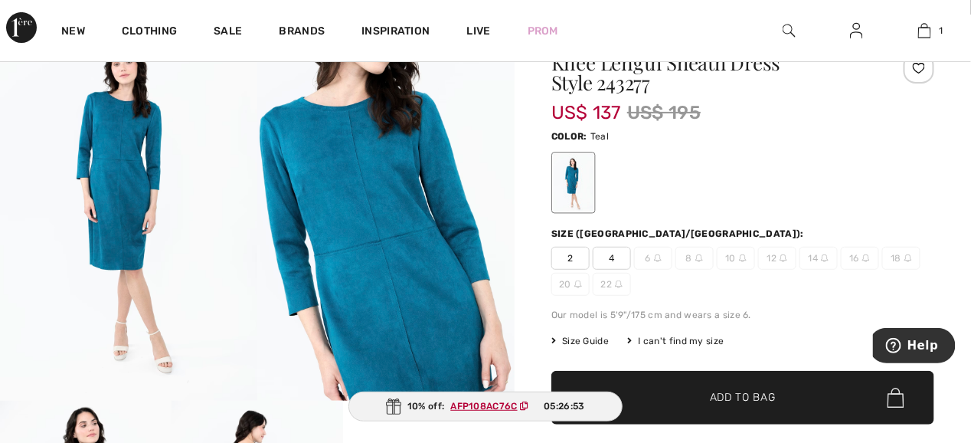
click at [616, 256] on span "4" at bounding box center [612, 258] width 38 height 23
click at [588, 338] on span "Size Guide" at bounding box center [580, 341] width 57 height 14
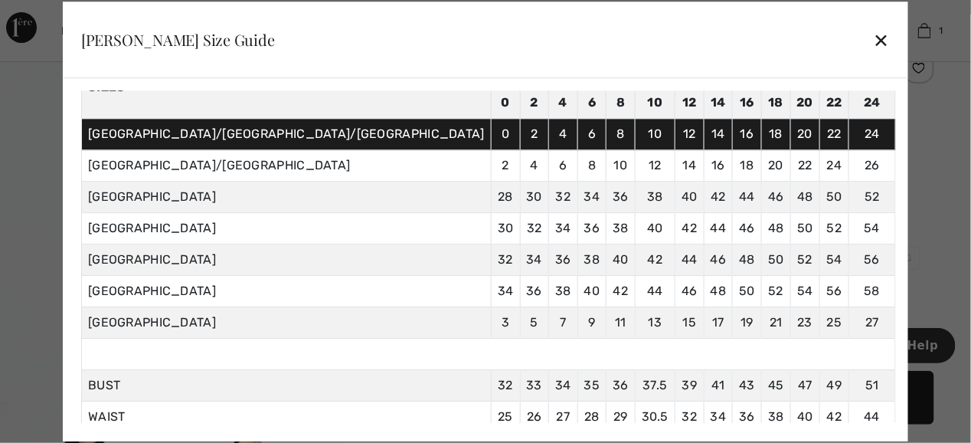
scroll to position [0, 0]
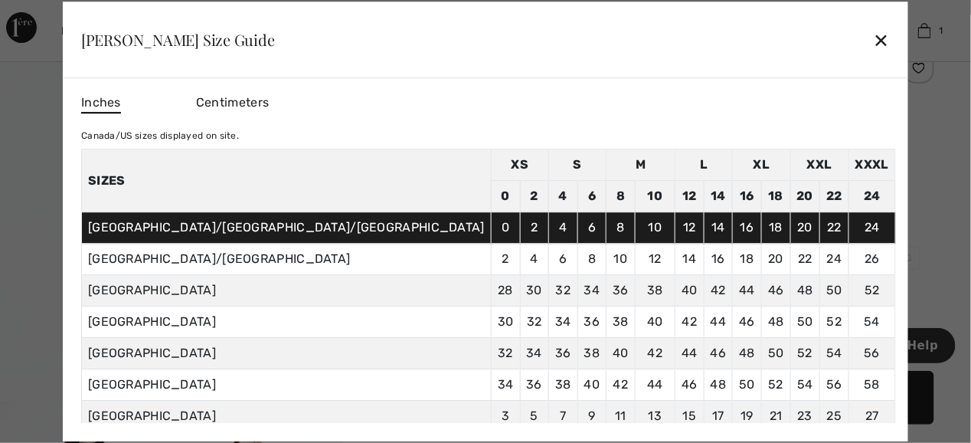
click at [874, 36] on div "✕" at bounding box center [882, 40] width 16 height 32
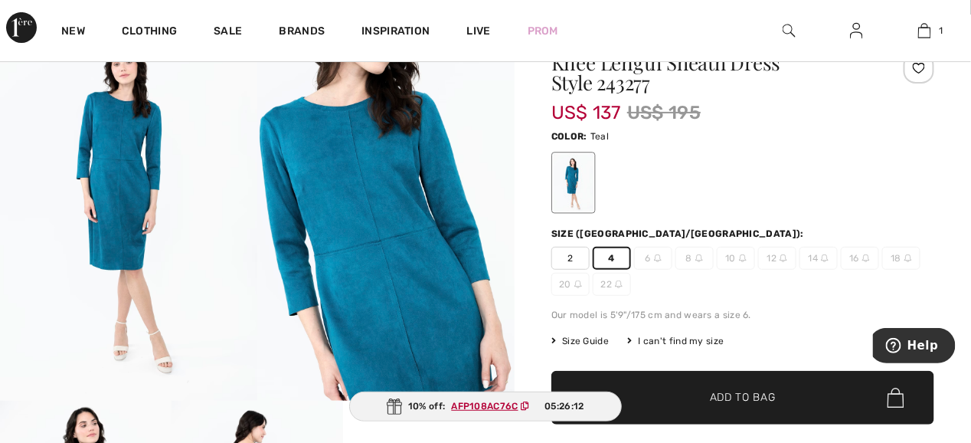
click at [572, 251] on span "2" at bounding box center [571, 258] width 38 height 23
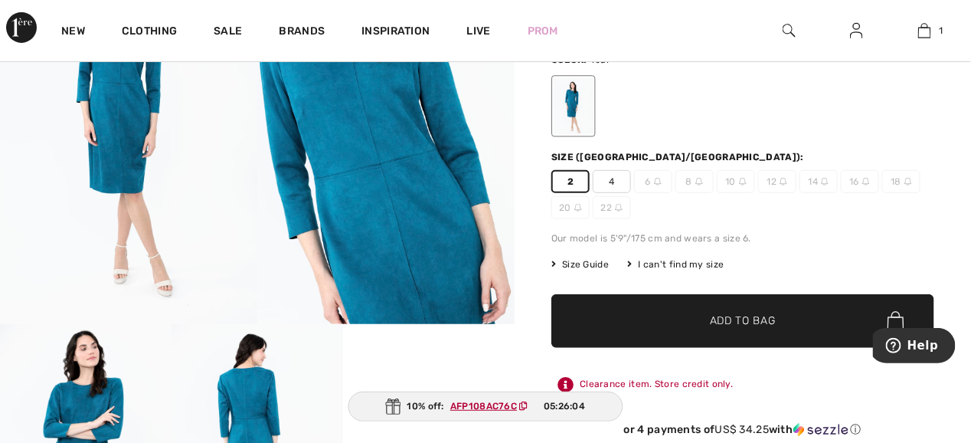
click at [490, 404] on ins "AFP108AC76C" at bounding box center [483, 406] width 67 height 11
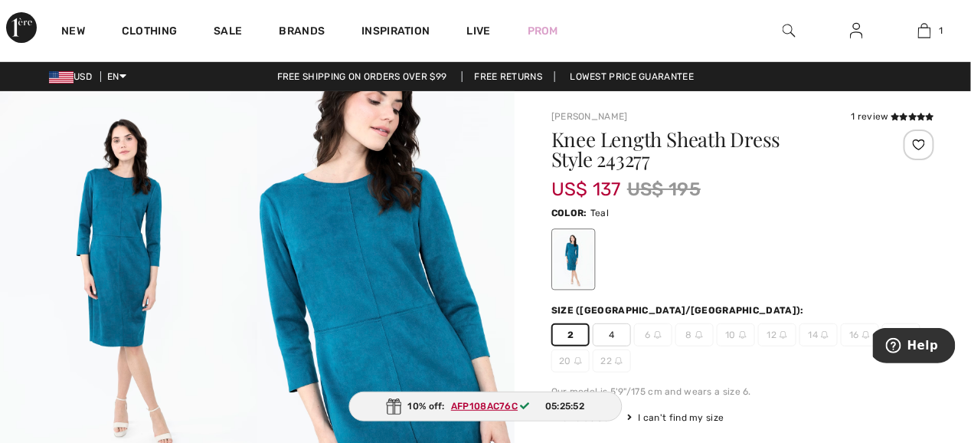
scroll to position [77, 0]
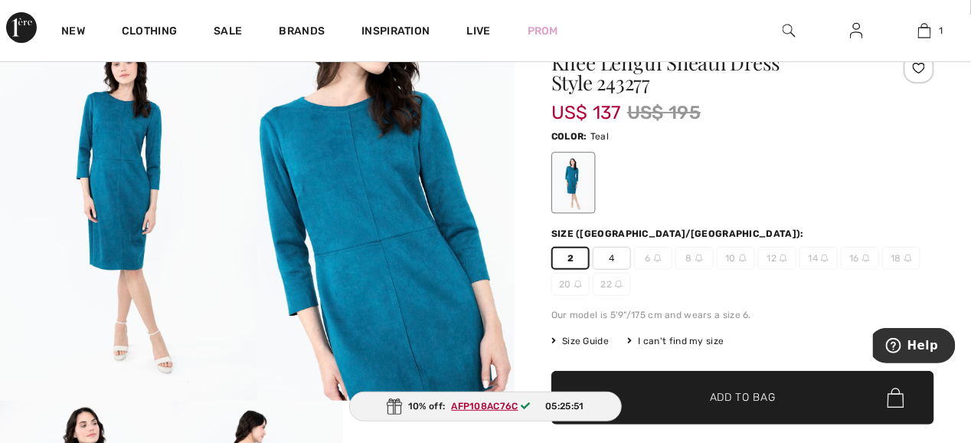
click at [751, 396] on span "Add to Bag" at bounding box center [743, 398] width 66 height 16
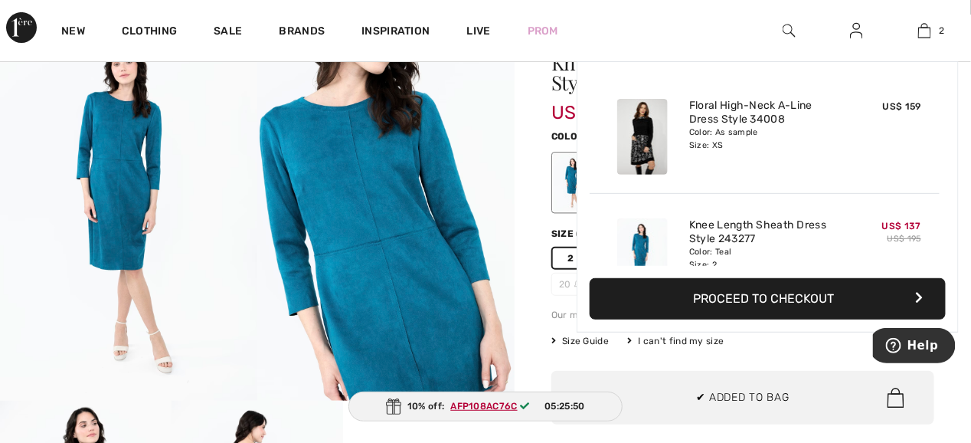
scroll to position [47, 0]
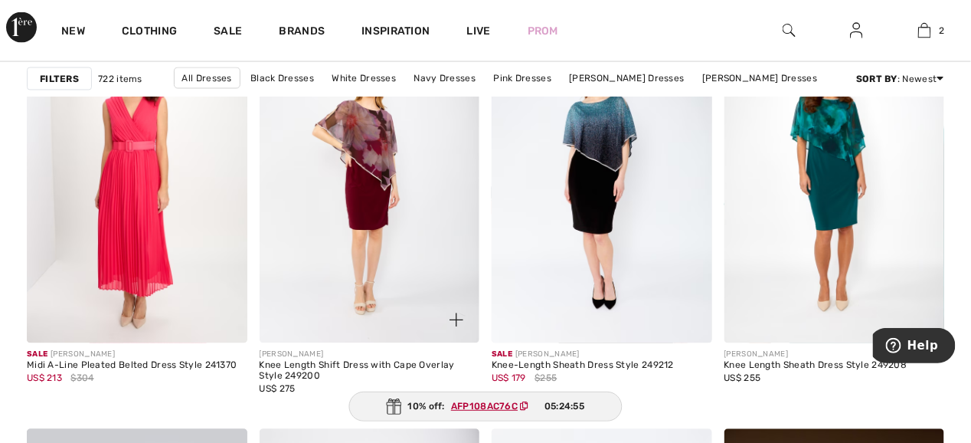
scroll to position [2375, 0]
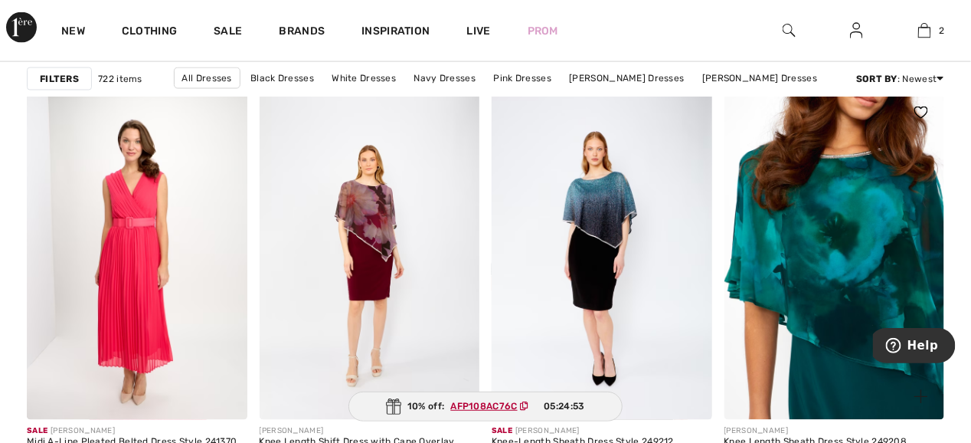
click at [885, 221] on img at bounding box center [835, 255] width 221 height 330
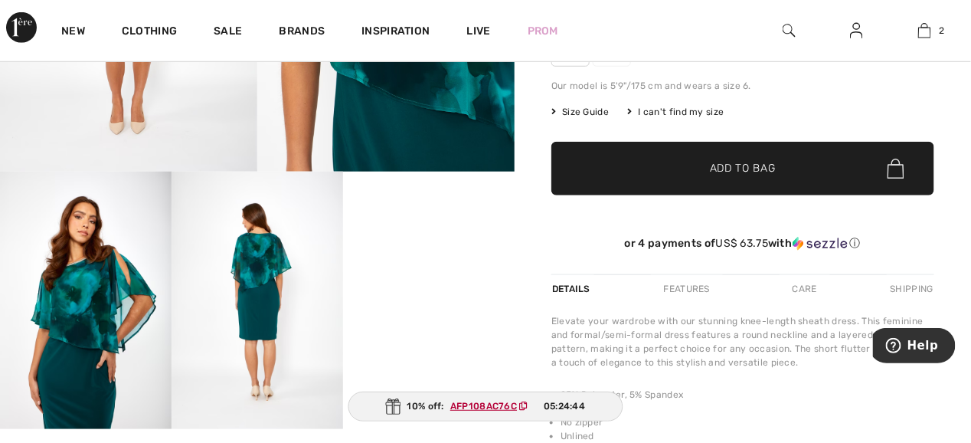
scroll to position [383, 0]
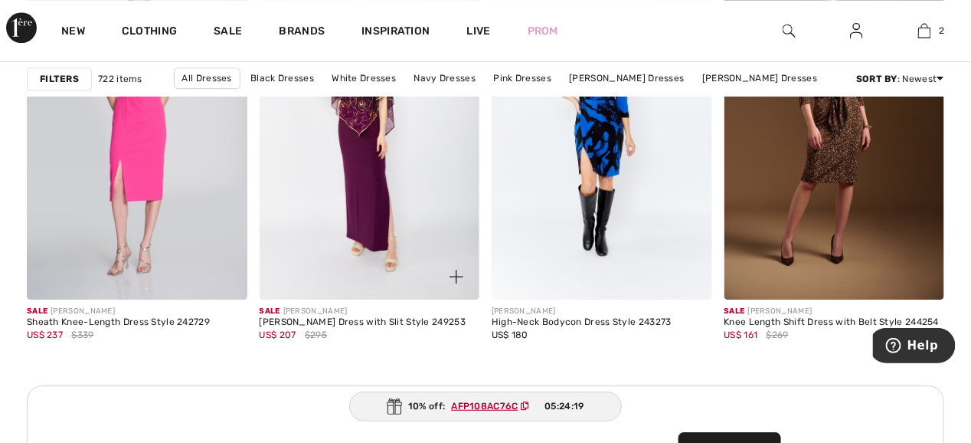
scroll to position [2835, 0]
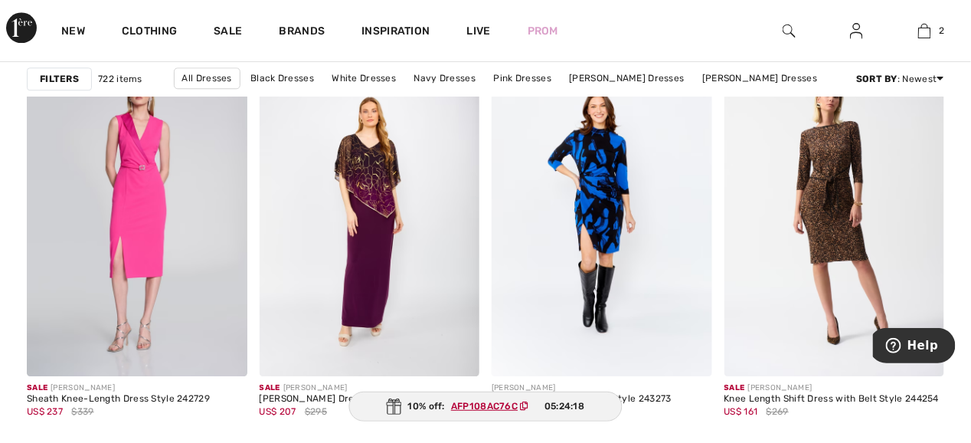
click at [835, 192] on img at bounding box center [835, 211] width 221 height 330
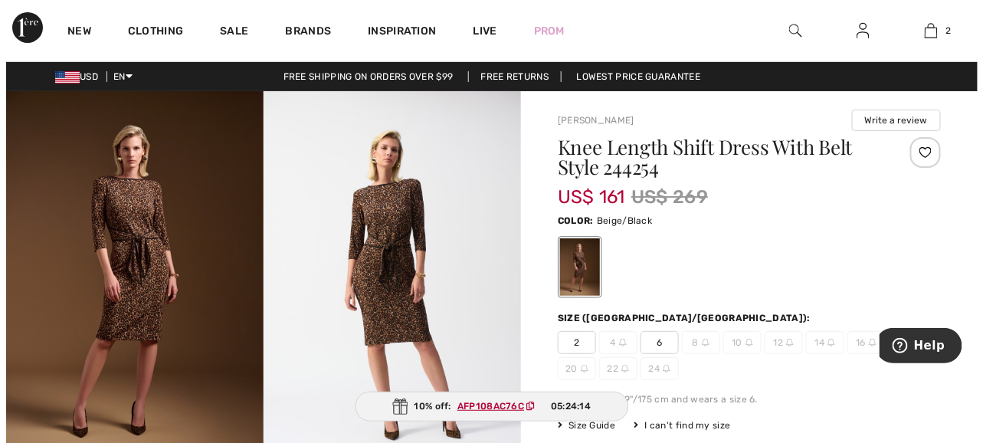
scroll to position [77, 0]
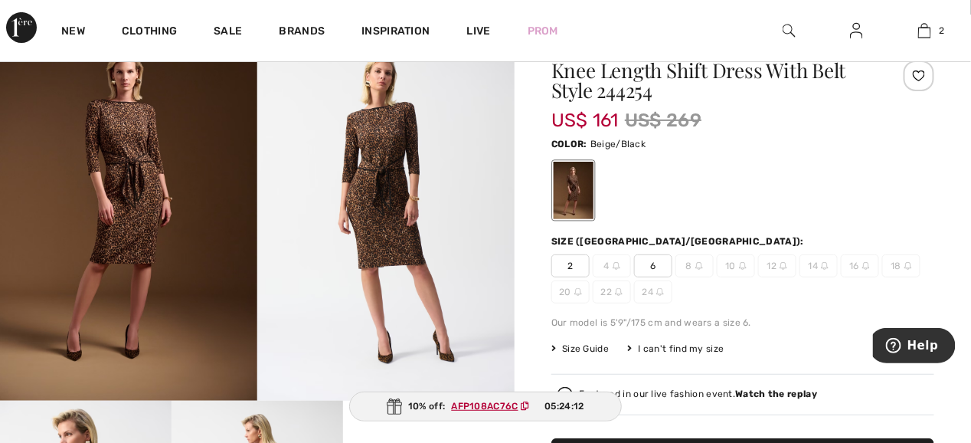
click at [388, 195] on img at bounding box center [385, 208] width 257 height 386
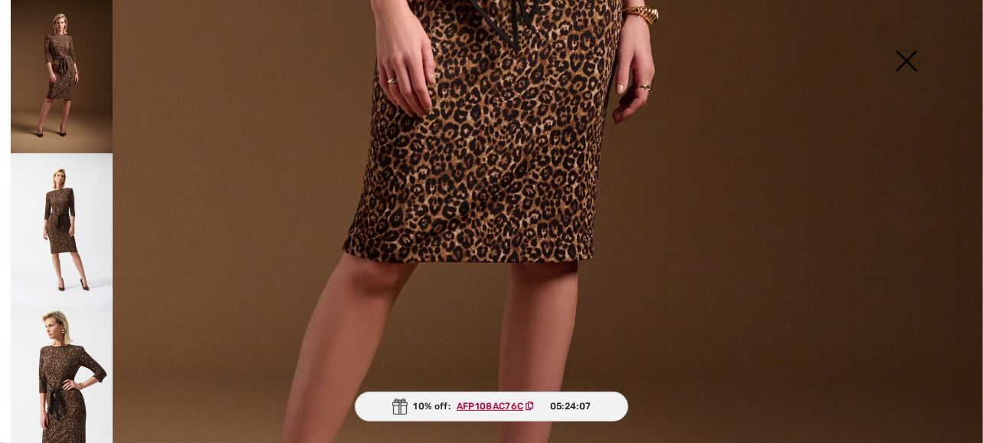
scroll to position [229, 0]
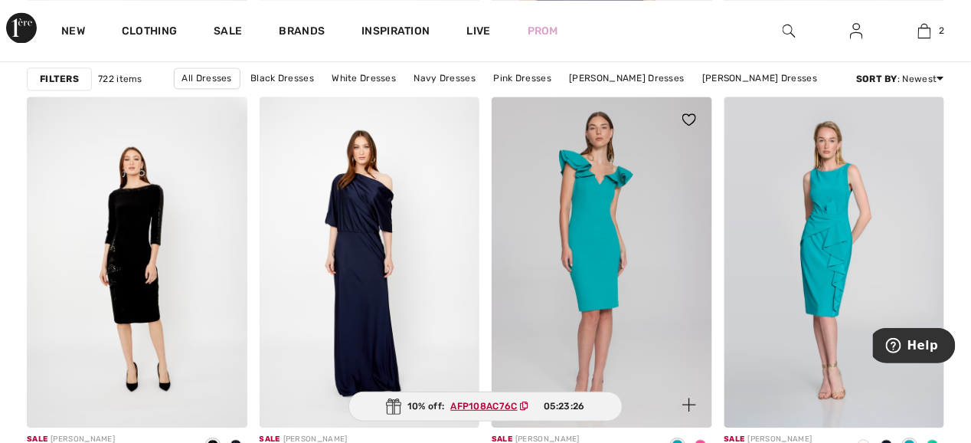
scroll to position [6129, 0]
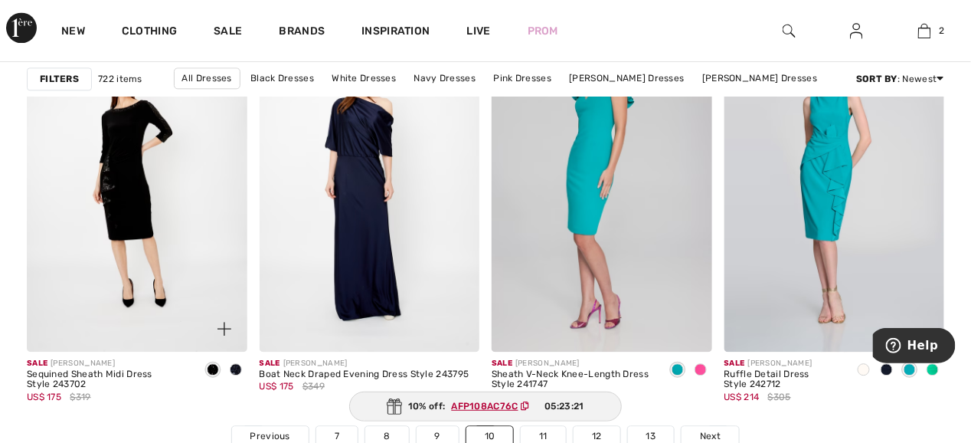
click at [113, 205] on img at bounding box center [137, 186] width 221 height 330
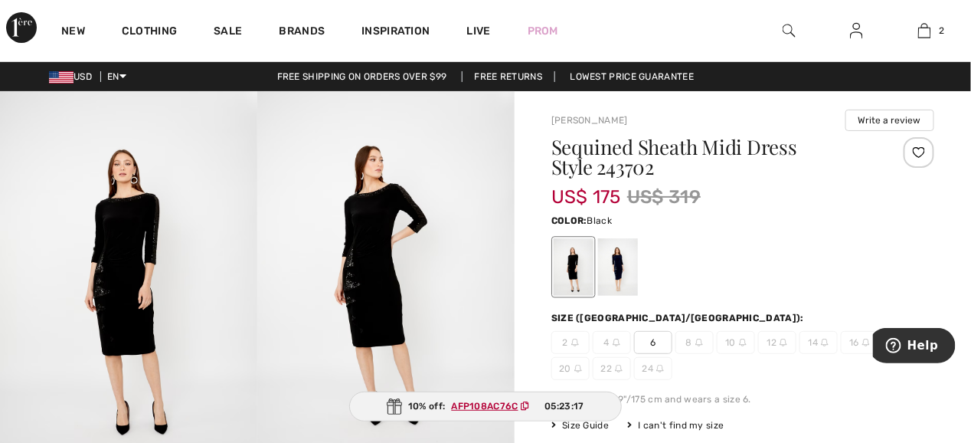
click at [375, 267] on img at bounding box center [385, 284] width 257 height 386
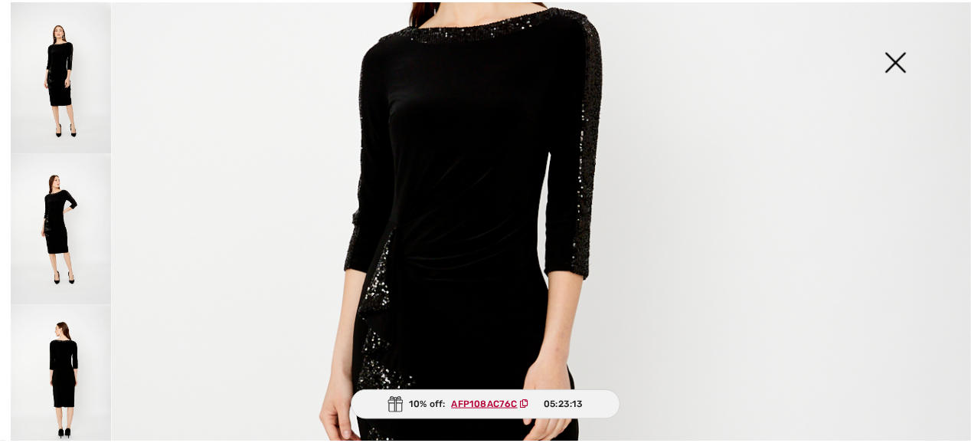
scroll to position [536, 0]
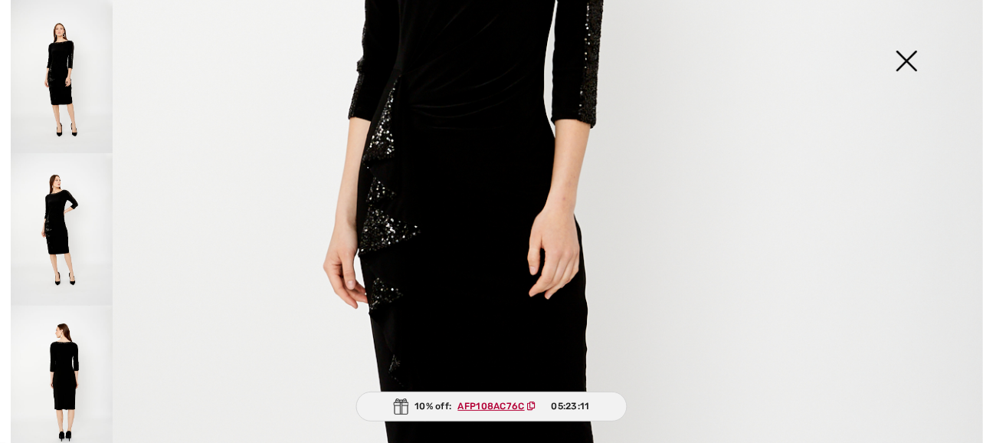
click at [905, 58] on img at bounding box center [906, 62] width 77 height 79
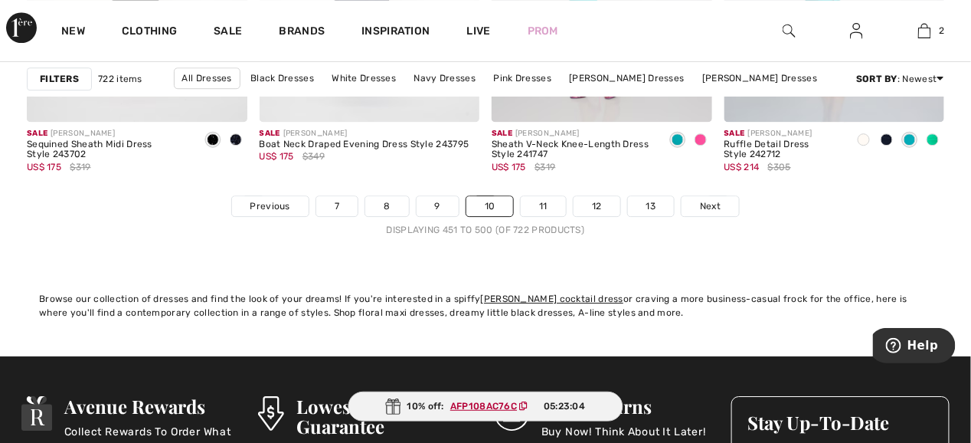
scroll to position [6283, 0]
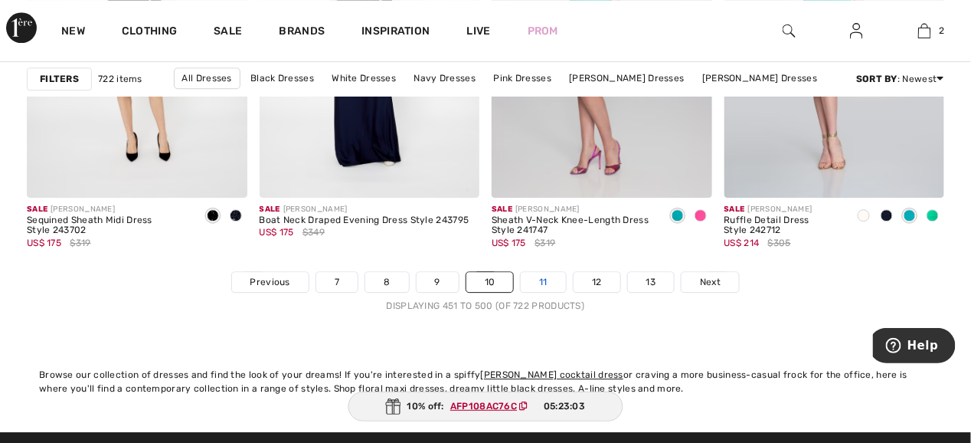
click at [550, 275] on link "11" at bounding box center [543, 282] width 45 height 20
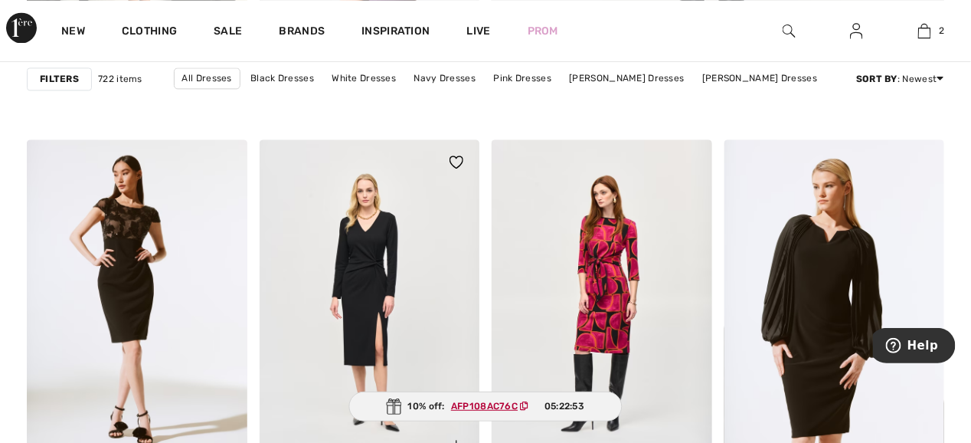
scroll to position [996, 0]
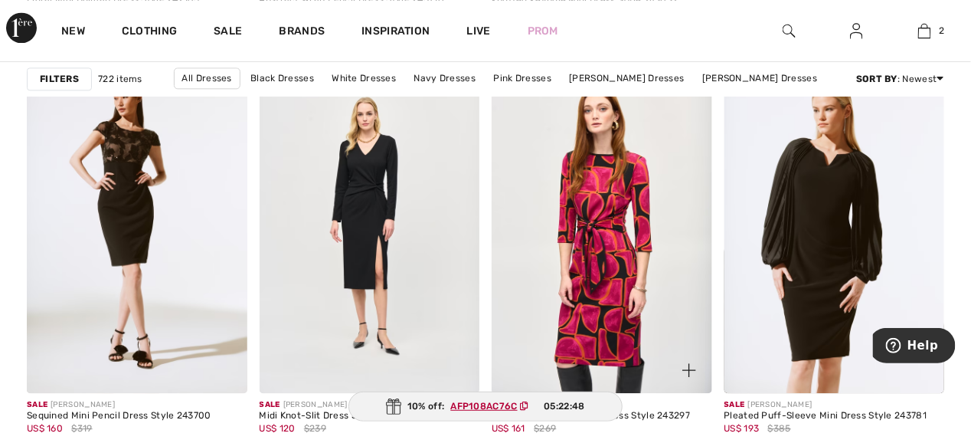
click at [618, 250] on img at bounding box center [602, 228] width 221 height 330
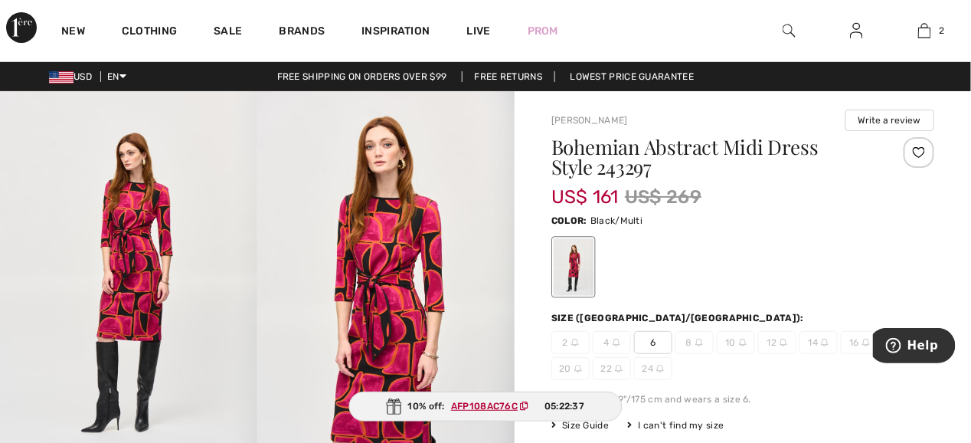
click at [392, 258] on img at bounding box center [385, 284] width 257 height 386
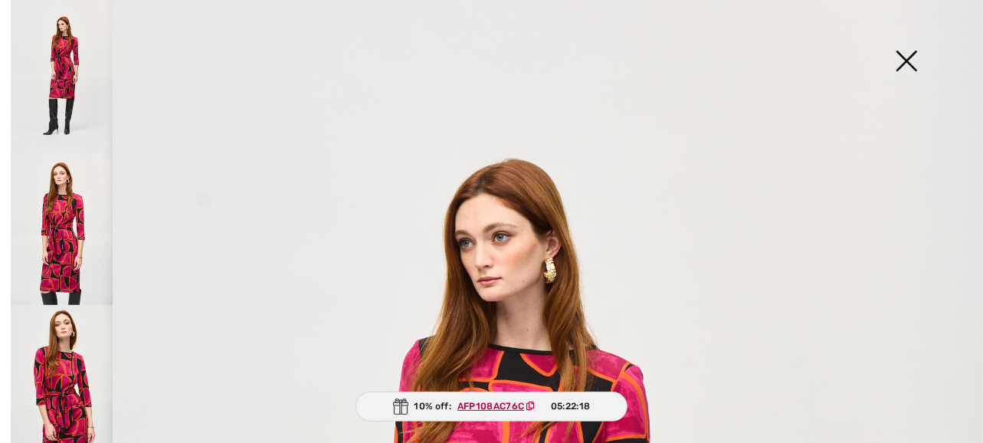
click at [907, 55] on img at bounding box center [906, 62] width 77 height 79
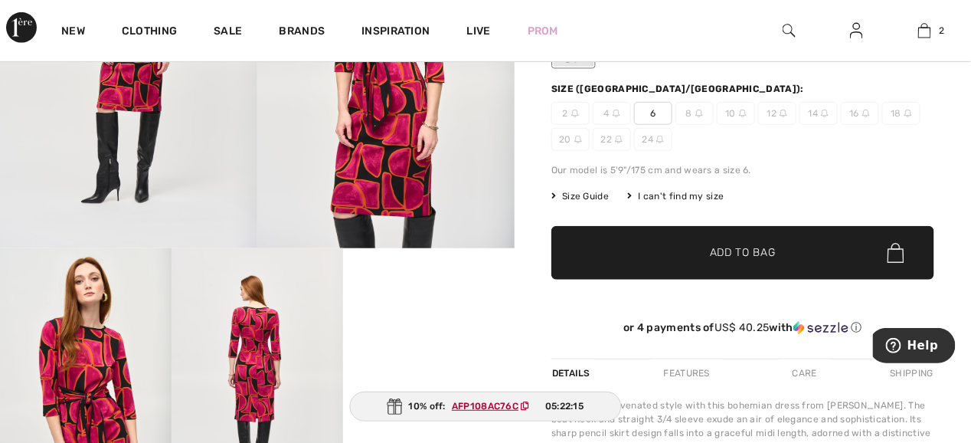
scroll to position [383, 0]
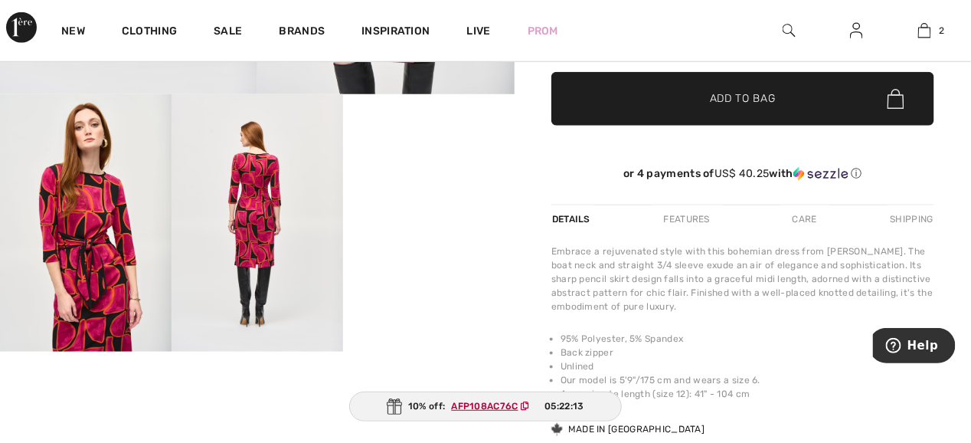
click at [420, 180] on video "Your browser does not support the video tag." at bounding box center [429, 137] width 172 height 86
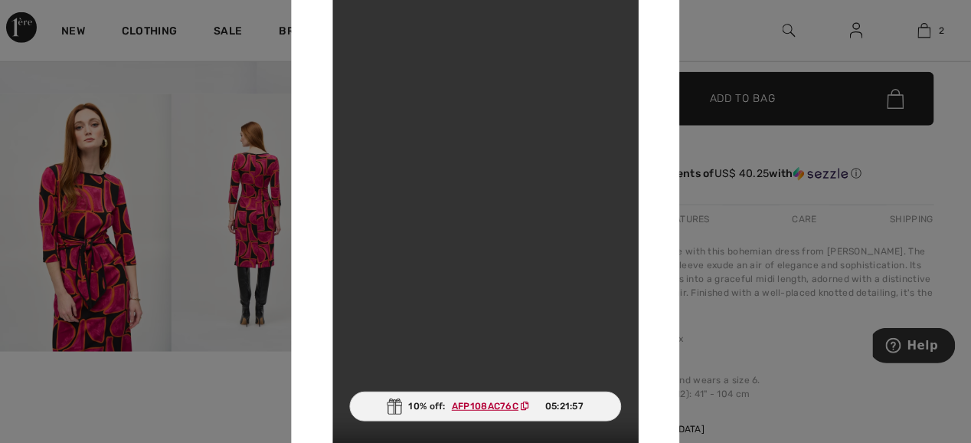
click at [770, 214] on div at bounding box center [485, 221] width 971 height 443
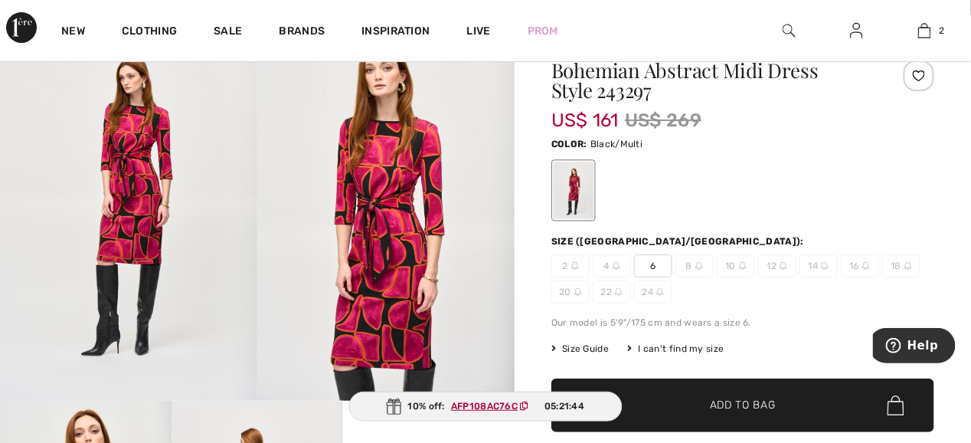
scroll to position [0, 0]
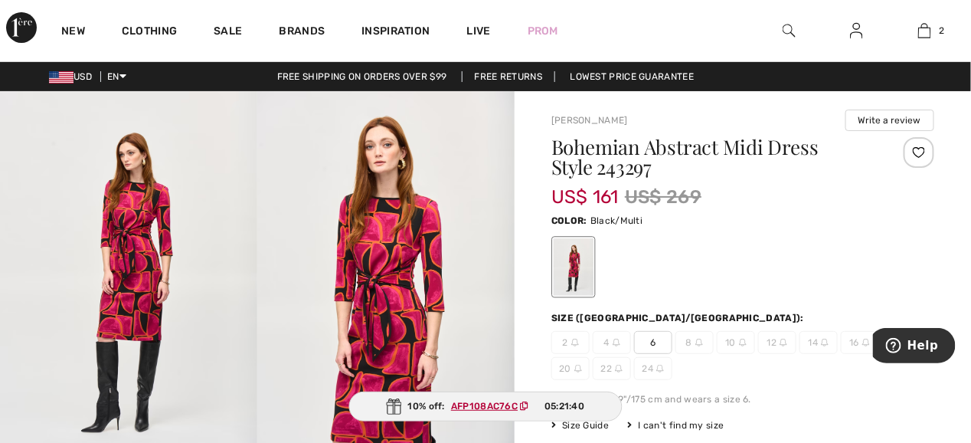
click at [616, 340] on img at bounding box center [617, 343] width 8 height 8
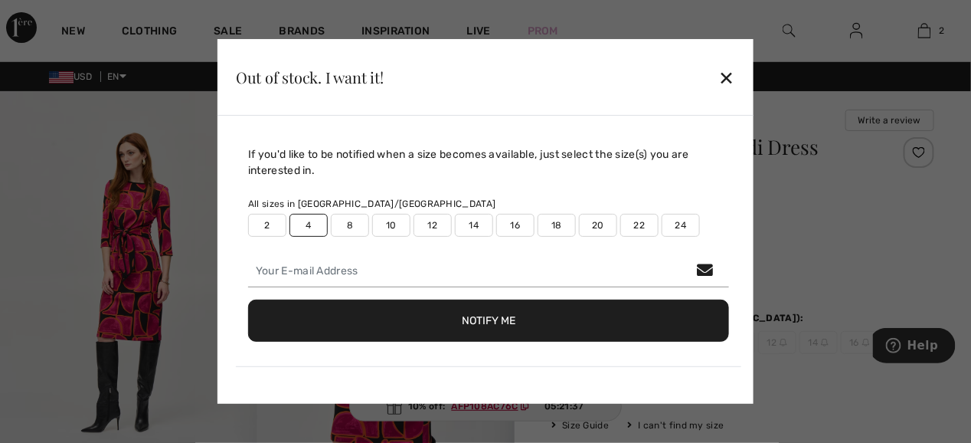
scroll to position [77, 0]
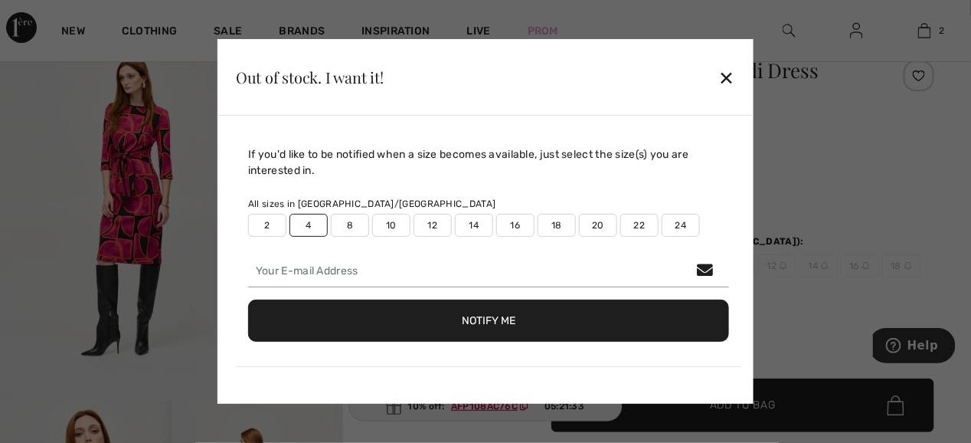
click at [724, 75] on div "✕" at bounding box center [727, 77] width 16 height 32
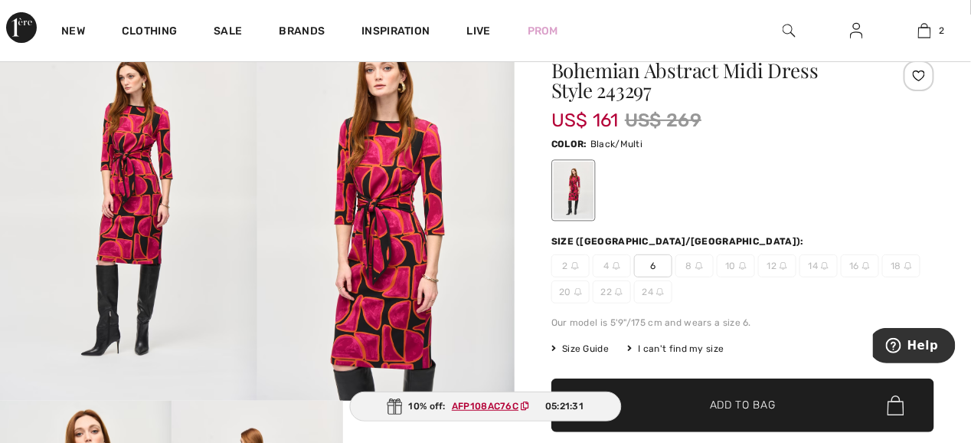
scroll to position [153, 0]
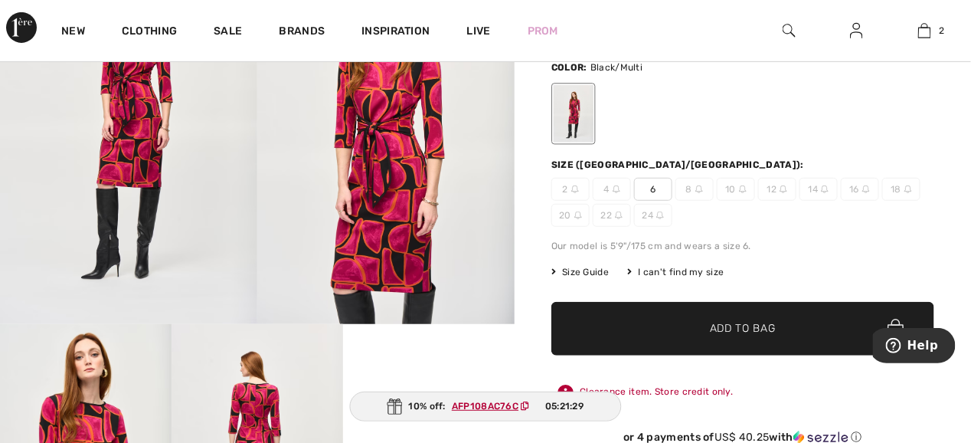
click at [576, 268] on span "Size Guide" at bounding box center [580, 272] width 57 height 14
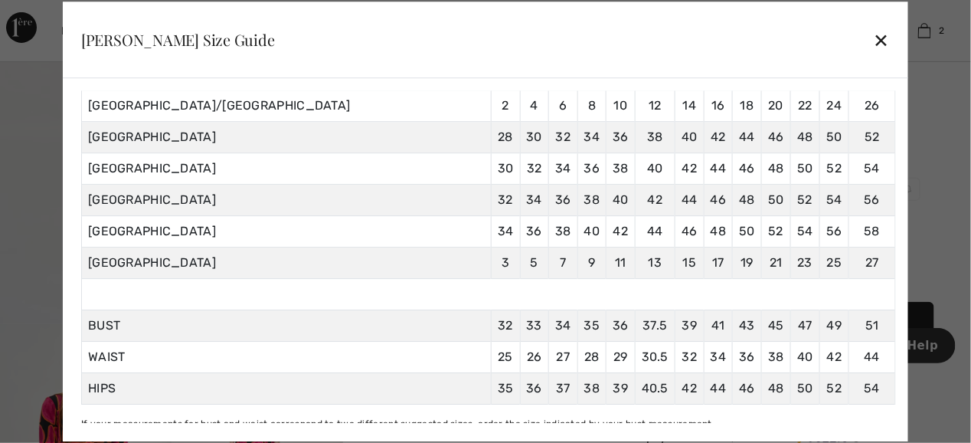
scroll to position [0, 0]
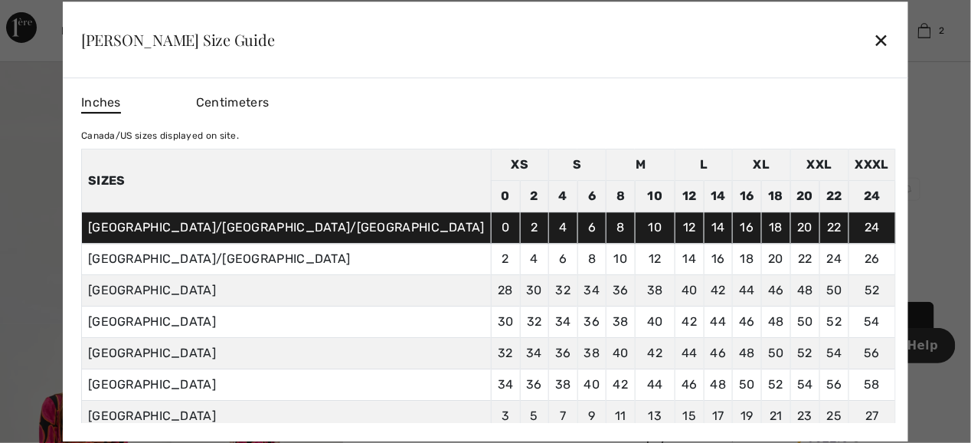
click at [874, 38] on div "✕" at bounding box center [882, 40] width 16 height 32
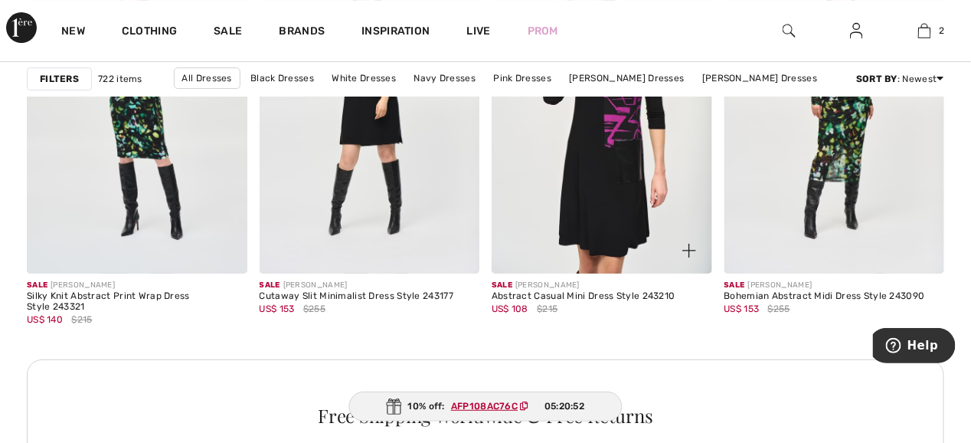
scroll to position [1379, 0]
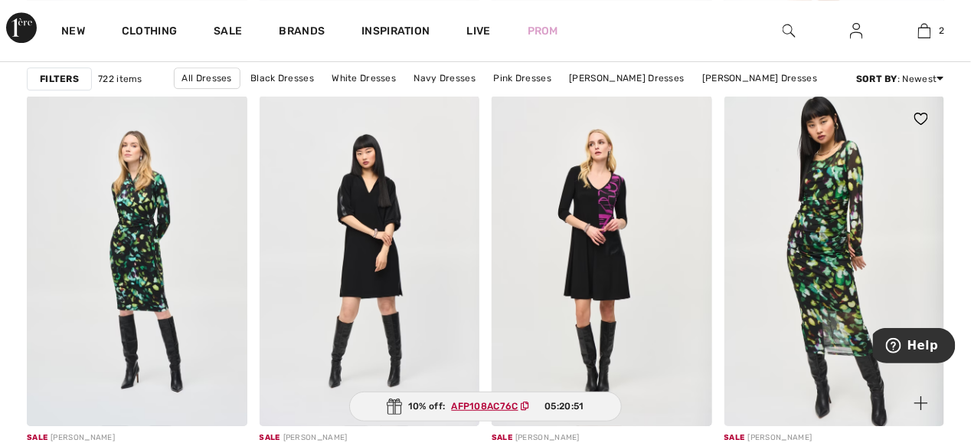
click at [826, 233] on img at bounding box center [835, 261] width 221 height 330
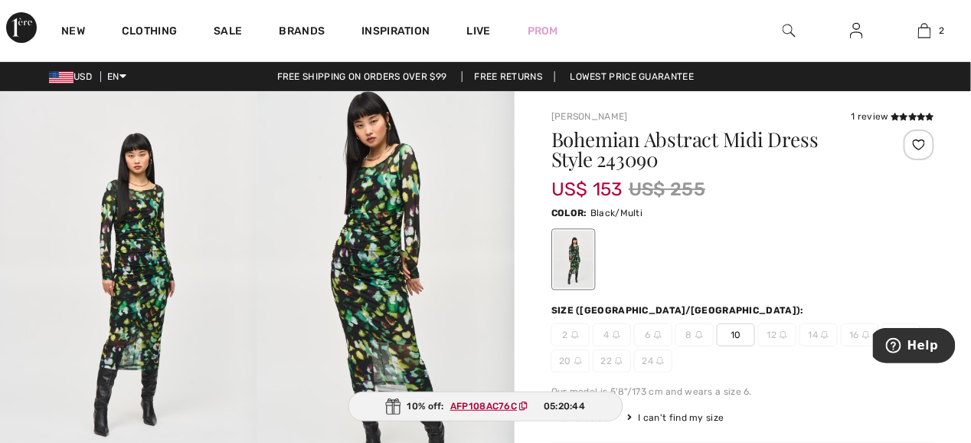
click at [368, 240] on img at bounding box center [385, 284] width 257 height 386
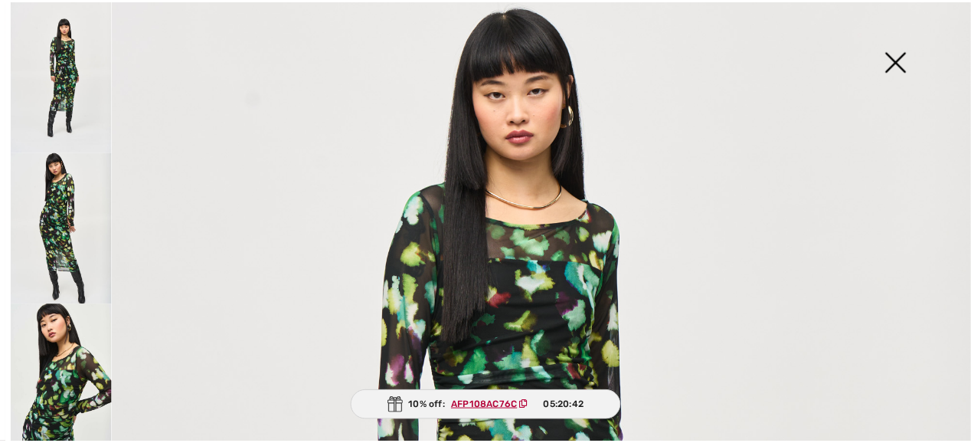
scroll to position [306, 0]
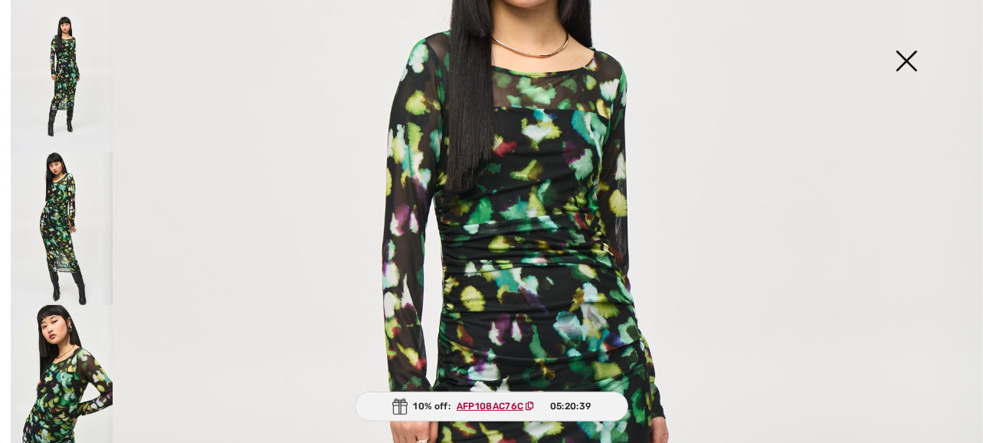
click at [903, 66] on img at bounding box center [906, 62] width 77 height 79
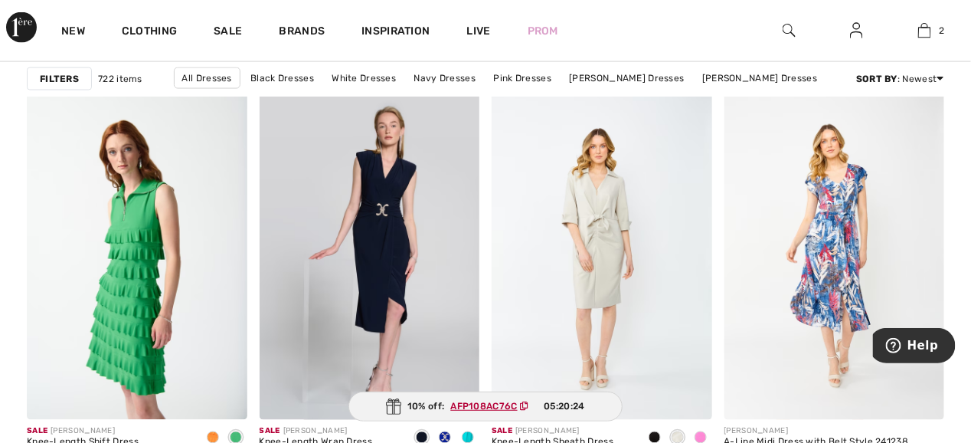
scroll to position [2452, 0]
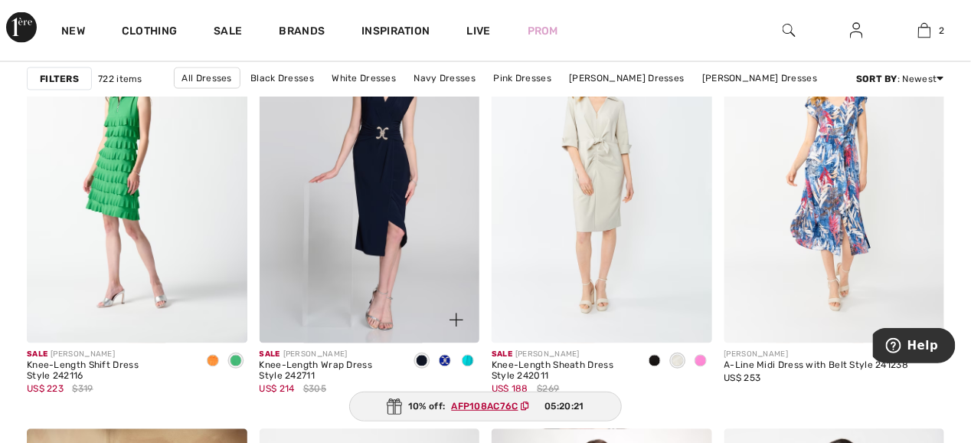
click at [444, 360] on span at bounding box center [445, 361] width 12 height 12
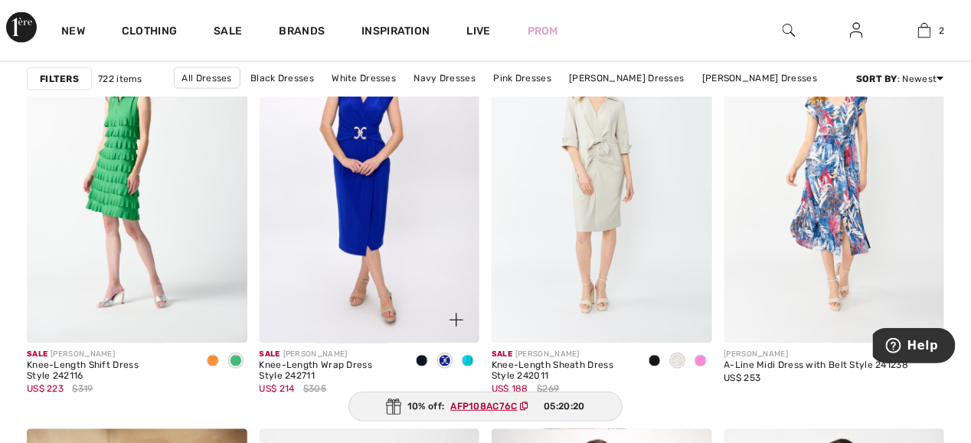
scroll to position [2375, 0]
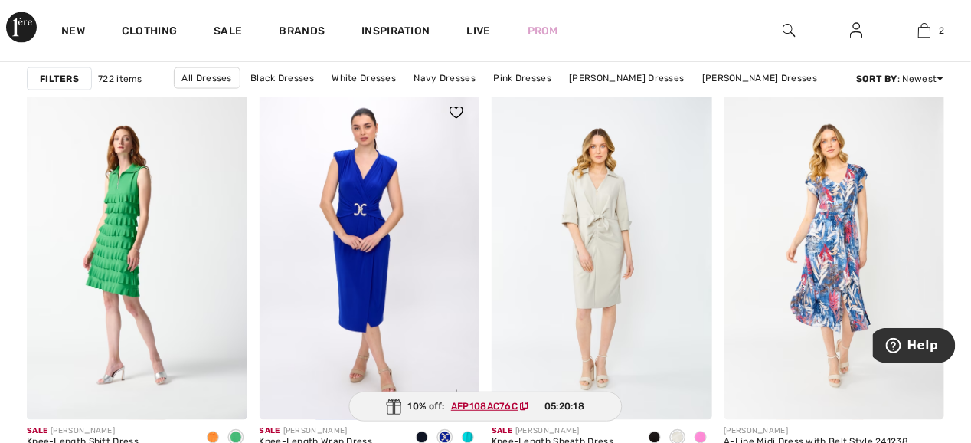
click at [470, 436] on span at bounding box center [468, 437] width 12 height 12
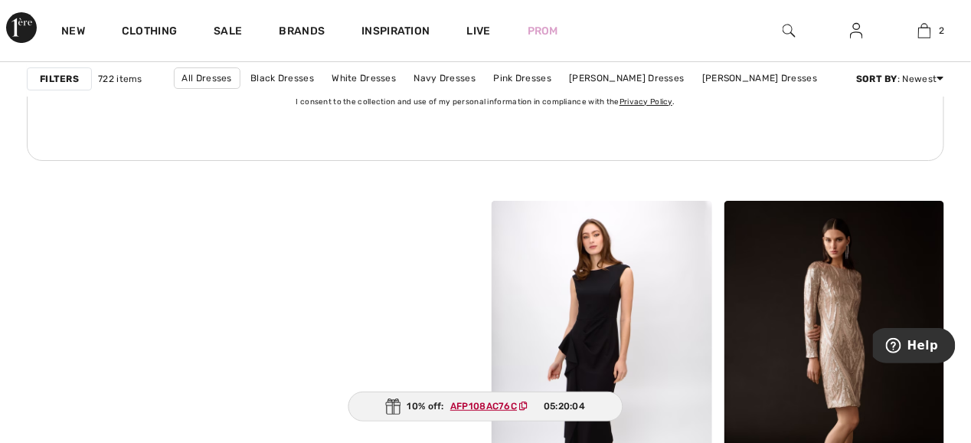
scroll to position [3448, 0]
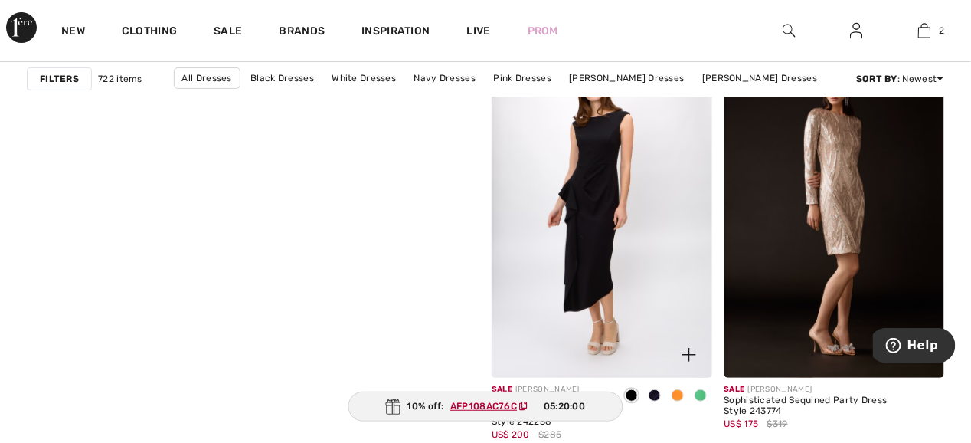
click at [677, 391] on span at bounding box center [678, 395] width 12 height 12
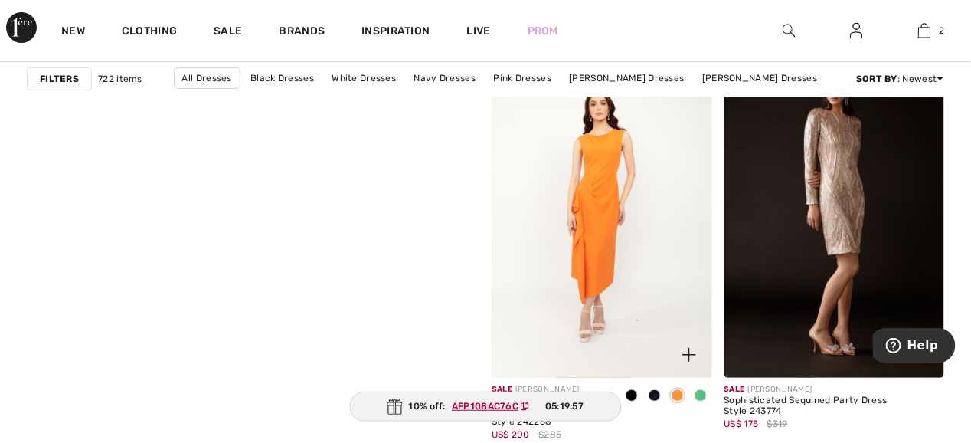
click at [698, 395] on span at bounding box center [701, 395] width 12 height 12
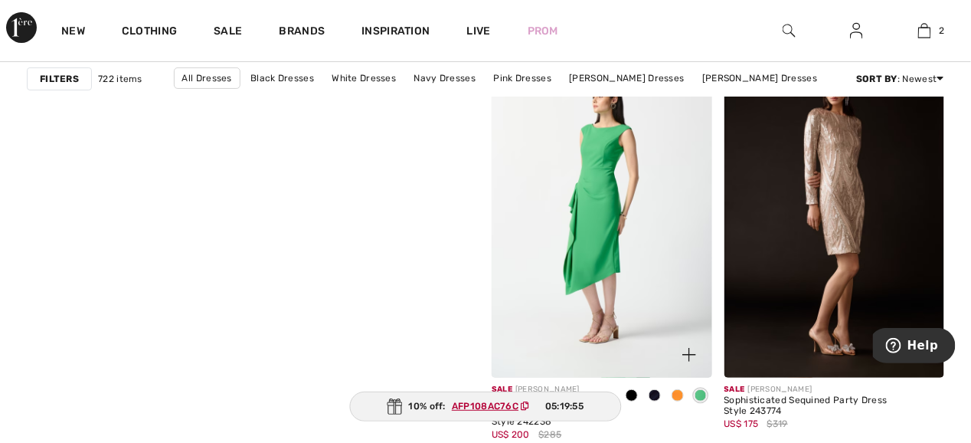
click at [654, 395] on span at bounding box center [655, 395] width 12 height 12
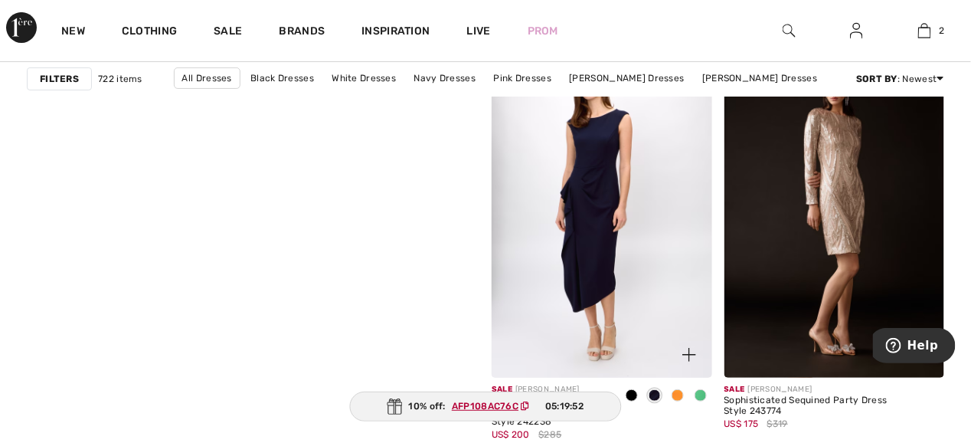
click at [632, 391] on span at bounding box center [632, 395] width 12 height 12
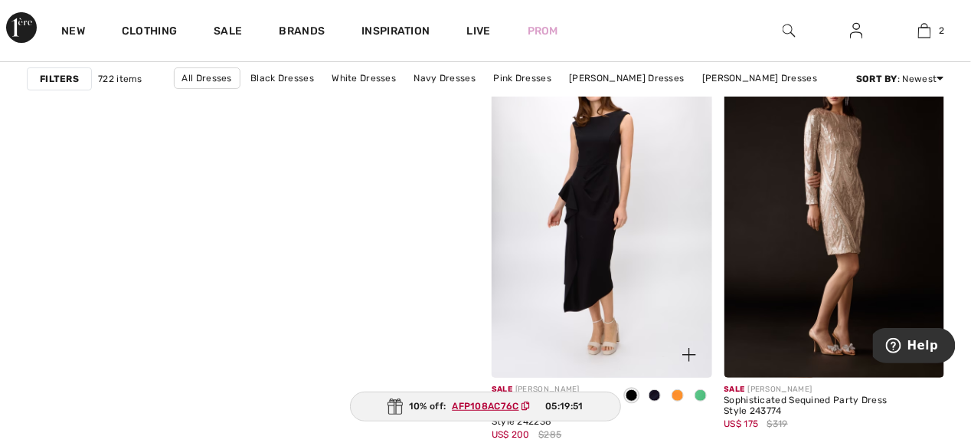
click at [651, 394] on span at bounding box center [655, 395] width 12 height 12
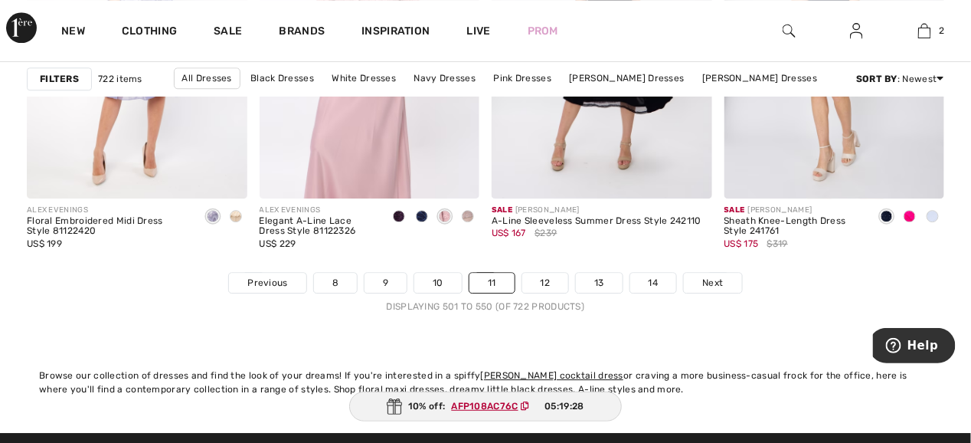
scroll to position [6359, 0]
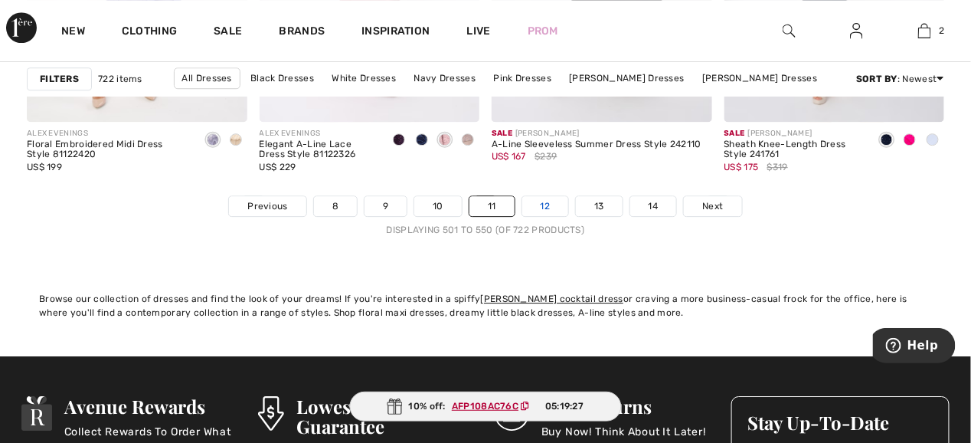
click at [540, 203] on link "12" at bounding box center [546, 206] width 47 height 20
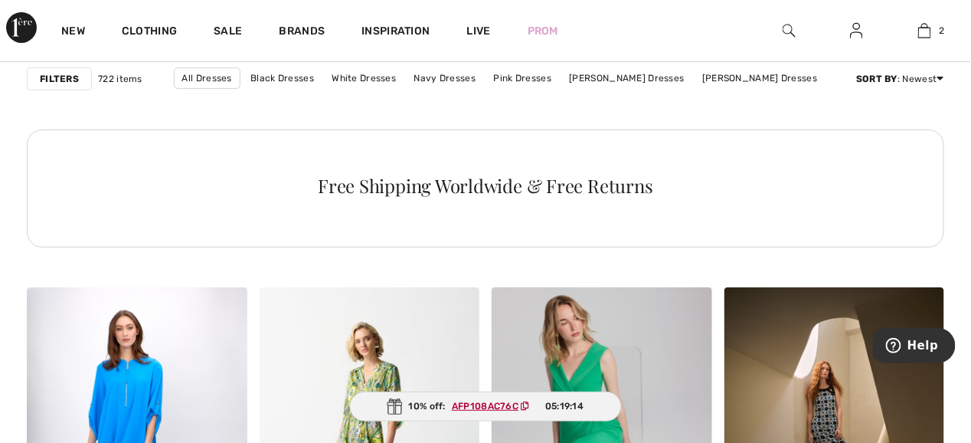
scroll to position [1532, 0]
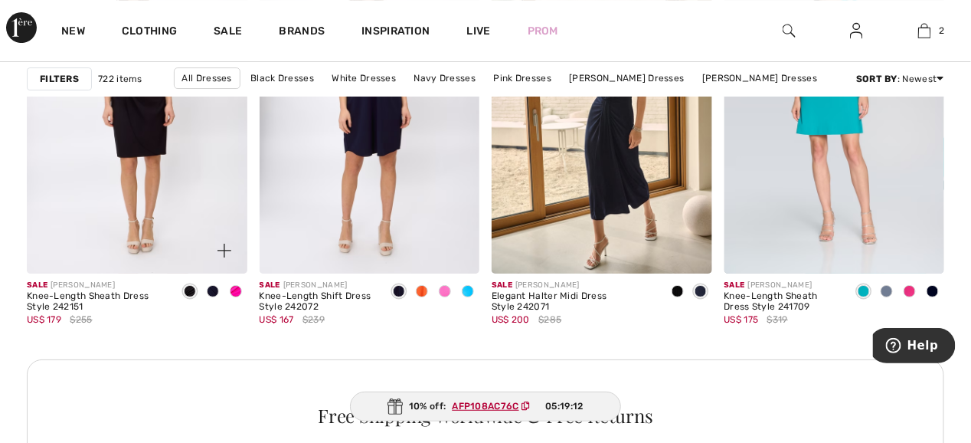
click at [232, 289] on span at bounding box center [236, 291] width 12 height 12
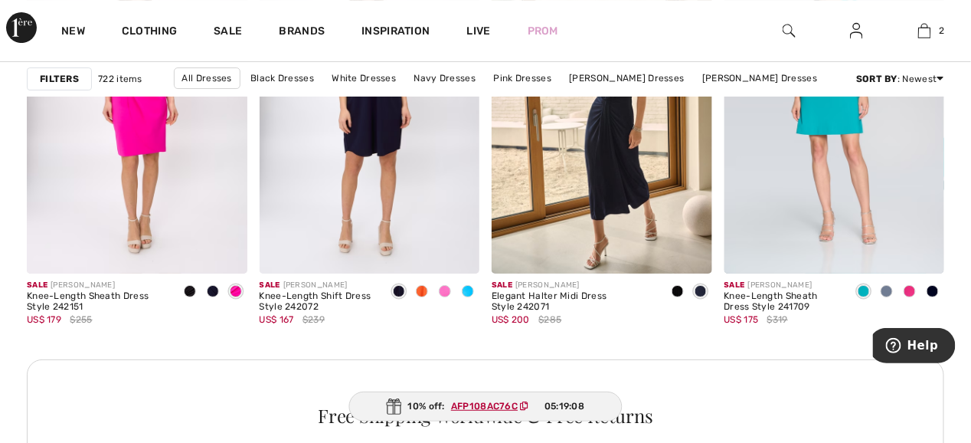
scroll to position [1609, 0]
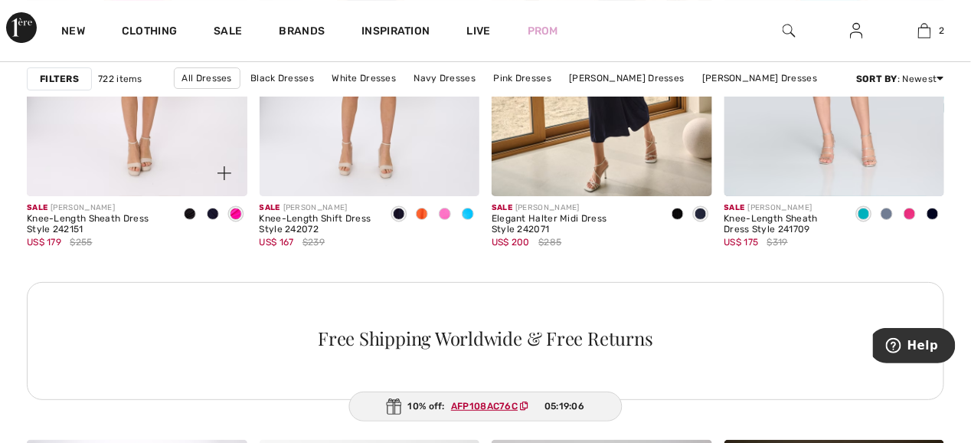
click at [212, 215] on span at bounding box center [213, 214] width 12 height 12
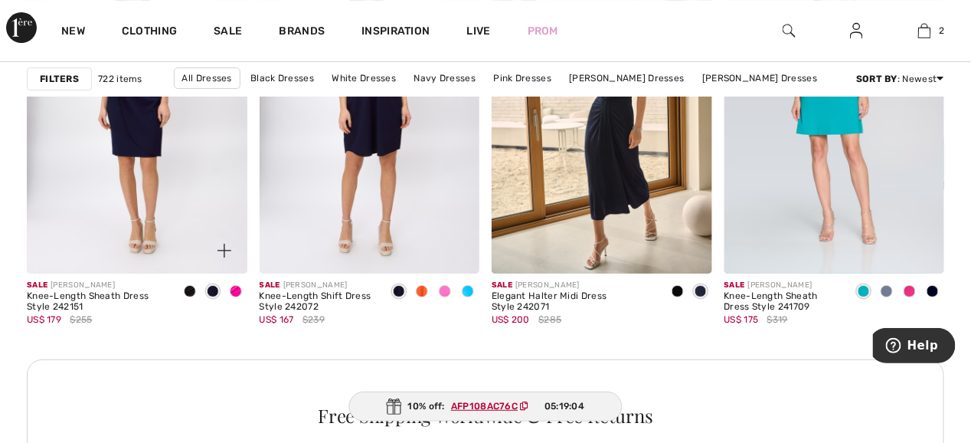
scroll to position [1455, 0]
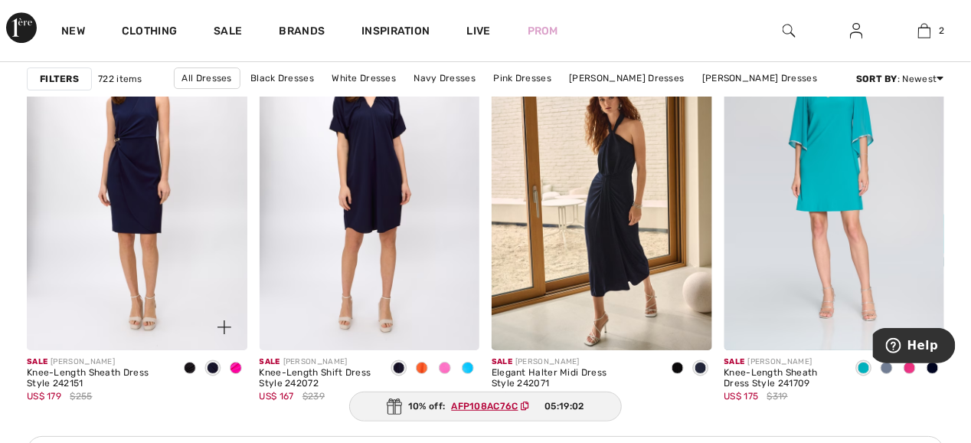
click at [188, 366] on span at bounding box center [190, 368] width 12 height 12
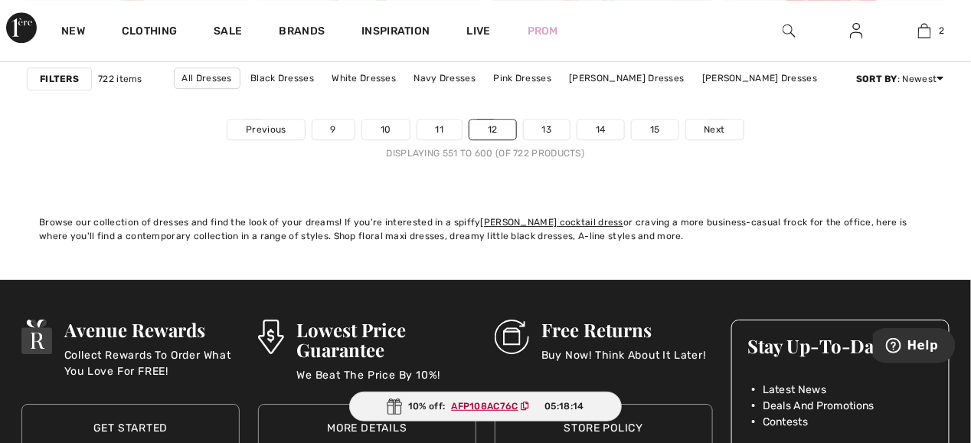
scroll to position [6358, 0]
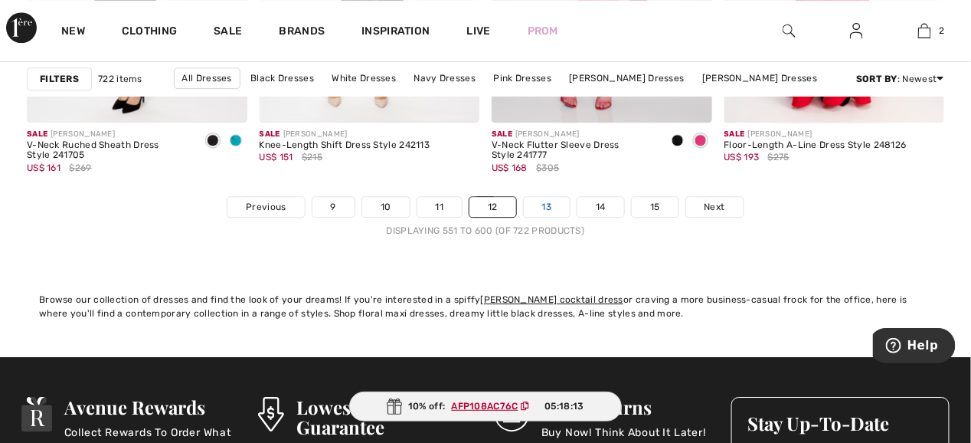
click at [549, 201] on link "13" at bounding box center [547, 207] width 47 height 20
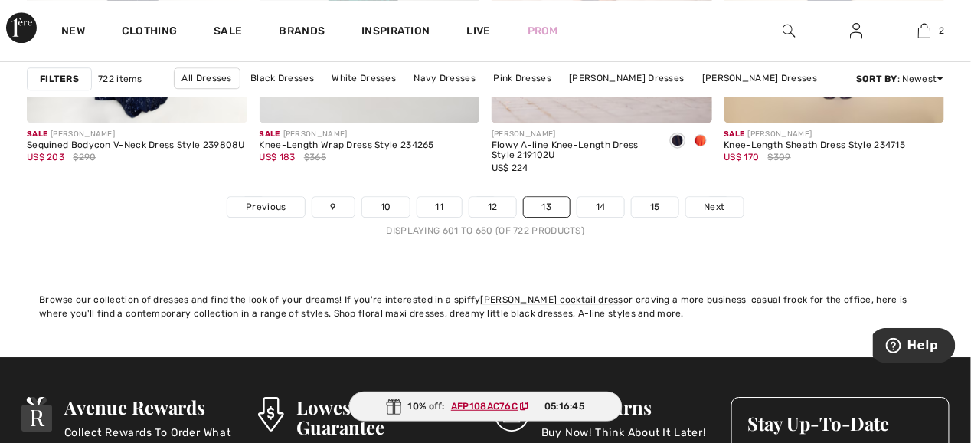
scroll to position [6282, 0]
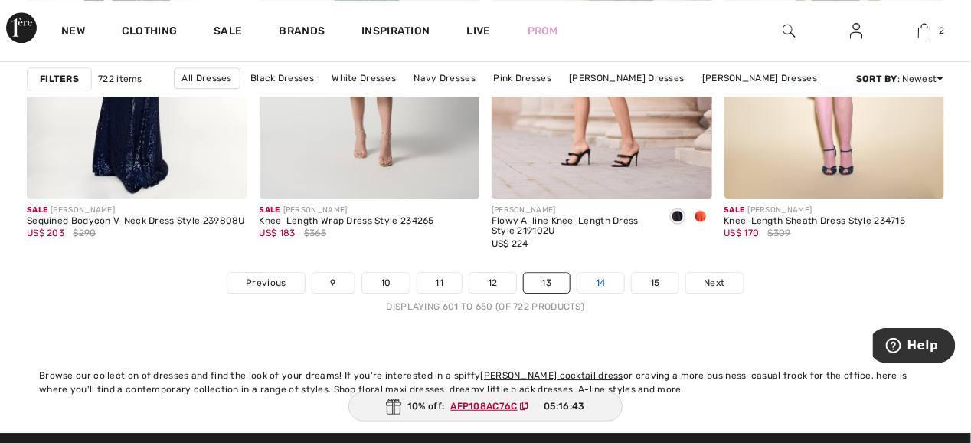
click at [618, 275] on link "14" at bounding box center [601, 283] width 47 height 20
click at [601, 284] on link "14" at bounding box center [601, 283] width 47 height 20
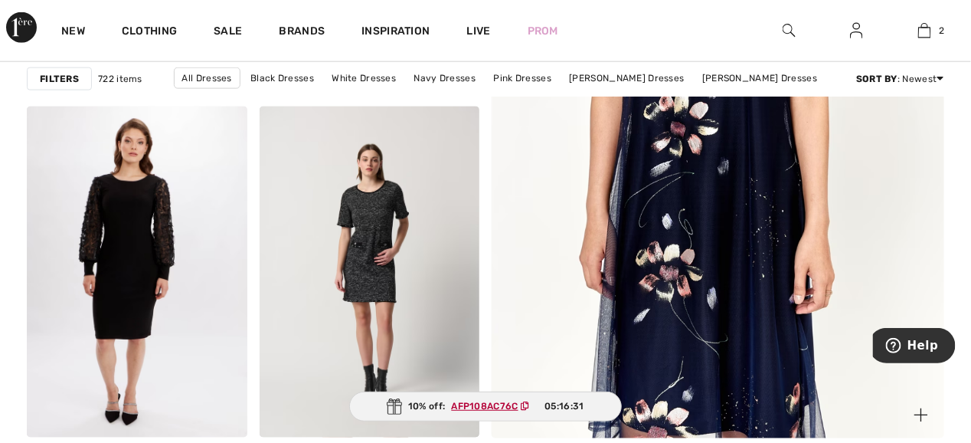
scroll to position [460, 0]
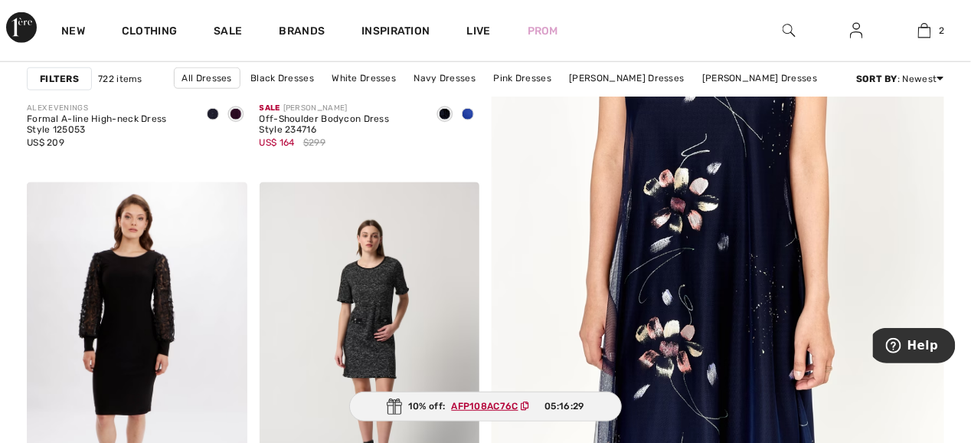
click at [723, 185] on img at bounding box center [718, 173] width 543 height 815
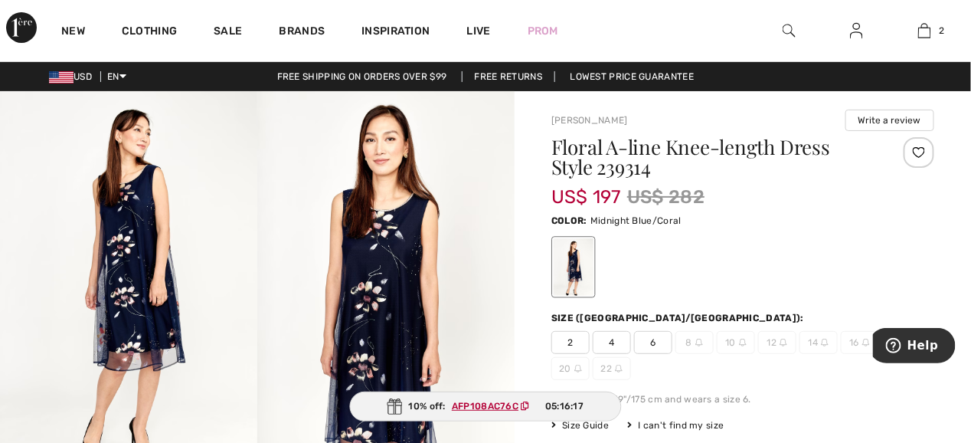
scroll to position [77, 0]
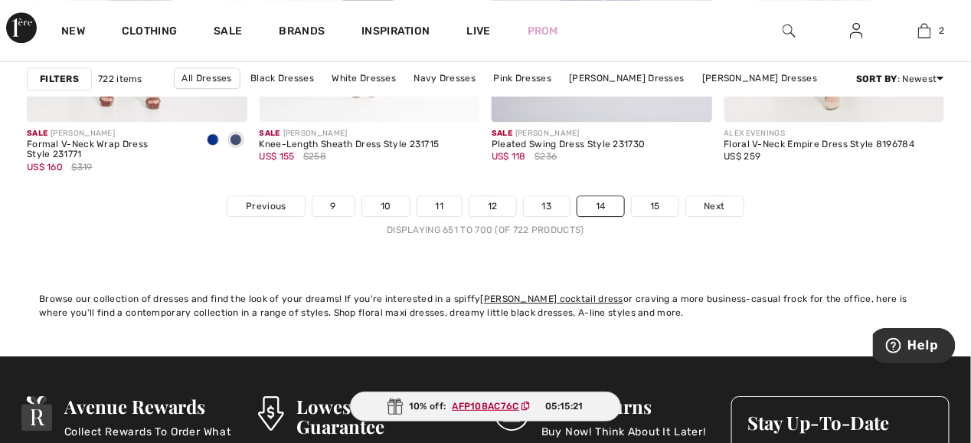
scroll to position [6436, 0]
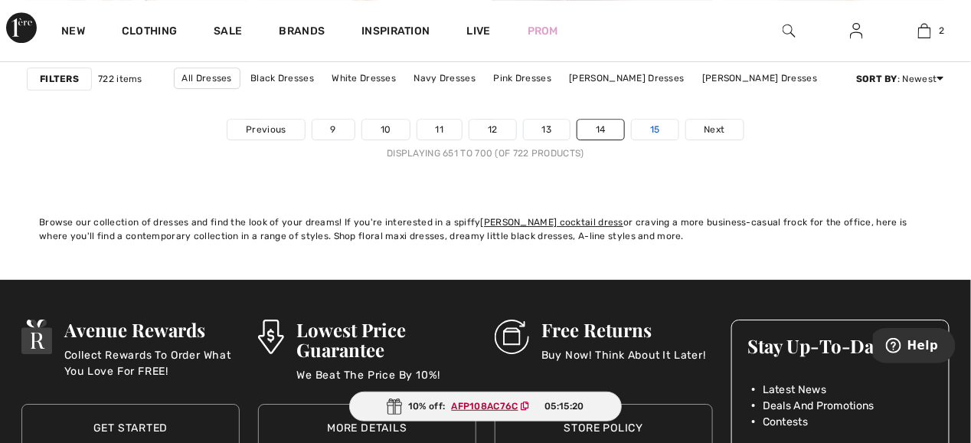
click at [655, 129] on link "15" at bounding box center [655, 130] width 47 height 20
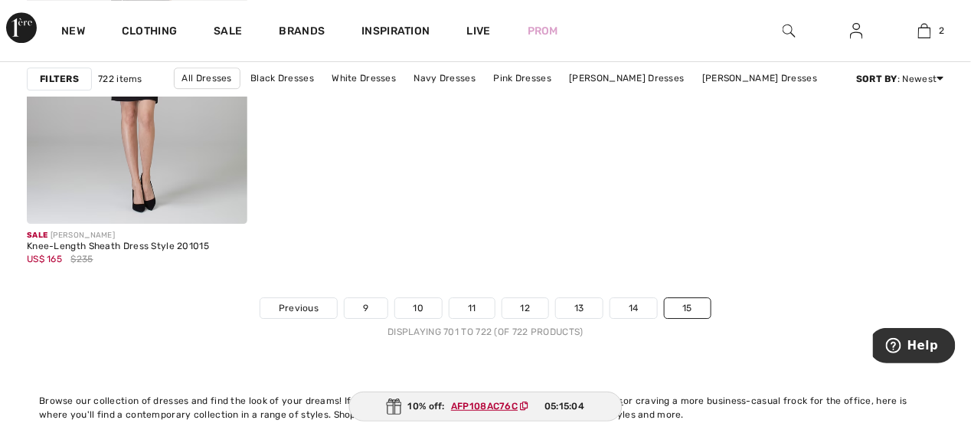
scroll to position [3064, 0]
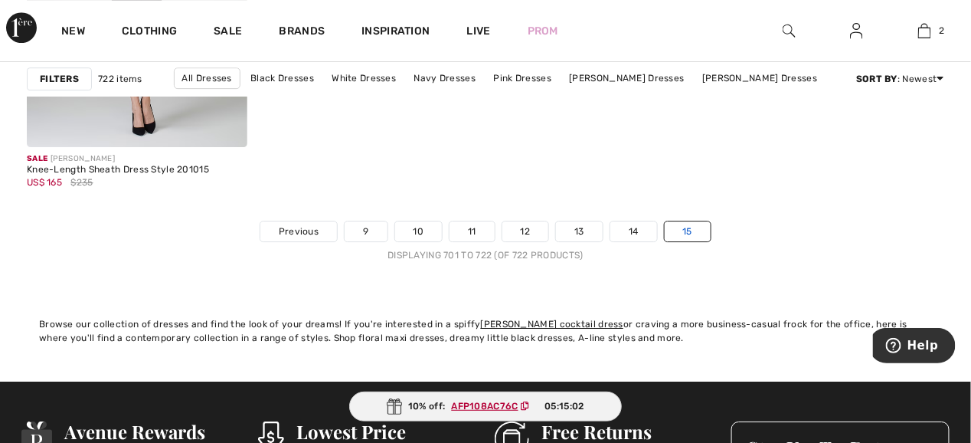
click at [688, 234] on link "15" at bounding box center [688, 231] width 47 height 20
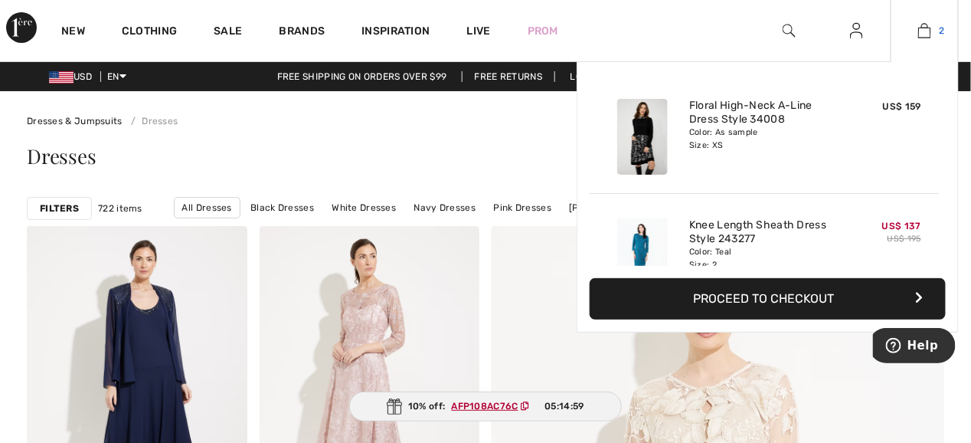
click at [925, 31] on img at bounding box center [925, 30] width 13 height 18
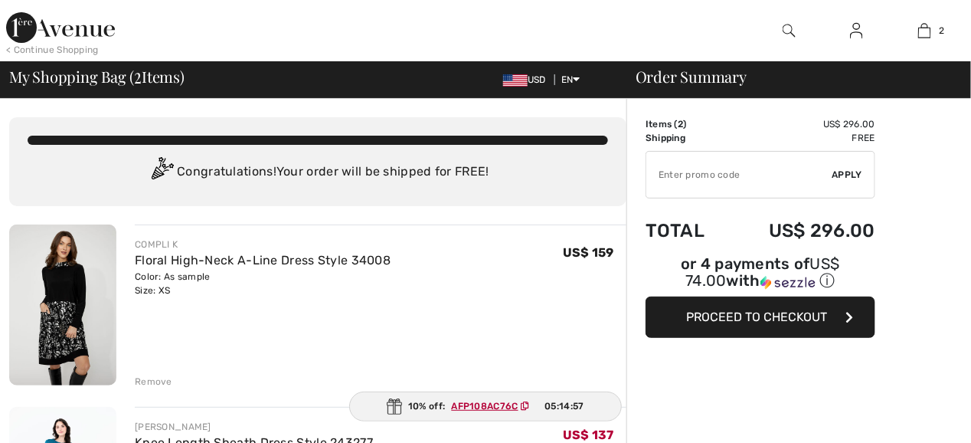
scroll to position [153, 0]
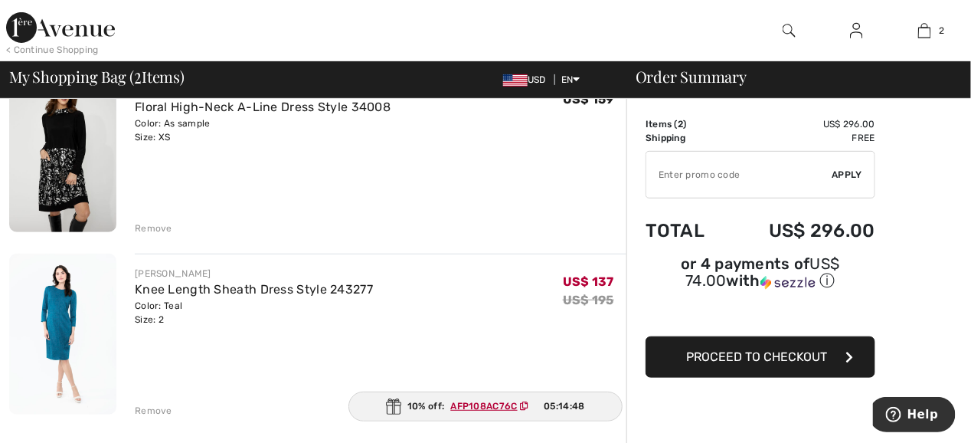
click at [481, 405] on ins "AFP108AC76C" at bounding box center [484, 406] width 67 height 11
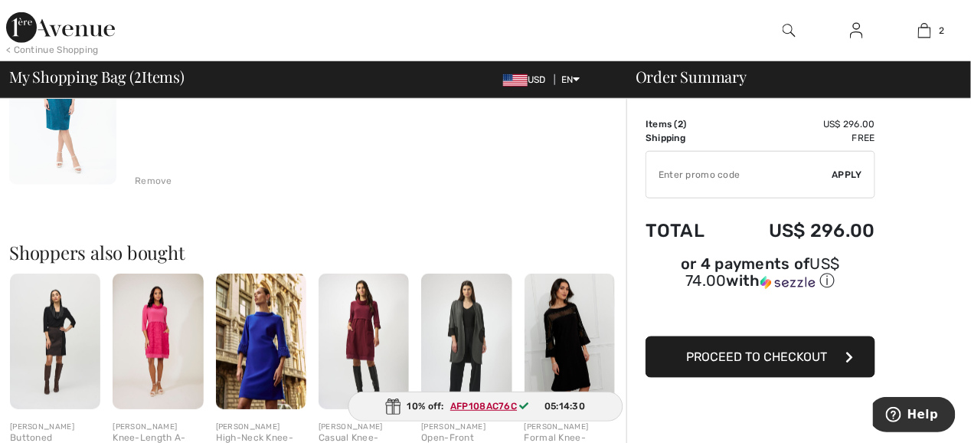
scroll to position [0, 0]
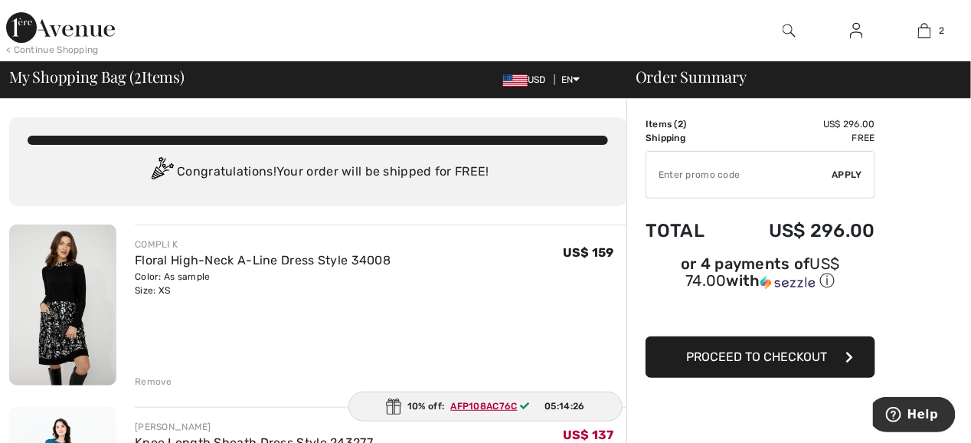
click at [743, 349] on span "Proceed to Checkout" at bounding box center [756, 356] width 141 height 15
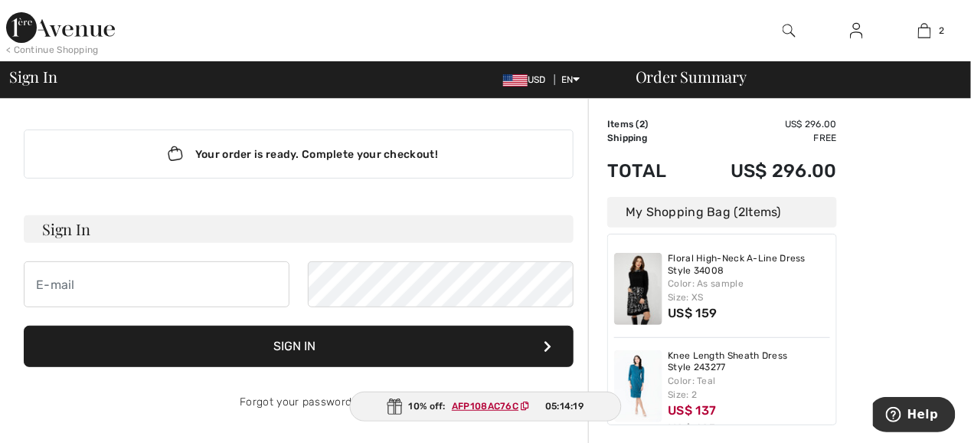
click at [492, 404] on ins "AFP108AC76C" at bounding box center [485, 406] width 67 height 11
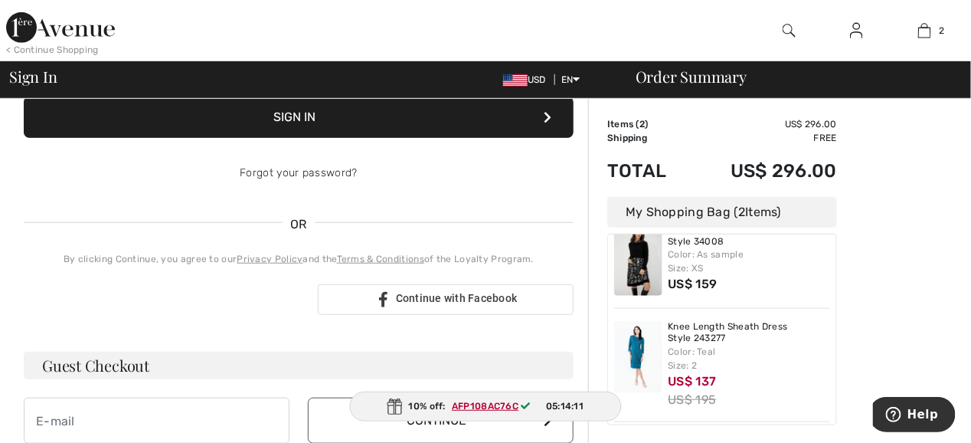
scroll to position [383, 0]
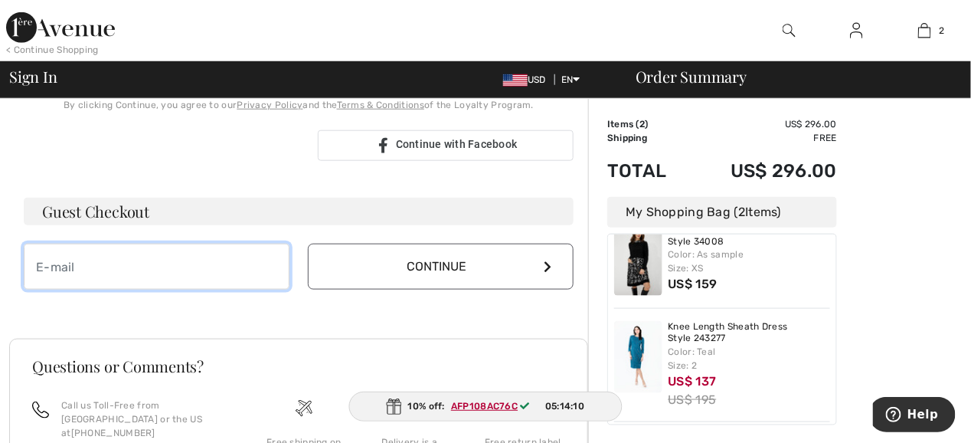
click at [110, 267] on input "email" at bounding box center [157, 267] width 266 height 46
type input "[EMAIL_ADDRESS][DOMAIN_NAME]"
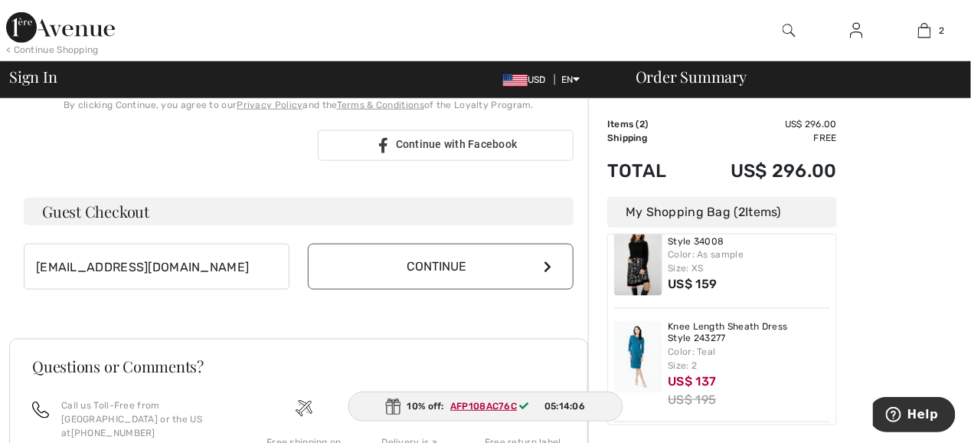
click at [547, 262] on icon at bounding box center [548, 266] width 8 height 12
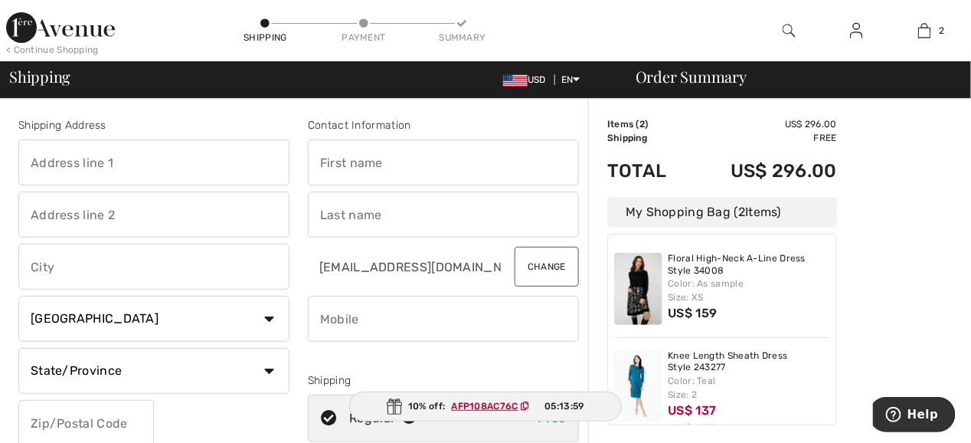
click at [66, 165] on input "text" at bounding box center [153, 162] width 271 height 46
type input "[STREET_ADDRESS][PERSON_NAME]"
type input "Anchorage"
select select "US"
type input "99502"
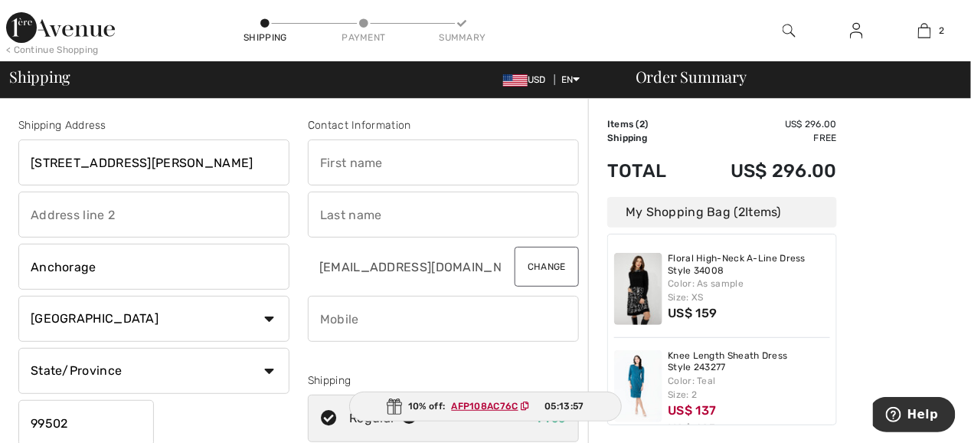
type input "[PERSON_NAME]"
type input "9079809536"
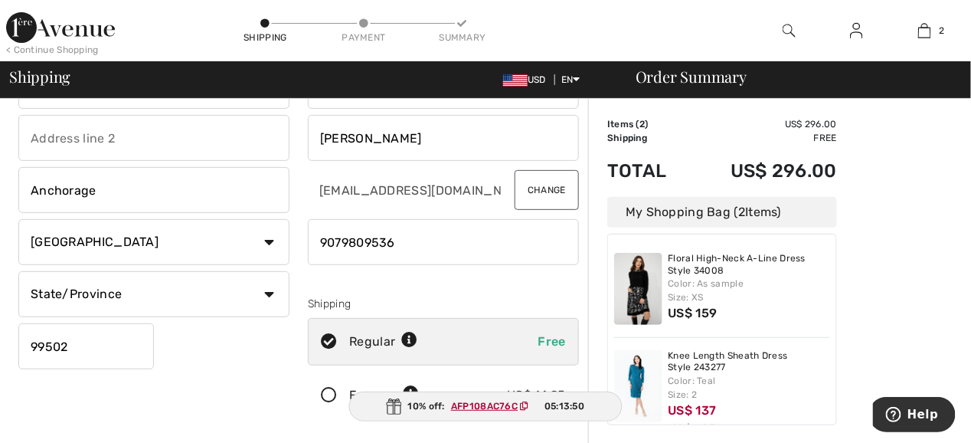
scroll to position [153, 0]
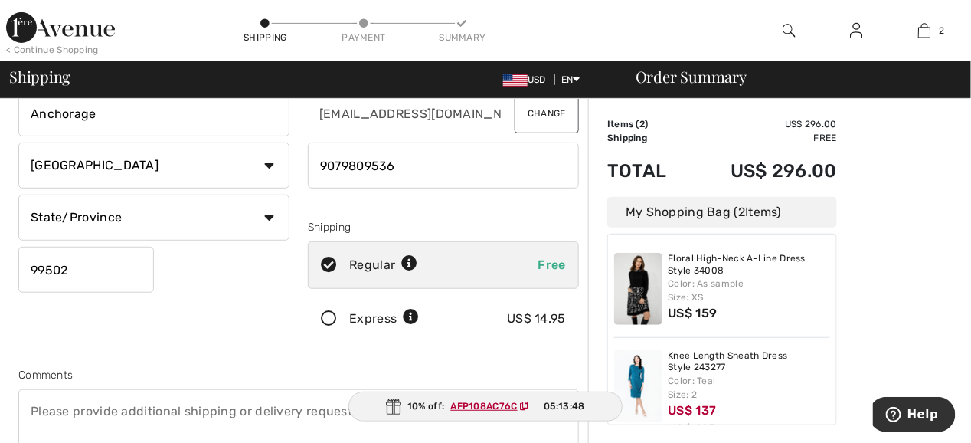
click at [270, 217] on select "State/Province Alabama Alaska American Samoa Arizona Arkansas California Colora…" at bounding box center [153, 218] width 271 height 46
select select "AK"
click at [18, 195] on select "State/Province Alabama Alaska American Samoa Arizona Arkansas California Colora…" at bounding box center [153, 218] width 271 height 46
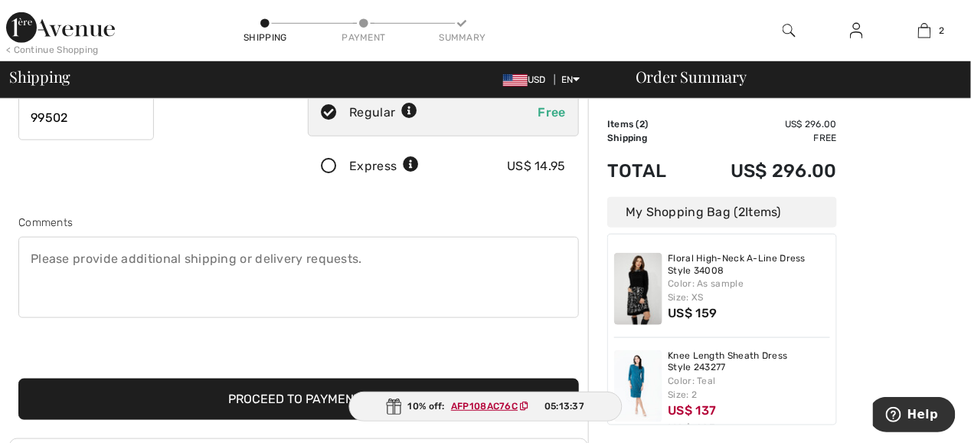
scroll to position [383, 0]
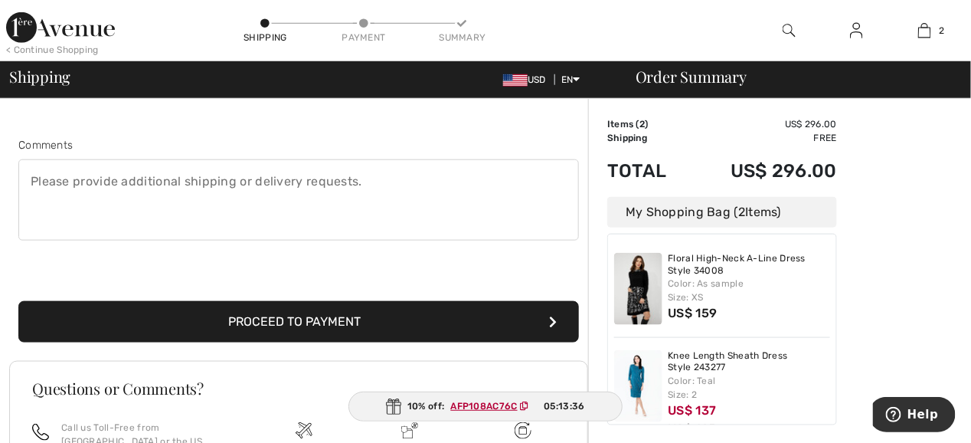
click at [490, 405] on ins "AFP108AC76C" at bounding box center [484, 406] width 67 height 11
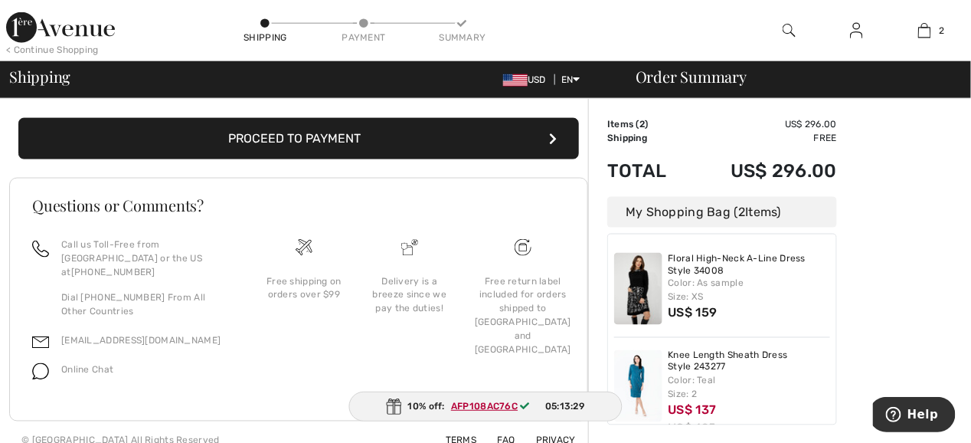
scroll to position [336, 0]
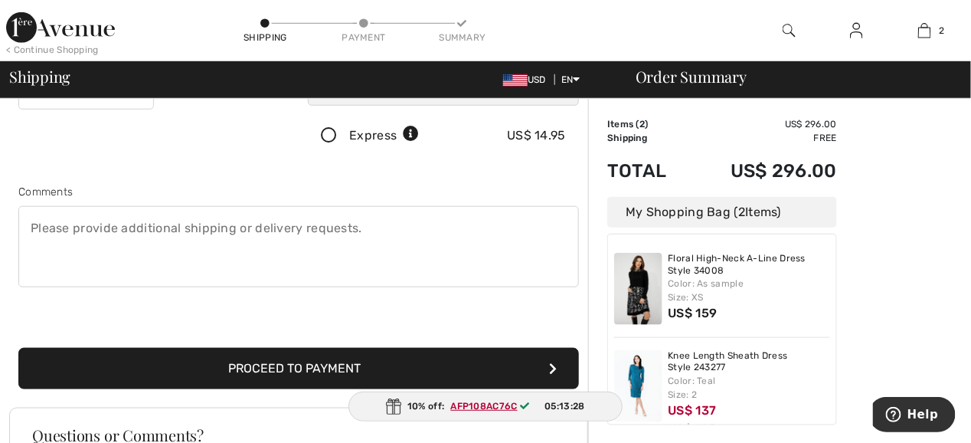
click at [347, 369] on button "Proceed to Payment" at bounding box center [298, 368] width 561 height 41
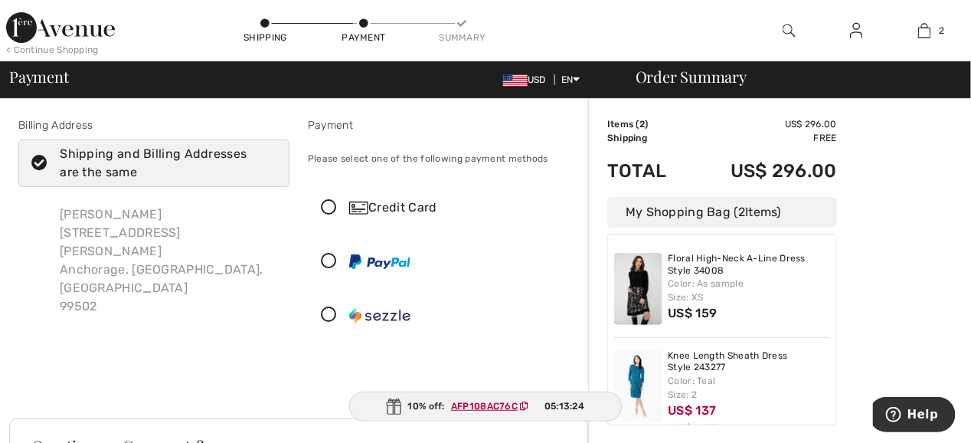
click at [329, 203] on icon at bounding box center [329, 208] width 41 height 16
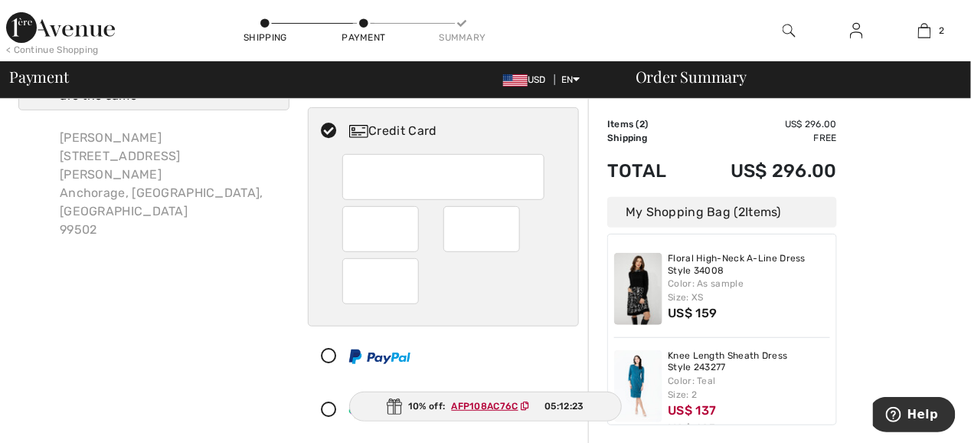
scroll to position [229, 0]
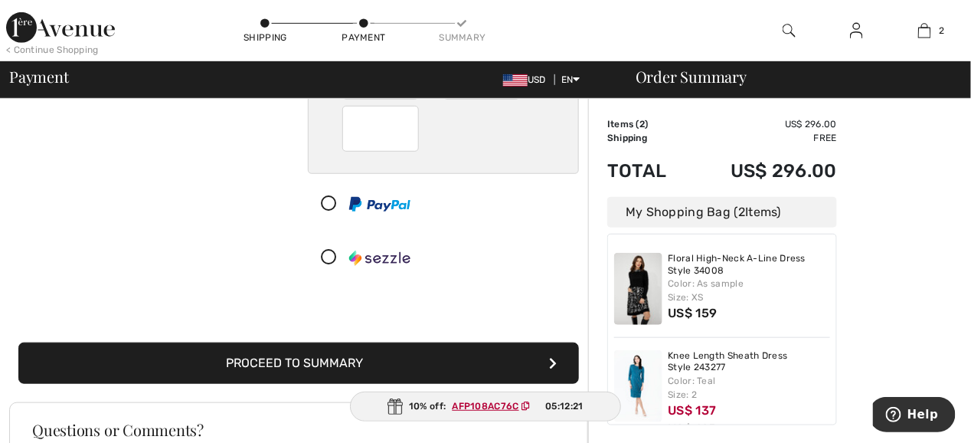
click at [287, 359] on button "Proceed to Summary" at bounding box center [298, 362] width 561 height 41
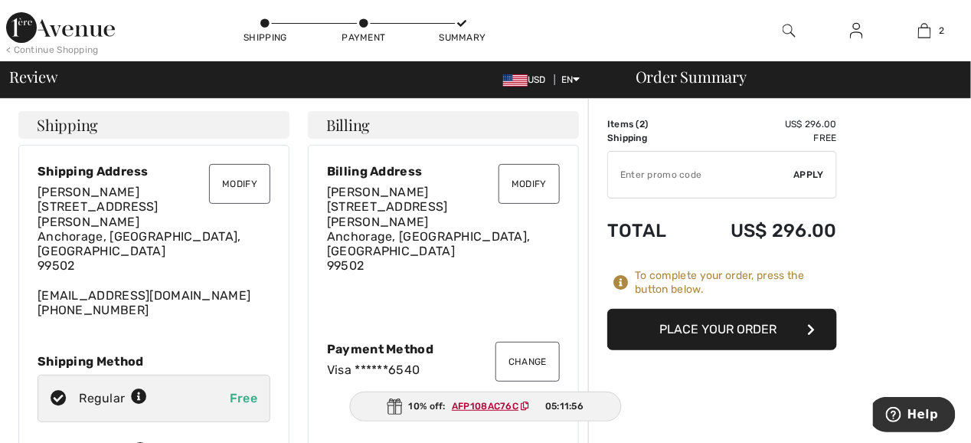
click at [732, 328] on button "Place Your Order" at bounding box center [723, 329] width 230 height 41
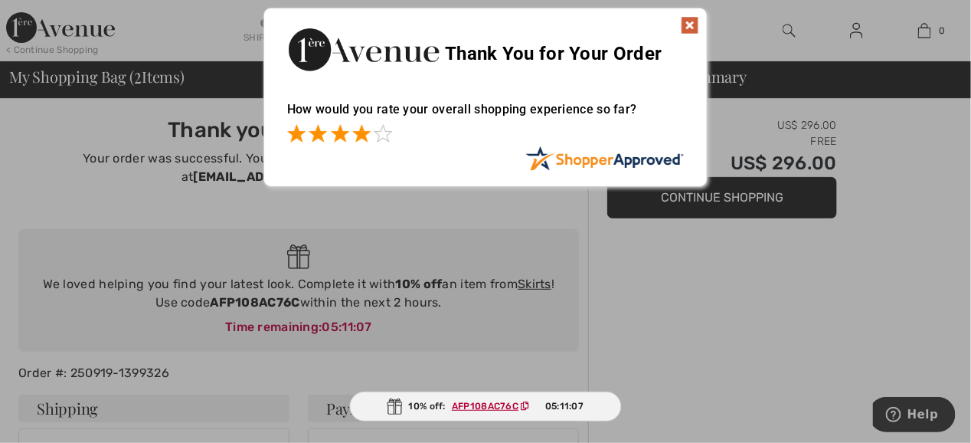
click at [368, 132] on span at bounding box center [361, 133] width 18 height 18
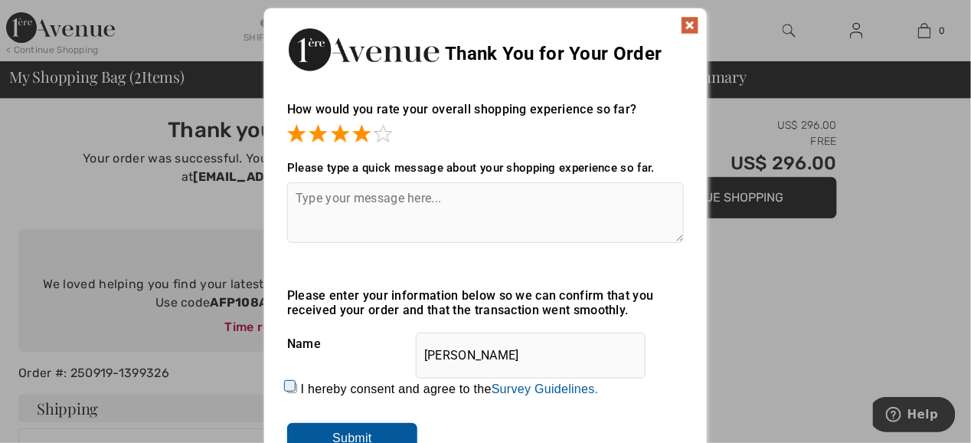
click at [696, 21] on img at bounding box center [690, 25] width 18 height 18
